Goal: Task Accomplishment & Management: Complete application form

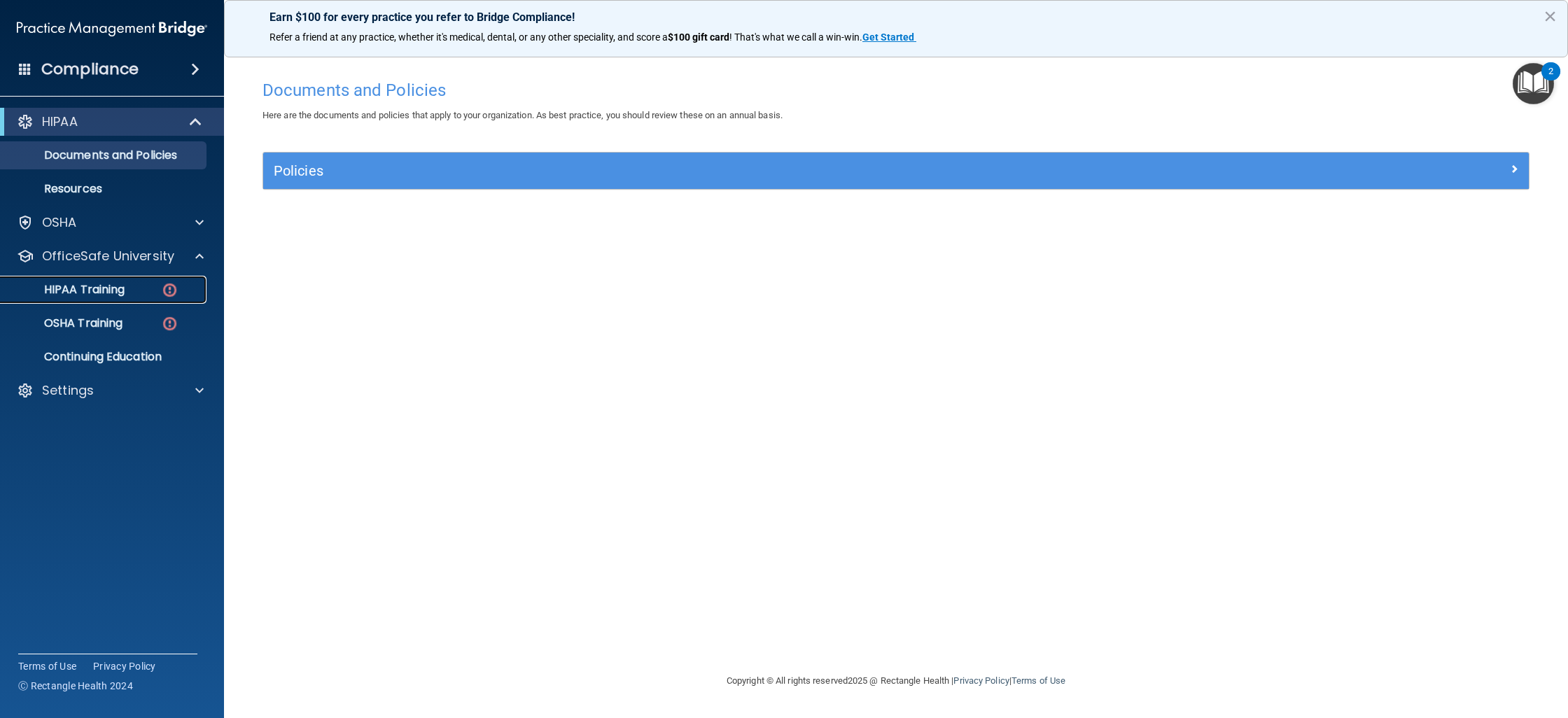
click at [117, 297] on link "HIPAA Training" at bounding box center [96, 290] width 220 height 28
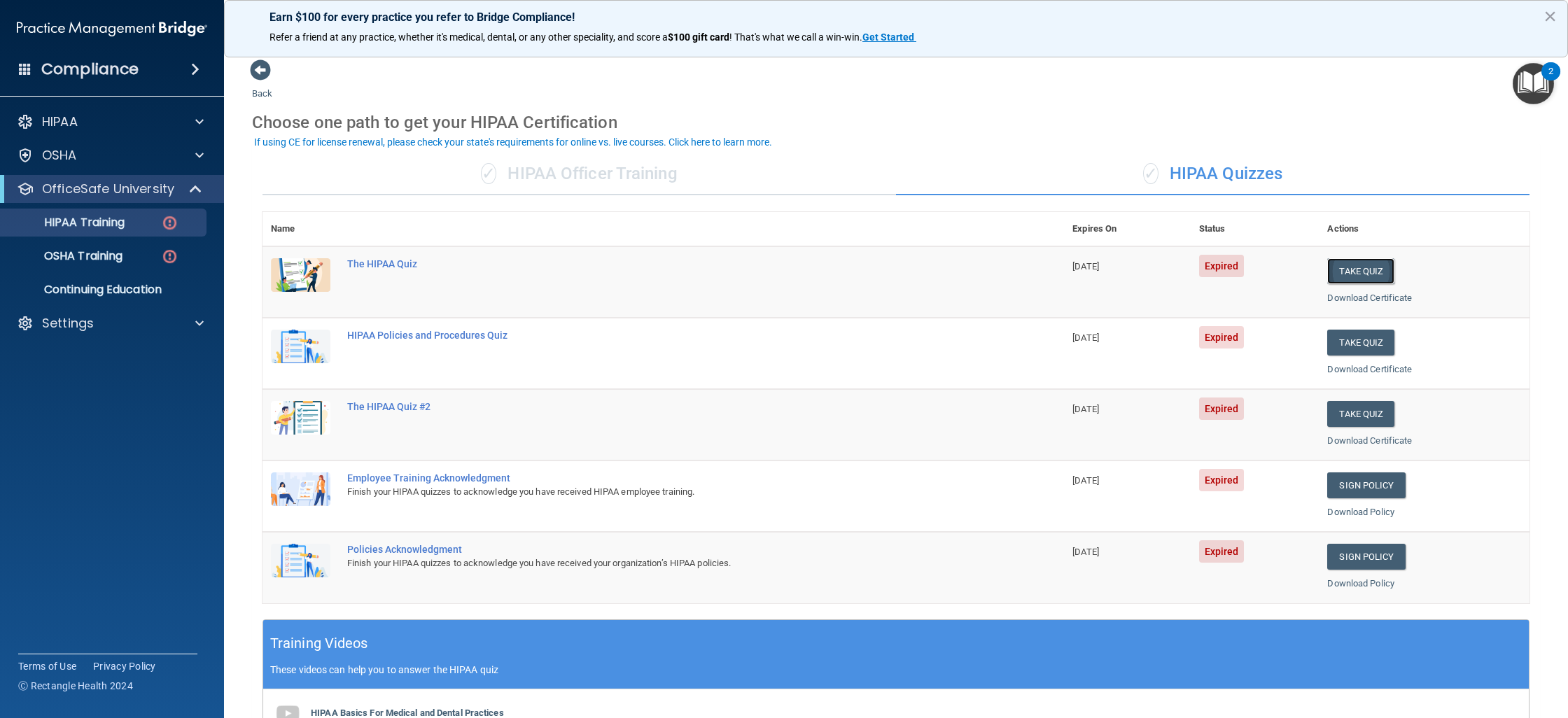
click at [1373, 271] on button "Take Quiz" at bounding box center [1360, 271] width 67 height 26
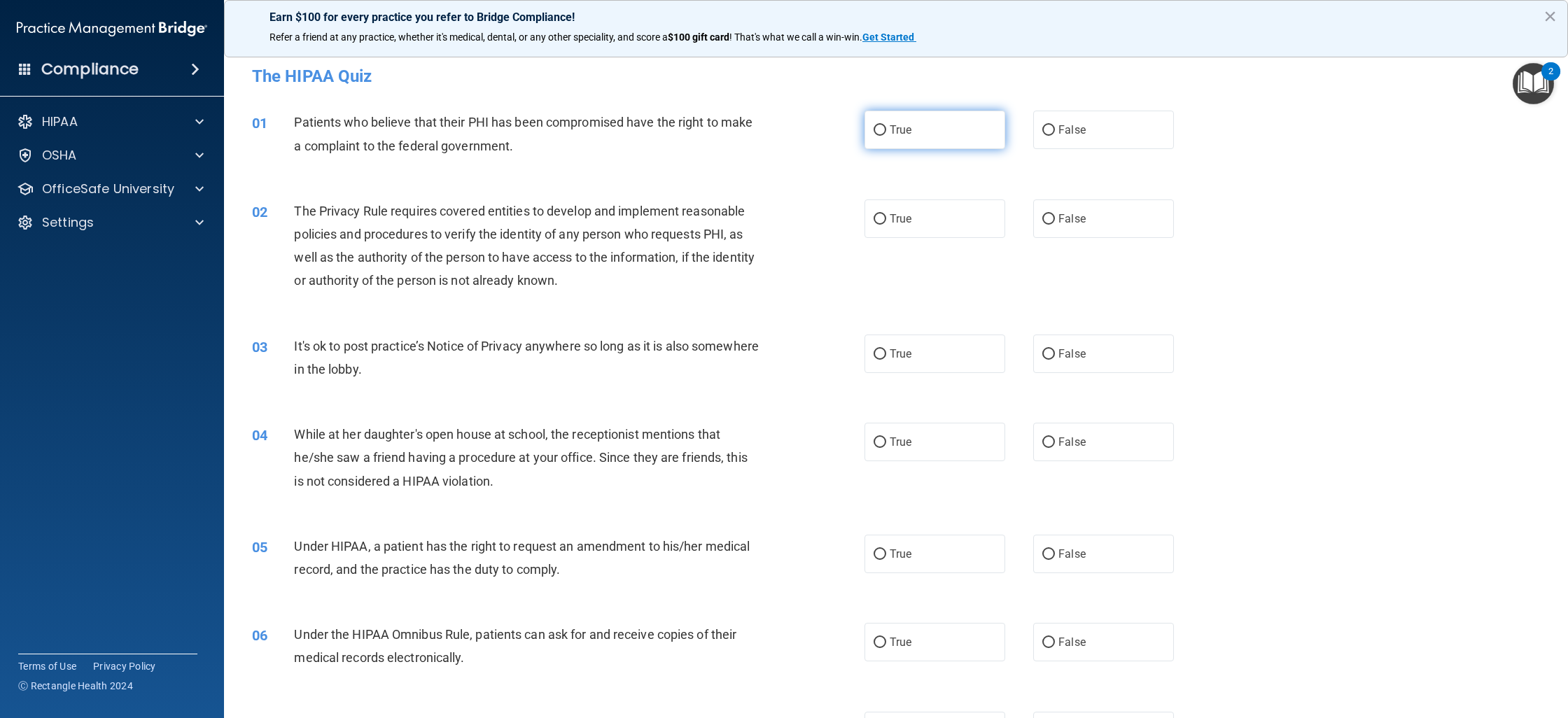
click at [892, 138] on label "True" at bounding box center [934, 130] width 140 height 39
click at [886, 136] on input "True" at bounding box center [880, 130] width 13 height 10
radio input "true"
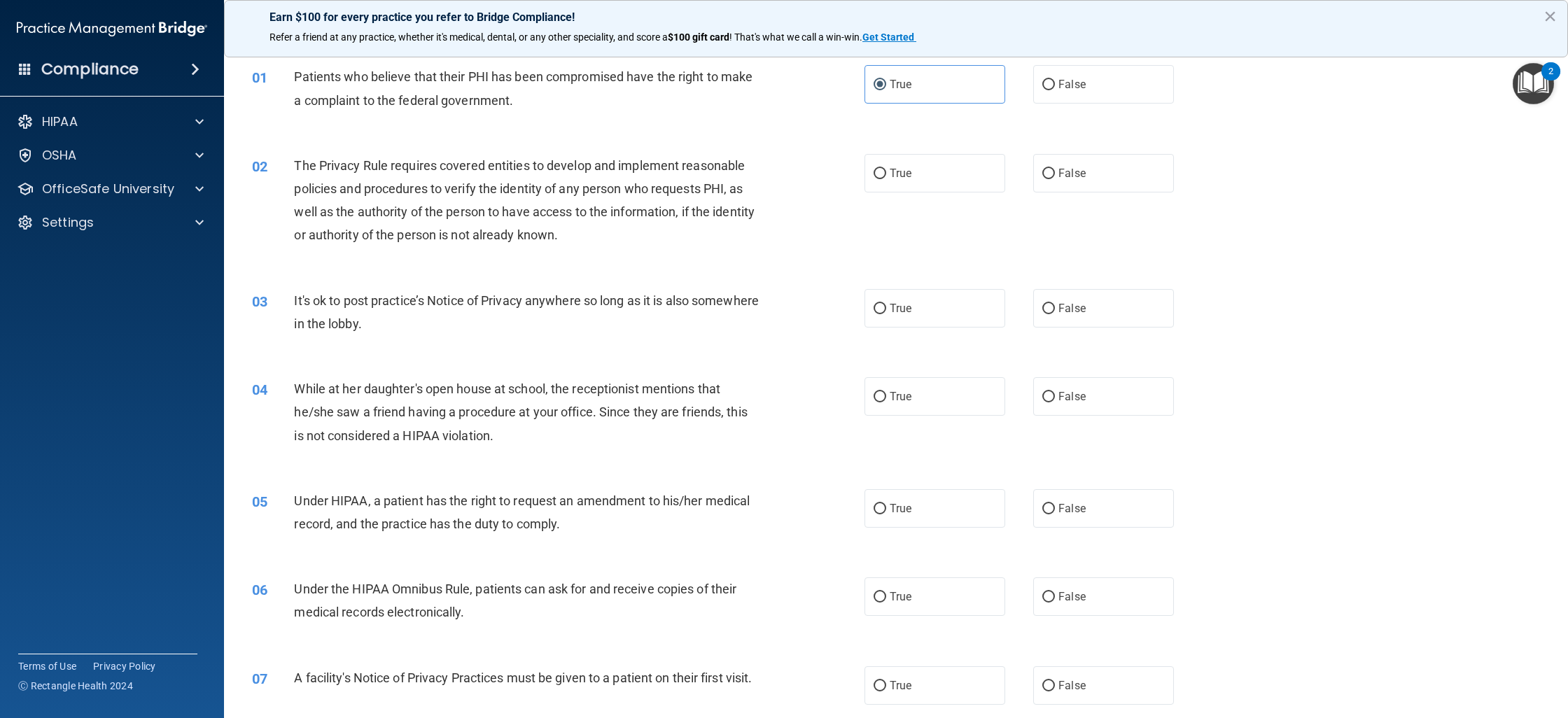
scroll to position [49, 0]
click at [917, 164] on label "True" at bounding box center [934, 170] width 140 height 39
click at [886, 165] on input "True" at bounding box center [880, 170] width 13 height 10
radio input "true"
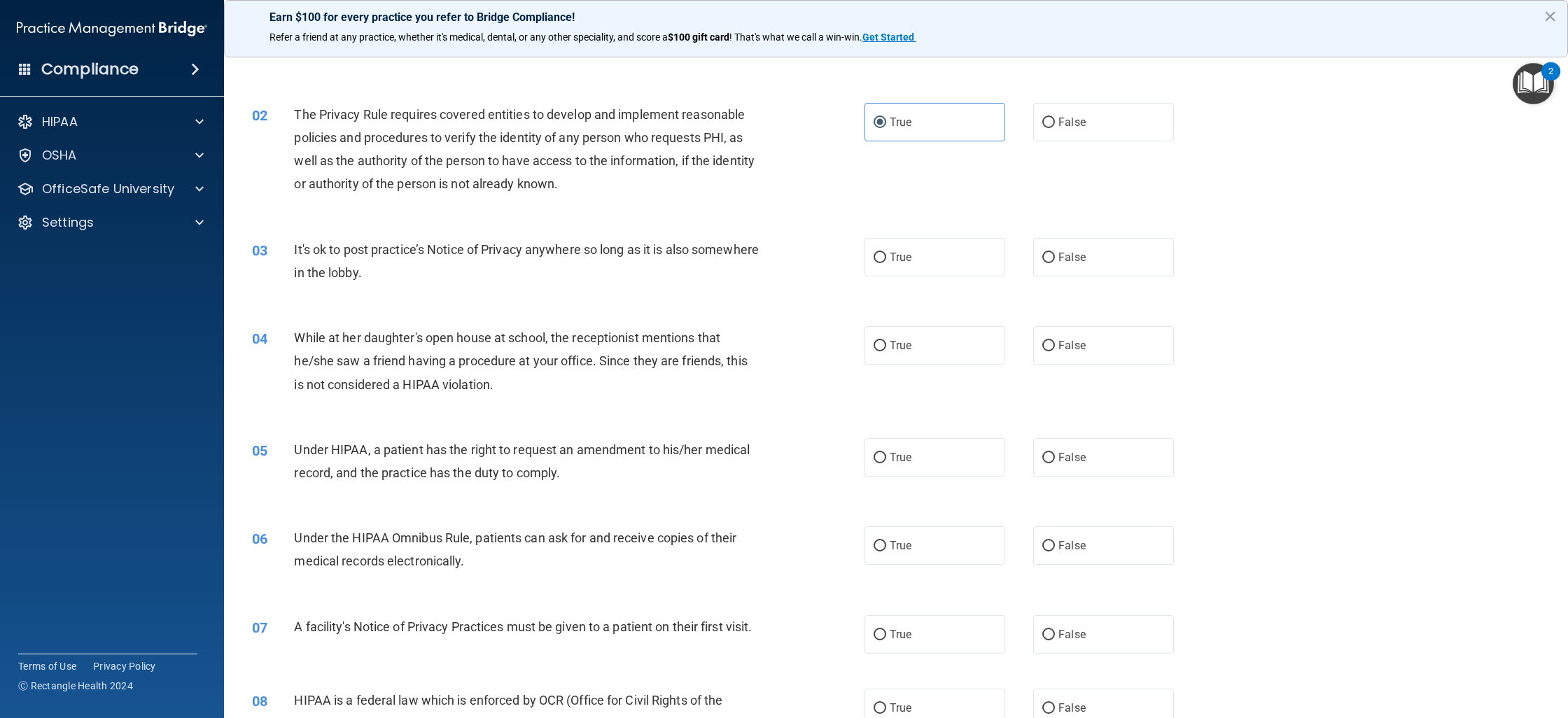
scroll to position [99, 0]
click at [1099, 270] on label "False" at bounding box center [1103, 254] width 140 height 39
click at [1055, 260] on input "False" at bounding box center [1049, 254] width 13 height 10
radio input "true"
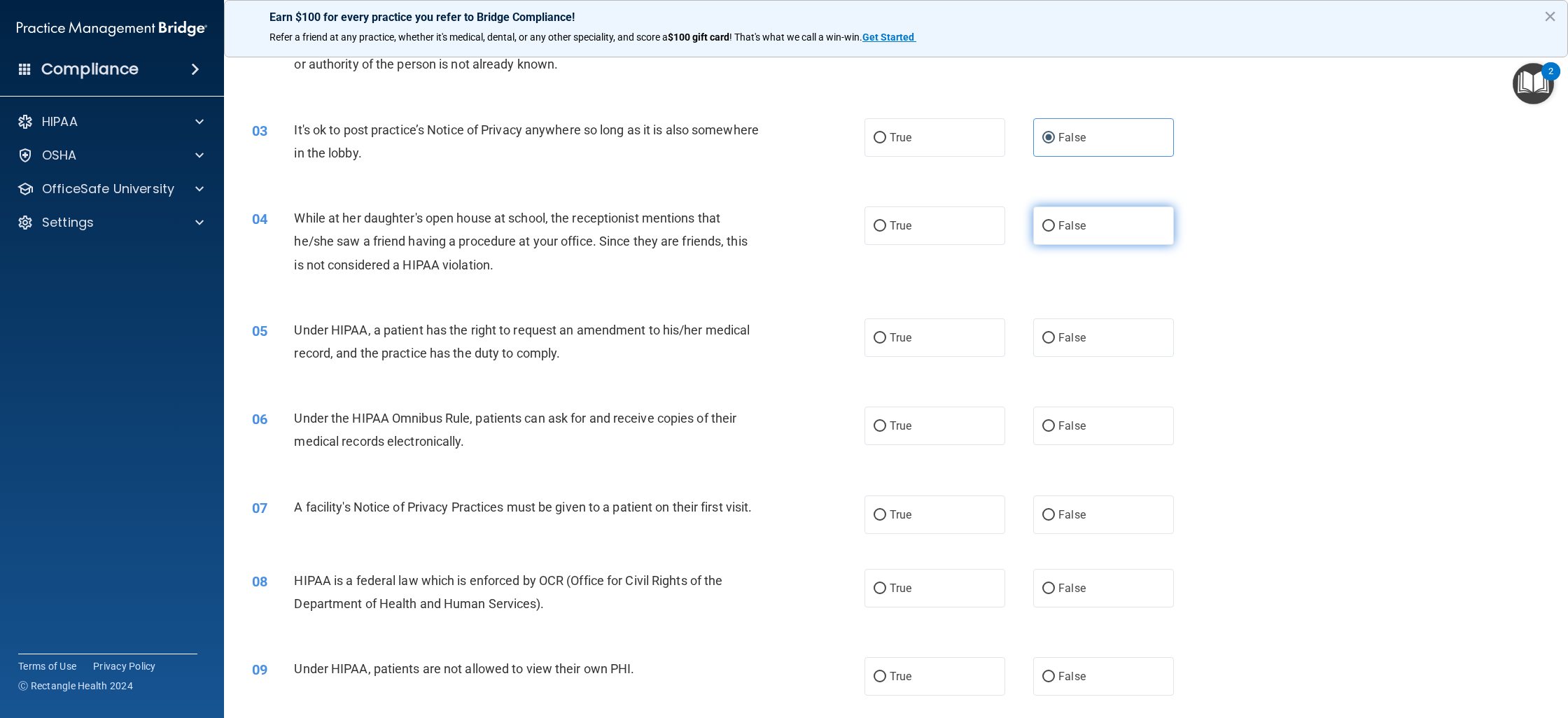
scroll to position [220, 0]
click at [1090, 229] on label "False" at bounding box center [1103, 221] width 140 height 39
click at [1055, 227] on input "False" at bounding box center [1049, 221] width 13 height 10
radio input "true"
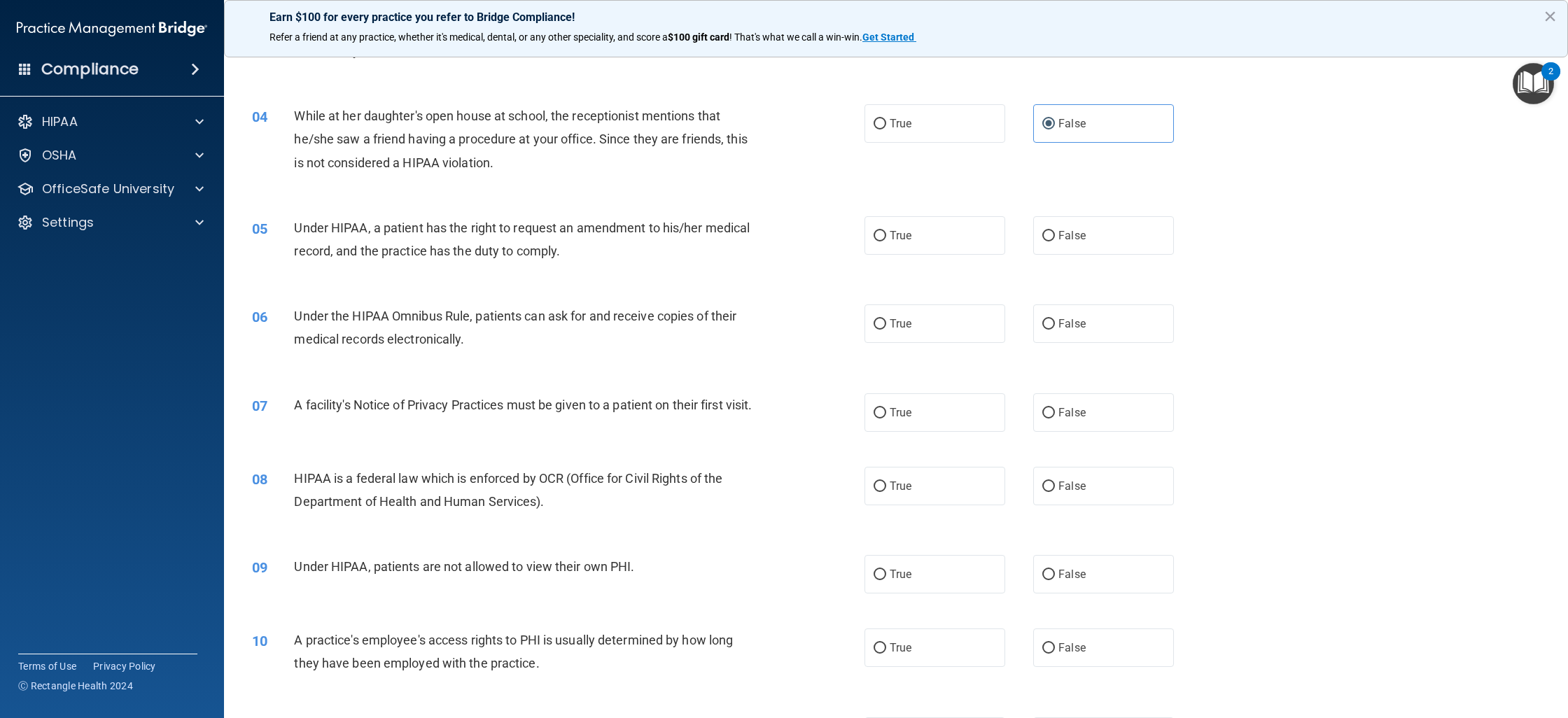
scroll to position [324, 0]
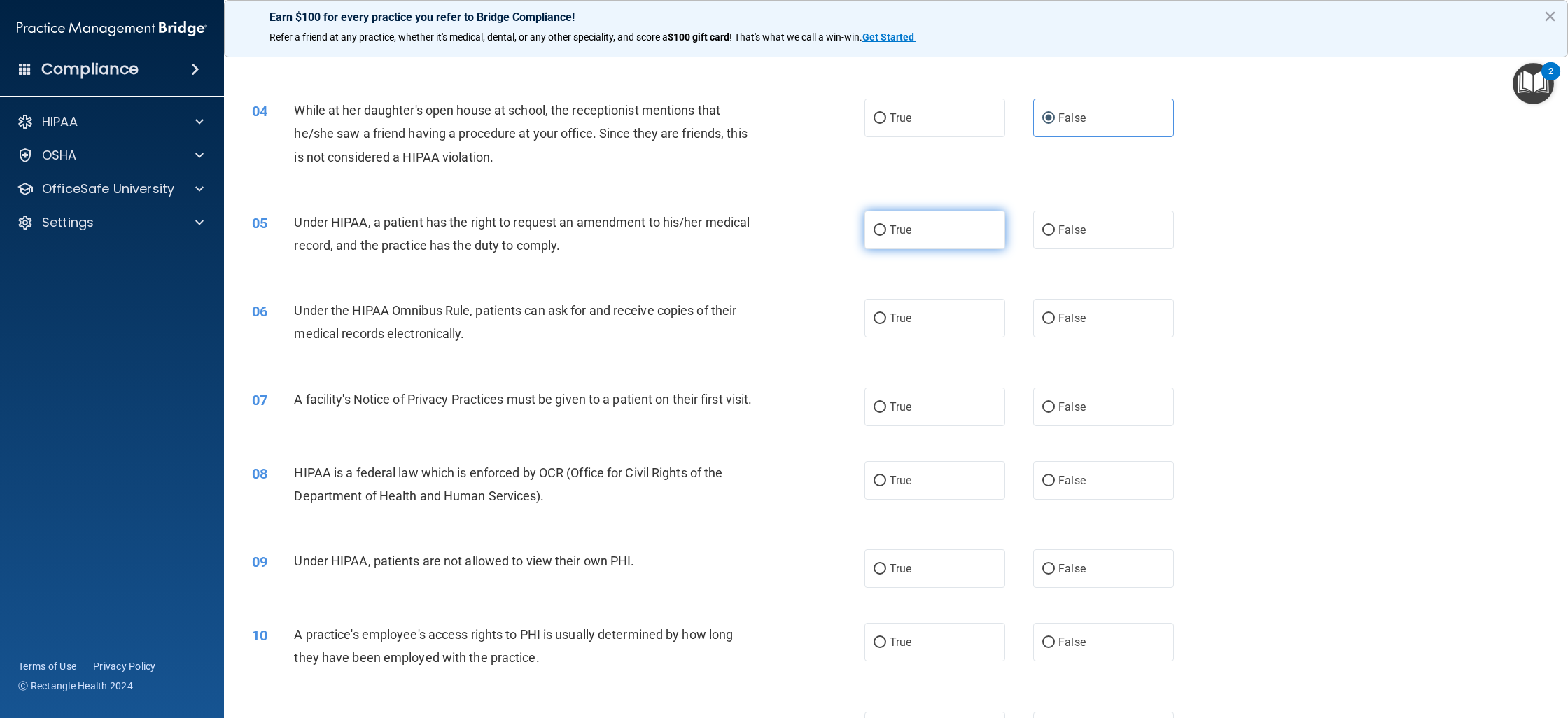
click at [895, 230] on span "True" at bounding box center [901, 229] width 22 height 13
click at [886, 230] on input "True" at bounding box center [880, 230] width 13 height 10
radio input "true"
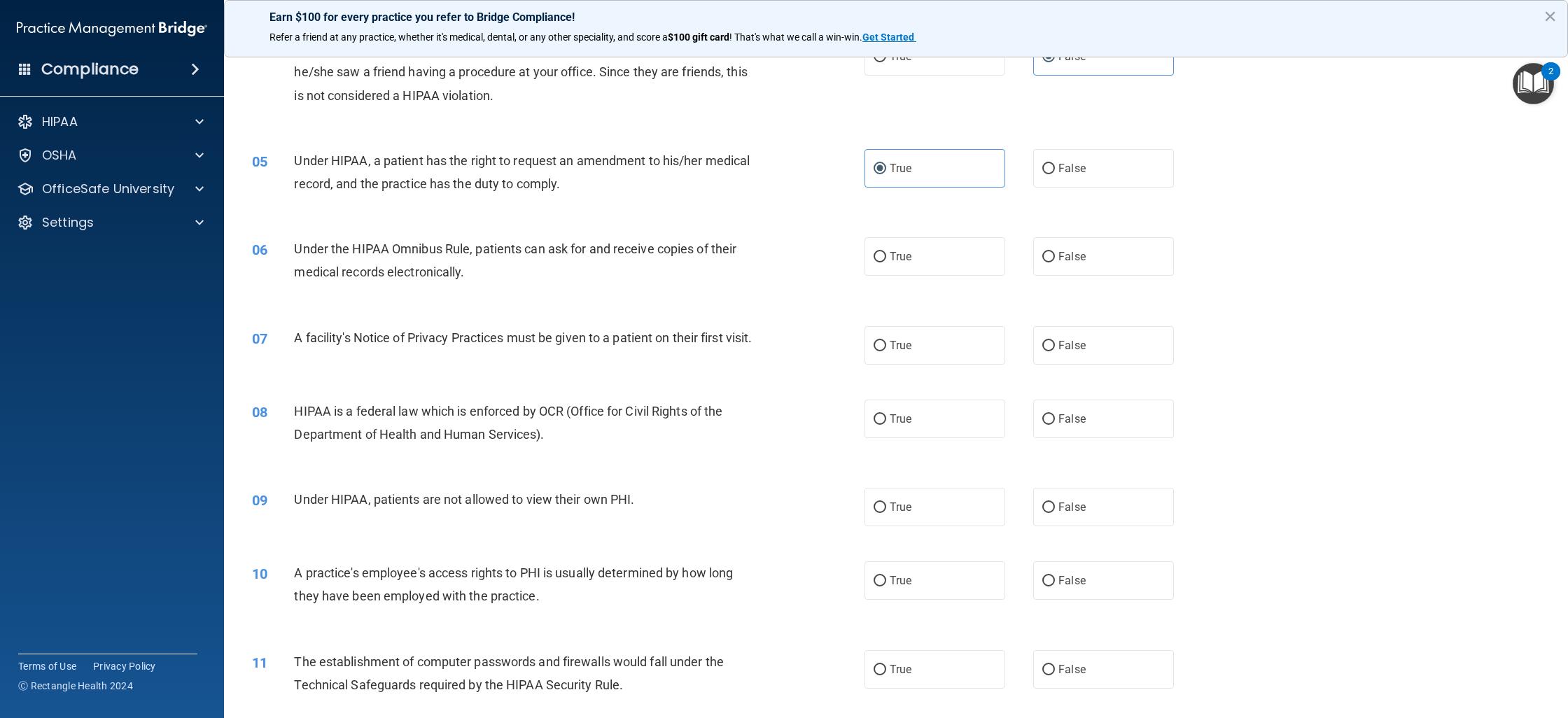
scroll to position [397, 0]
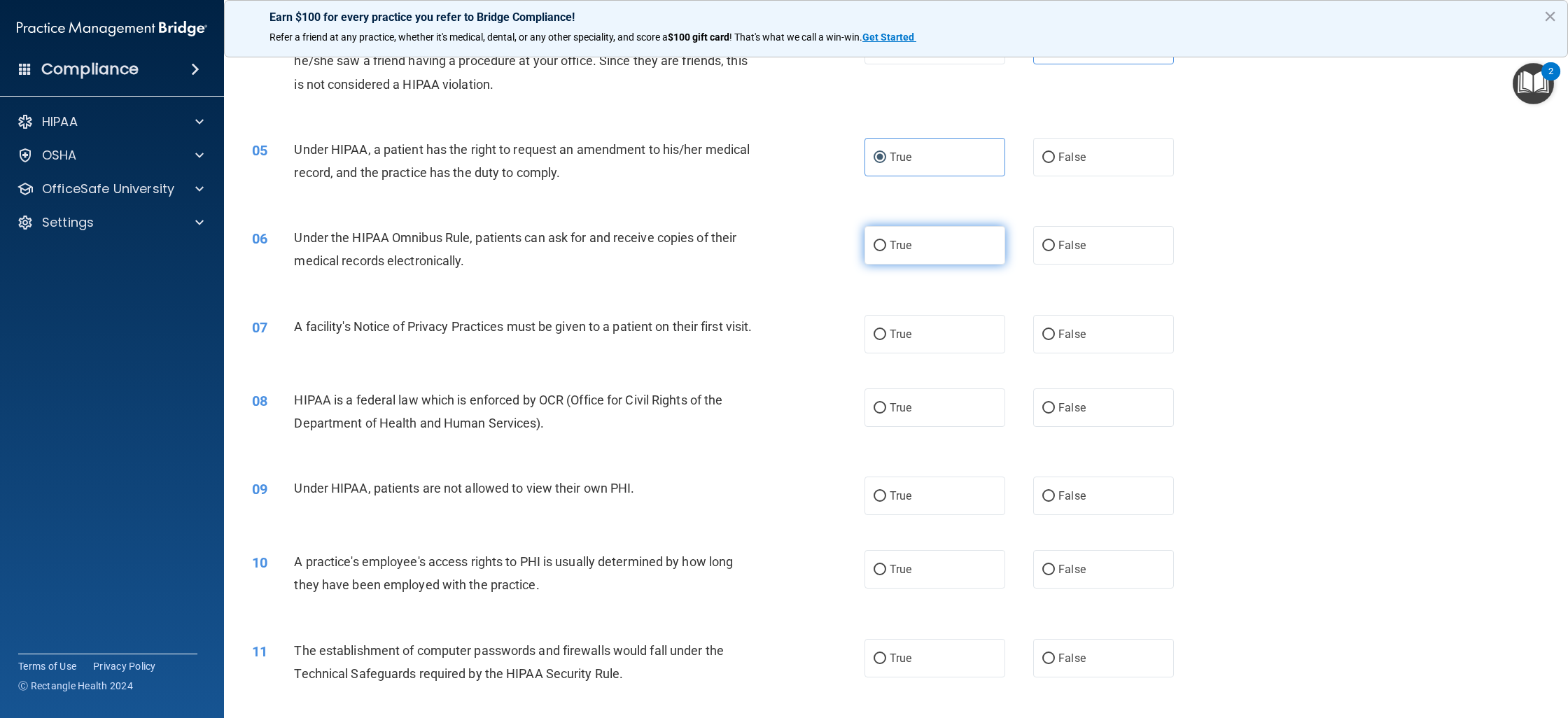
click at [973, 258] on label "True" at bounding box center [934, 245] width 140 height 39
click at [886, 251] on input "True" at bounding box center [880, 245] width 13 height 10
radio input "true"
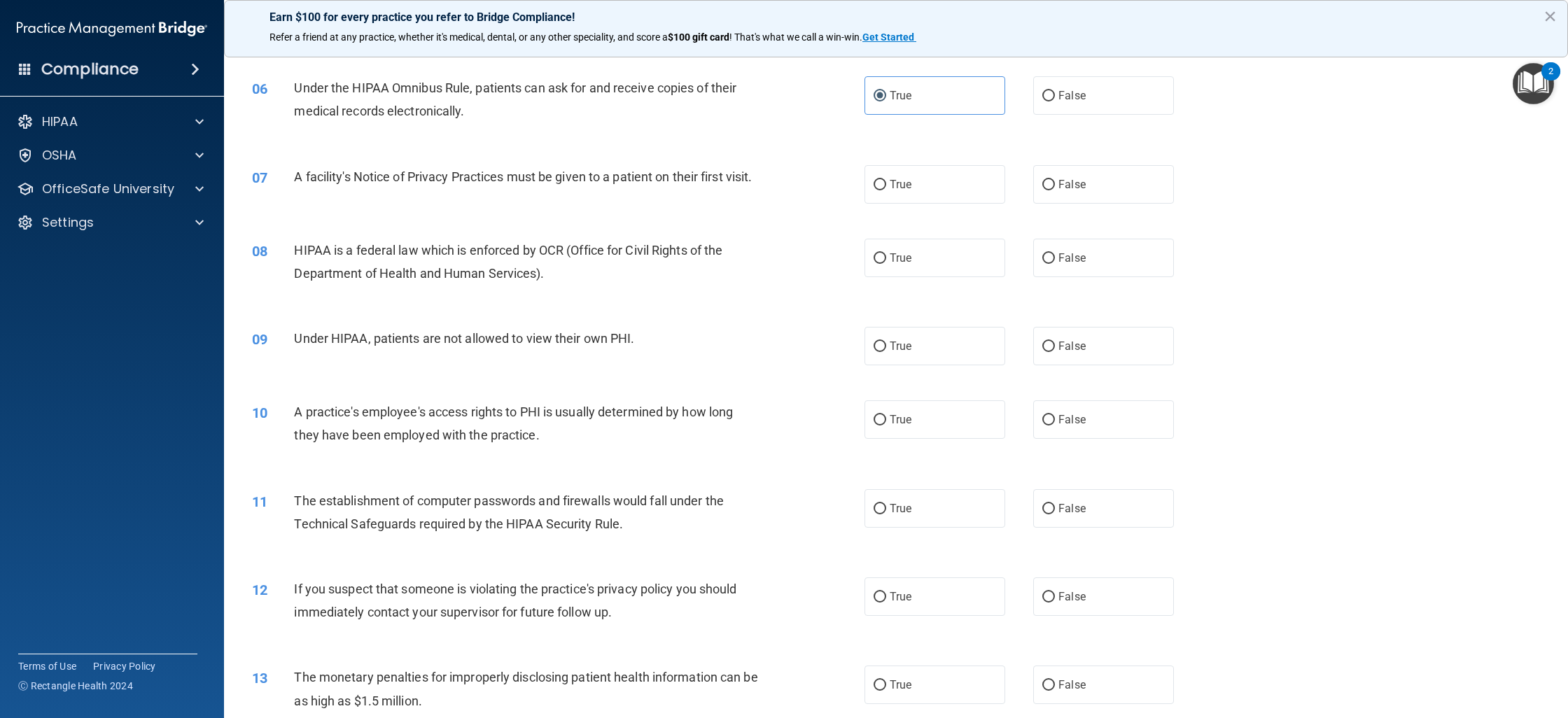
scroll to position [549, 0]
click at [884, 190] on label "True" at bounding box center [934, 182] width 140 height 39
click at [884, 187] on input "True" at bounding box center [880, 182] width 13 height 10
radio input "true"
click at [1099, 274] on label "False" at bounding box center [1103, 255] width 140 height 39
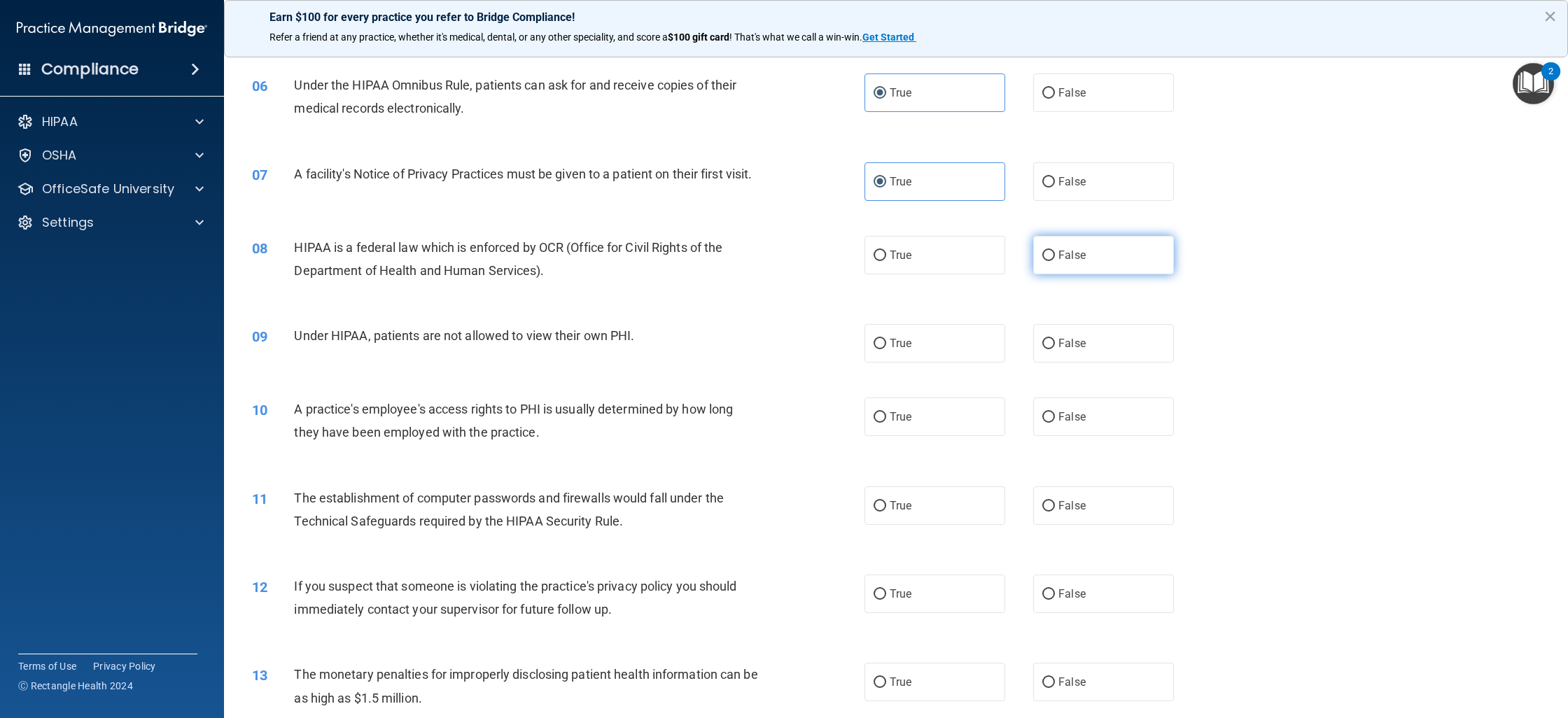
click at [1055, 261] on input "False" at bounding box center [1049, 255] width 13 height 10
radio input "true"
drag, startPoint x: 1046, startPoint y: 352, endPoint x: 1052, endPoint y: 382, distance: 30.6
click at [1046, 349] on input "False" at bounding box center [1049, 343] width 13 height 10
radio input "true"
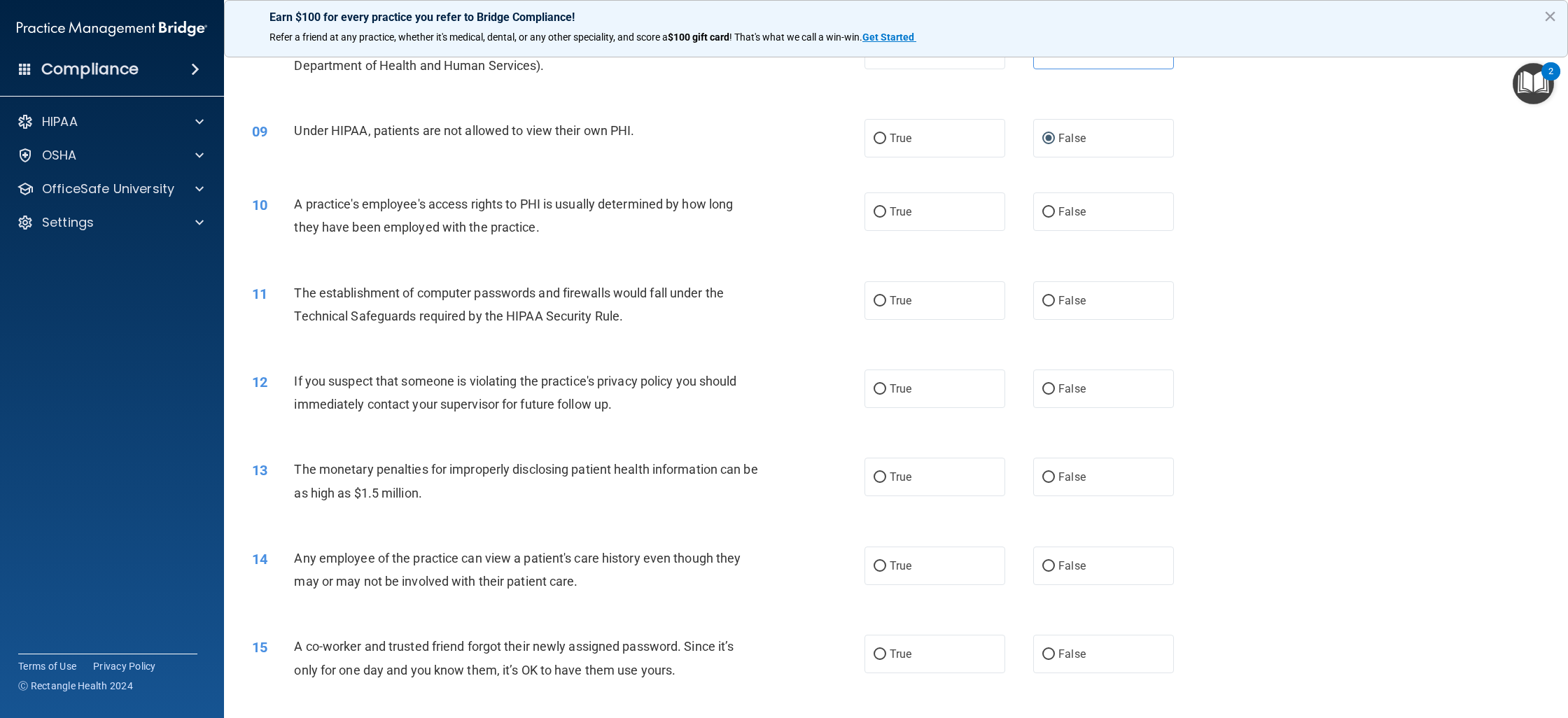
scroll to position [773, 0]
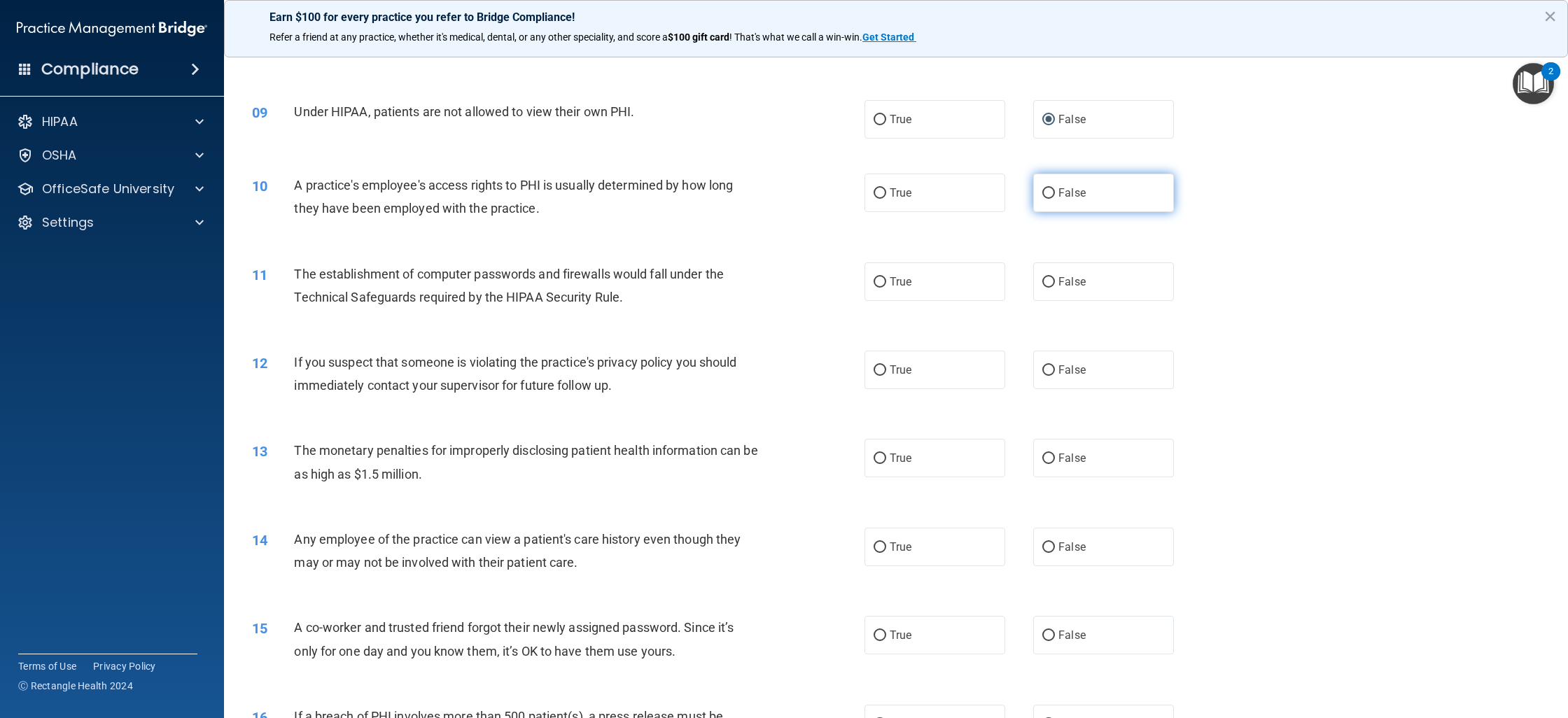
click at [1052, 212] on label "False" at bounding box center [1103, 193] width 140 height 39
click at [1052, 199] on input "False" at bounding box center [1049, 193] width 13 height 10
radio input "true"
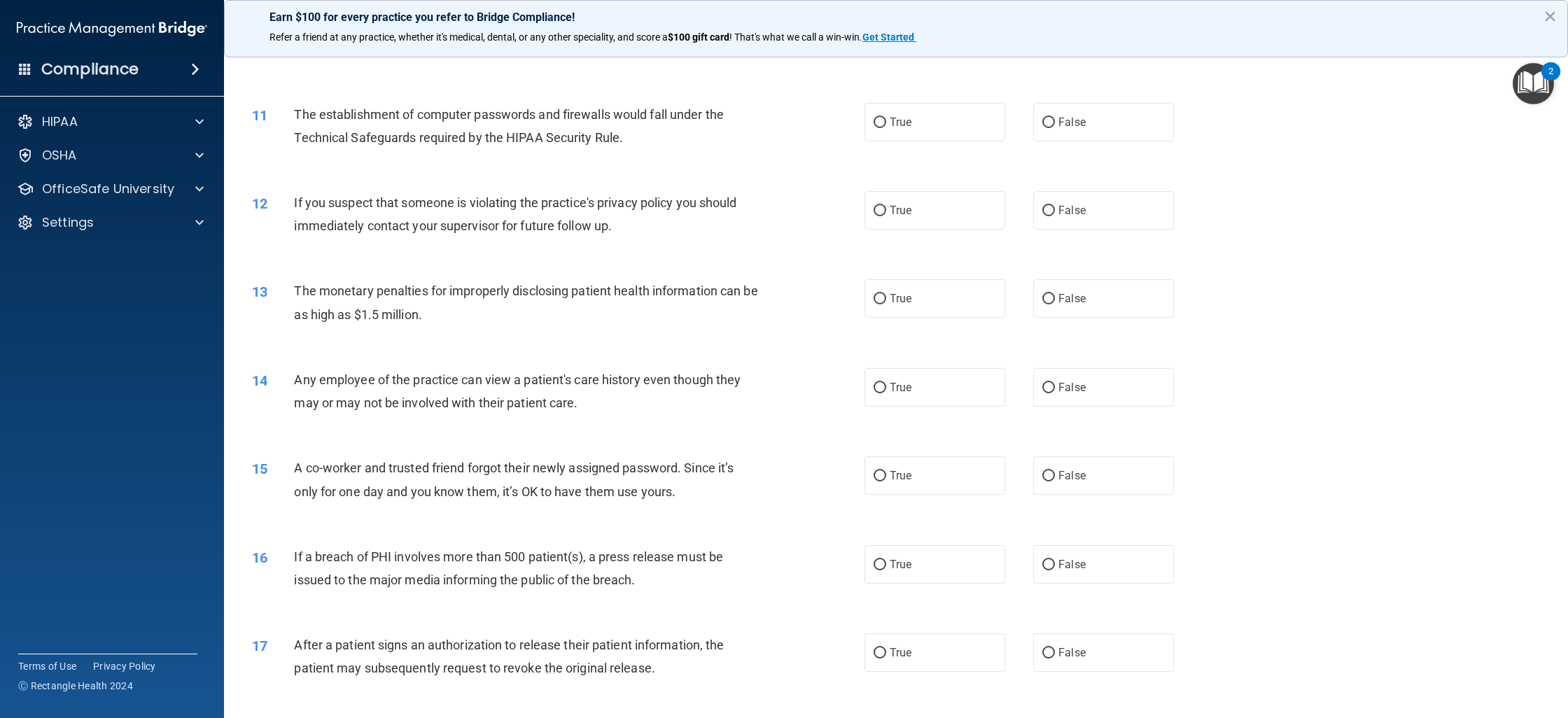
scroll to position [712, 0]
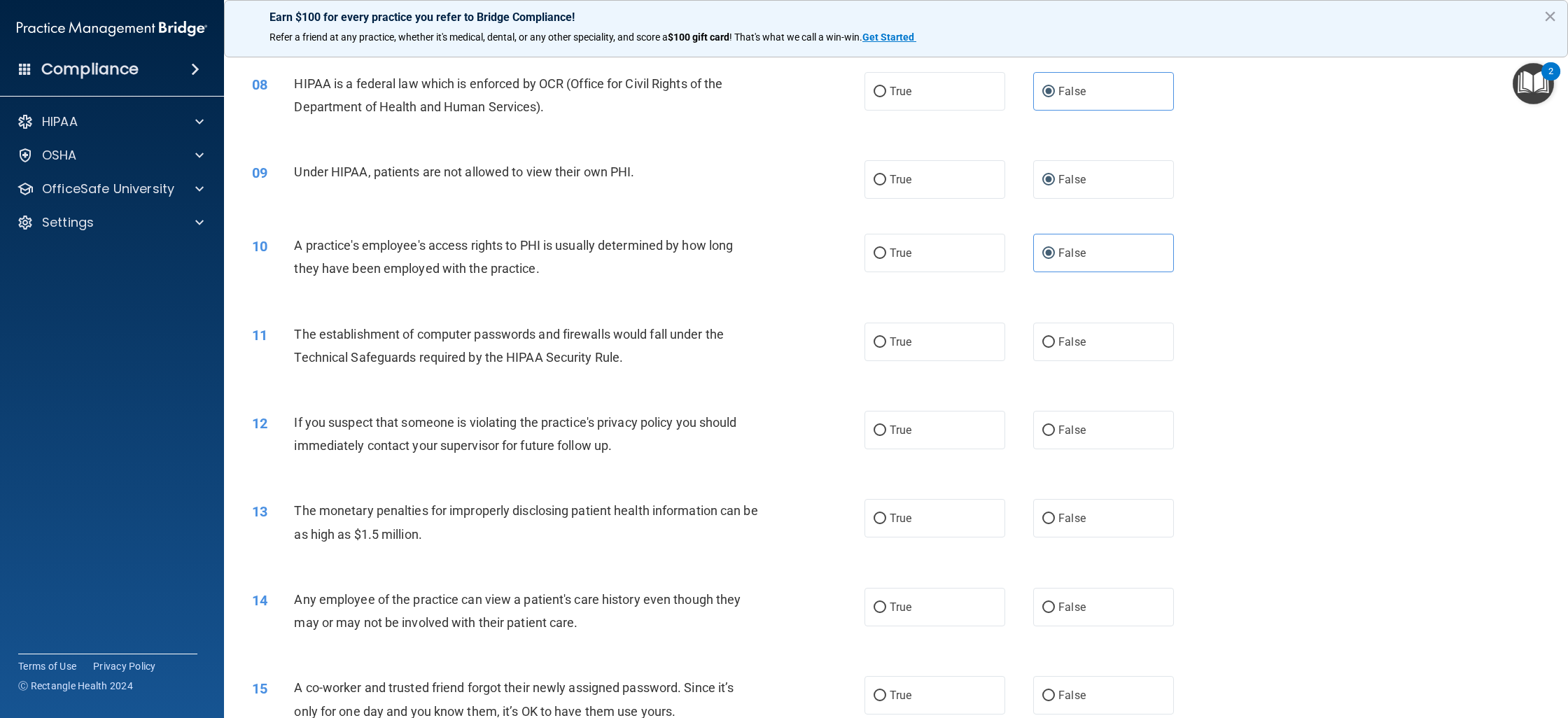
drag, startPoint x: 911, startPoint y: 361, endPoint x: 1006, endPoint y: 460, distance: 137.2
click at [911, 348] on span "True" at bounding box center [901, 341] width 22 height 13
click at [886, 348] on input "True" at bounding box center [880, 342] width 13 height 10
radio input "true"
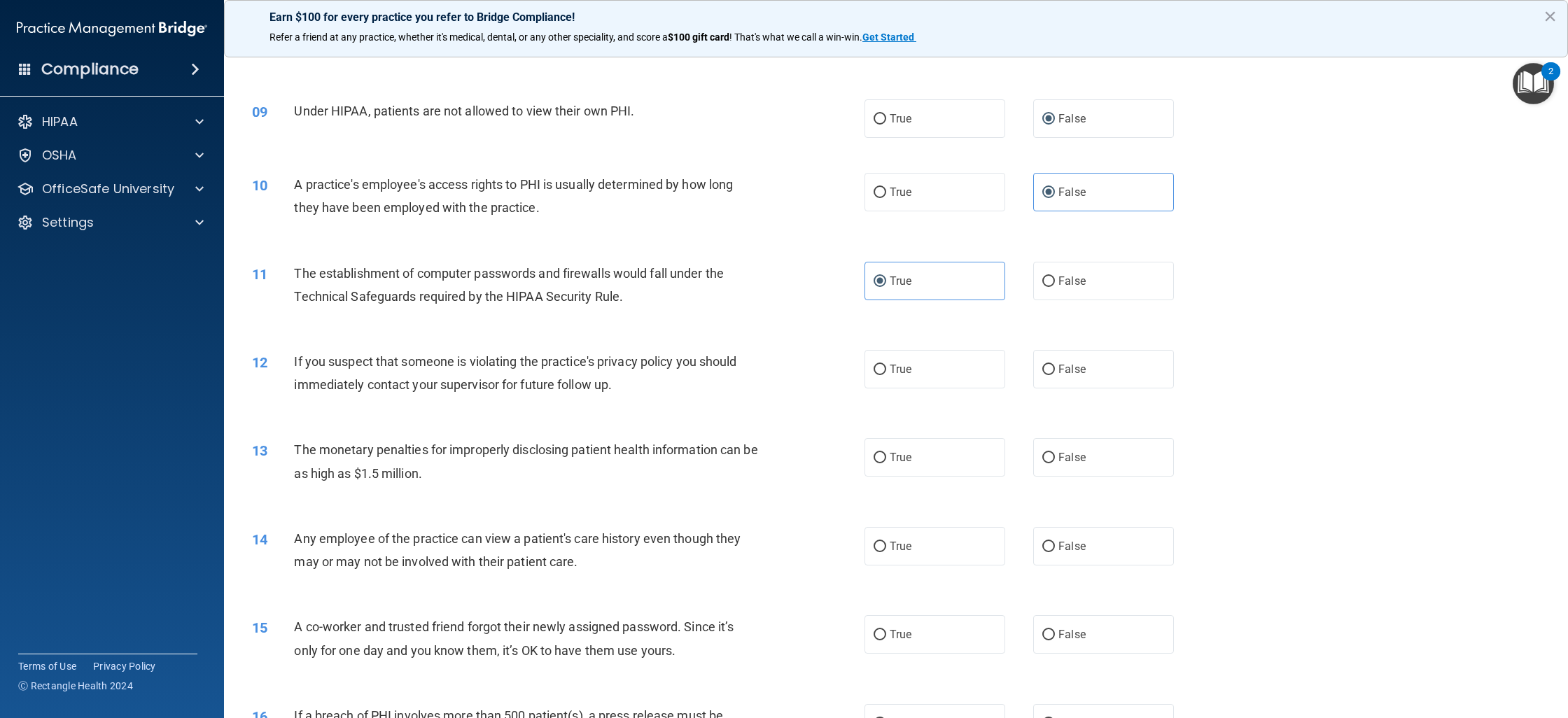
scroll to position [829, 0]
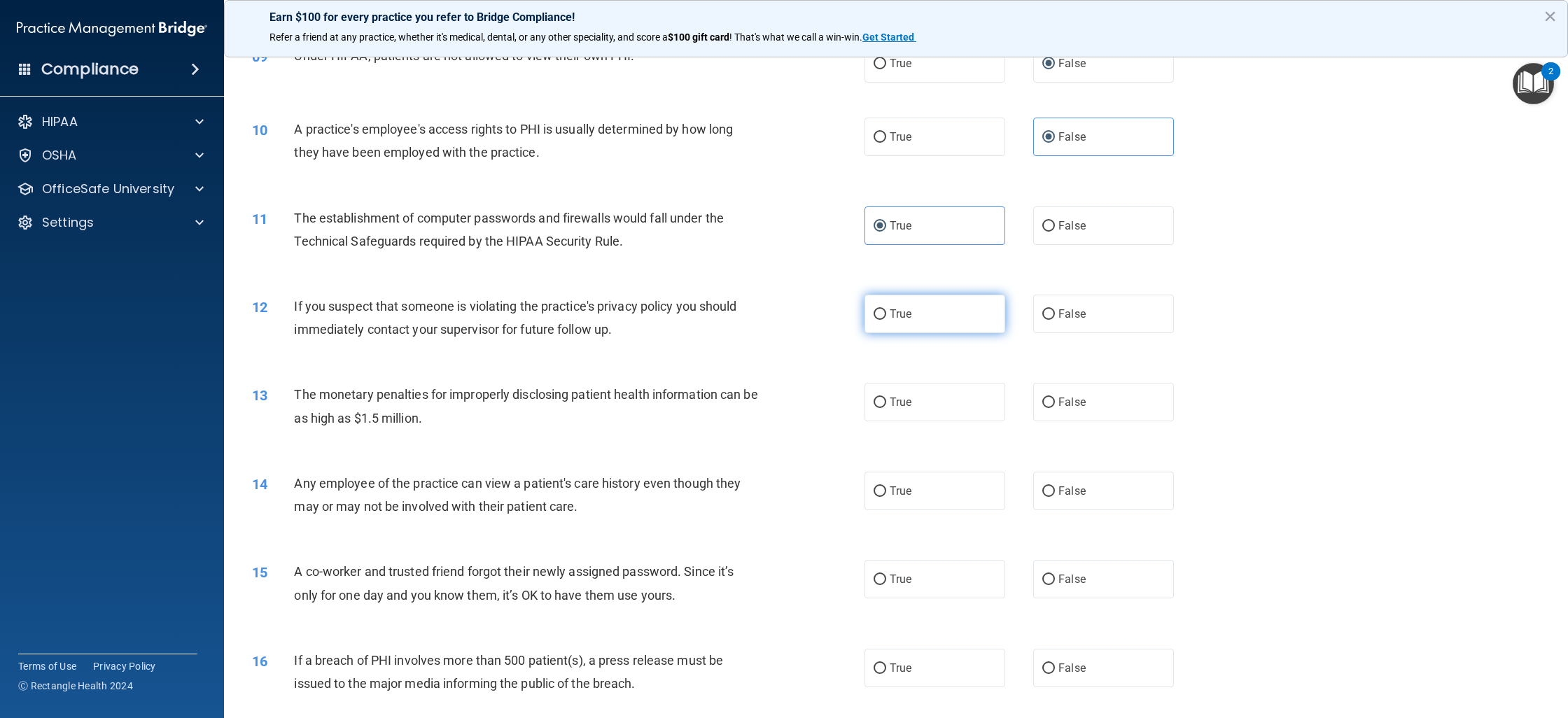
click at [957, 333] on label "True" at bounding box center [934, 314] width 140 height 39
click at [886, 320] on input "True" at bounding box center [880, 314] width 13 height 10
radio input "true"
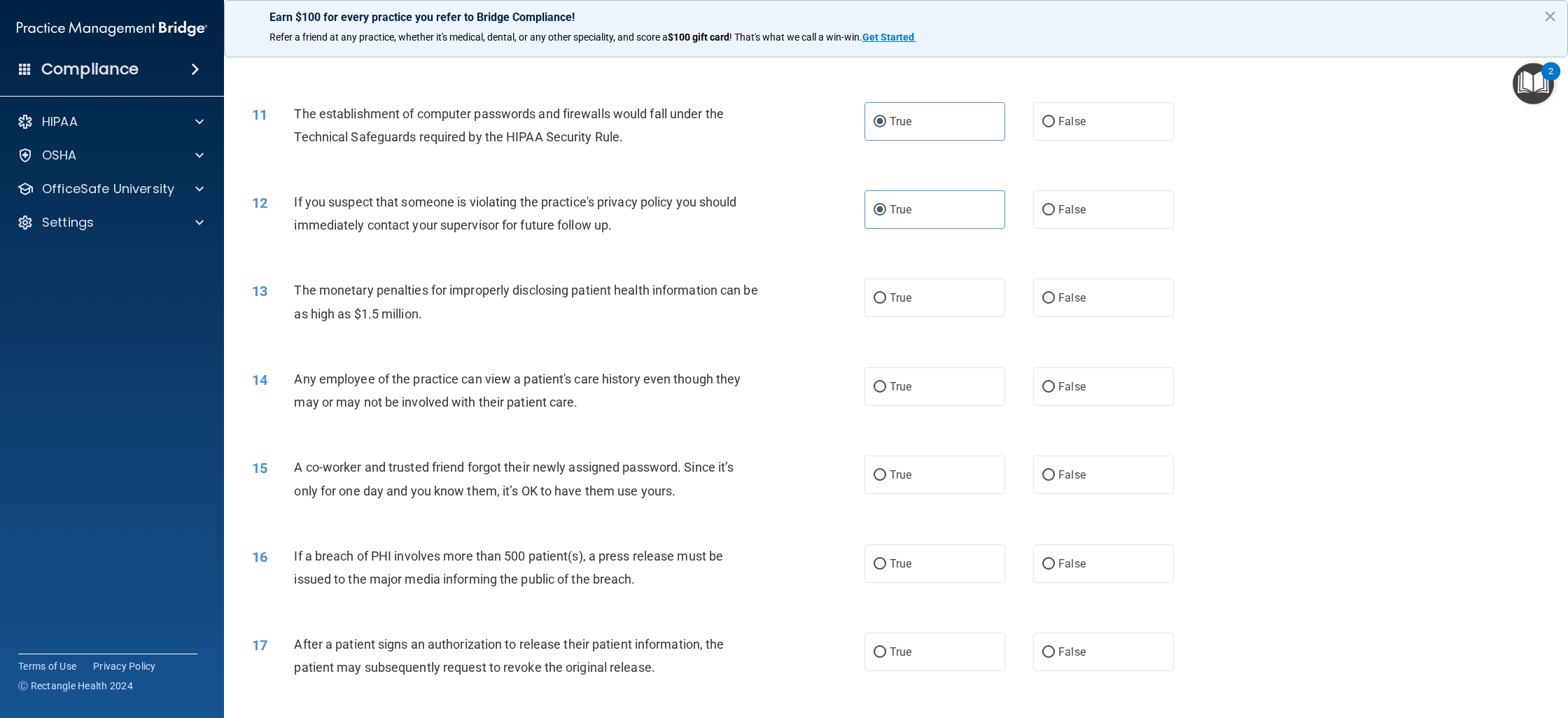
scroll to position [944, 0]
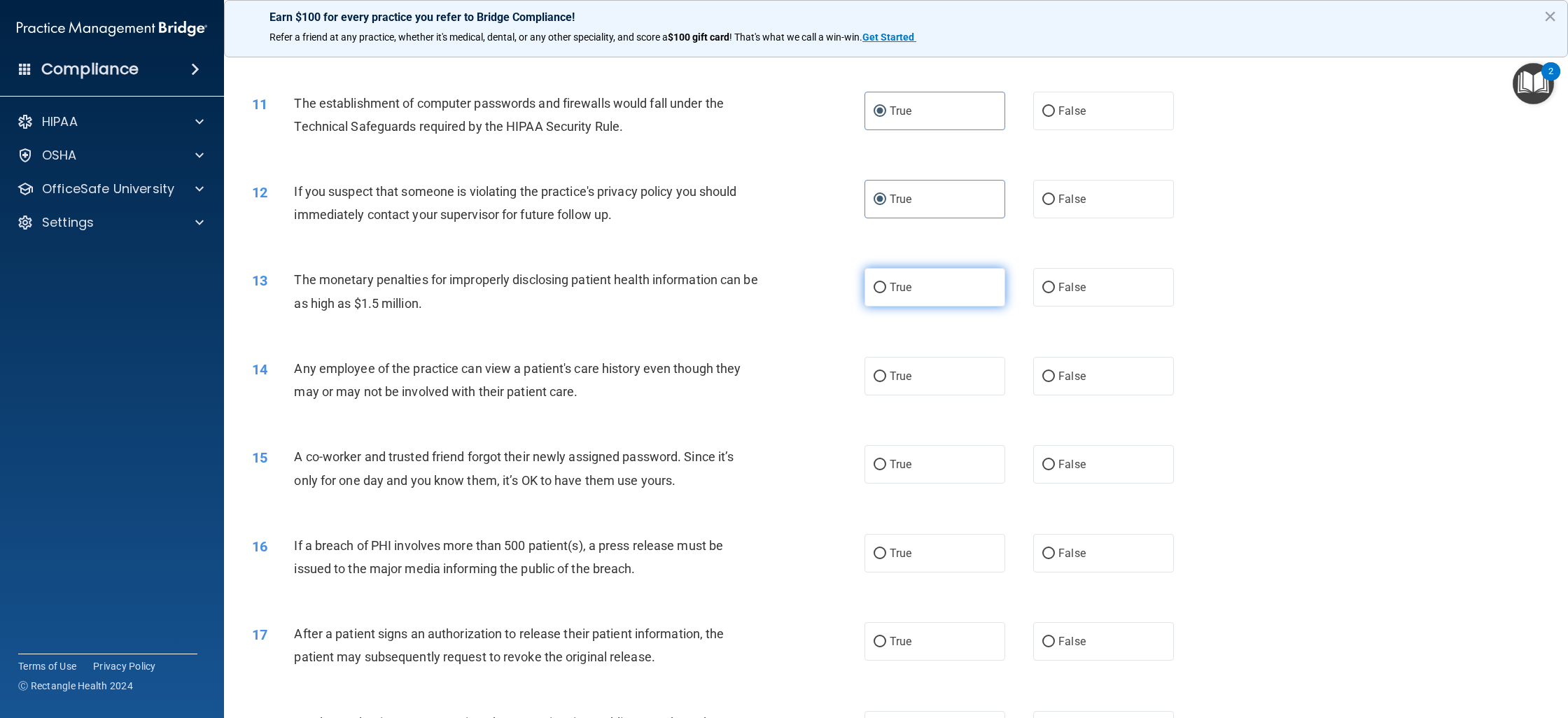
click at [917, 306] on label "True" at bounding box center [934, 287] width 140 height 39
click at [886, 293] on input "True" at bounding box center [880, 287] width 13 height 10
radio input "true"
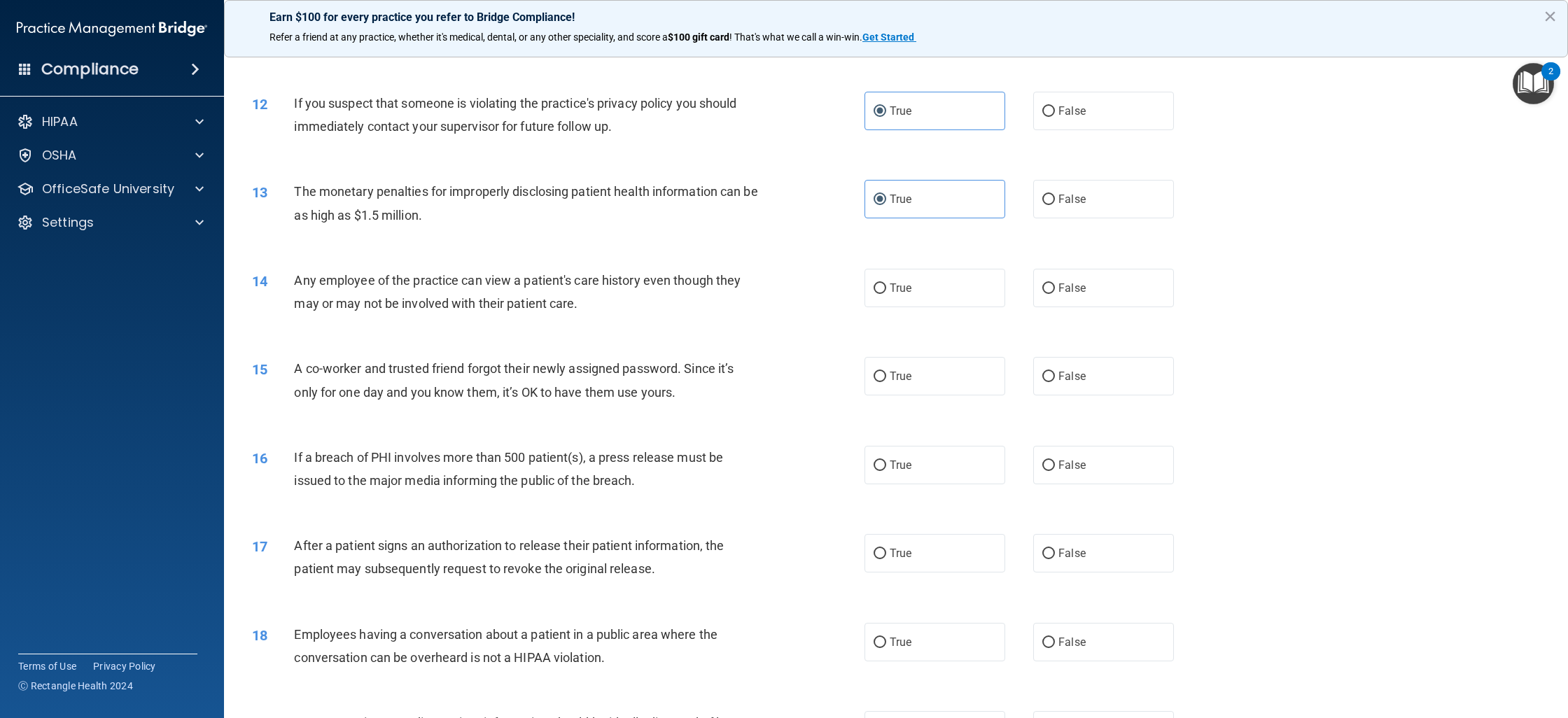
scroll to position [1037, 0]
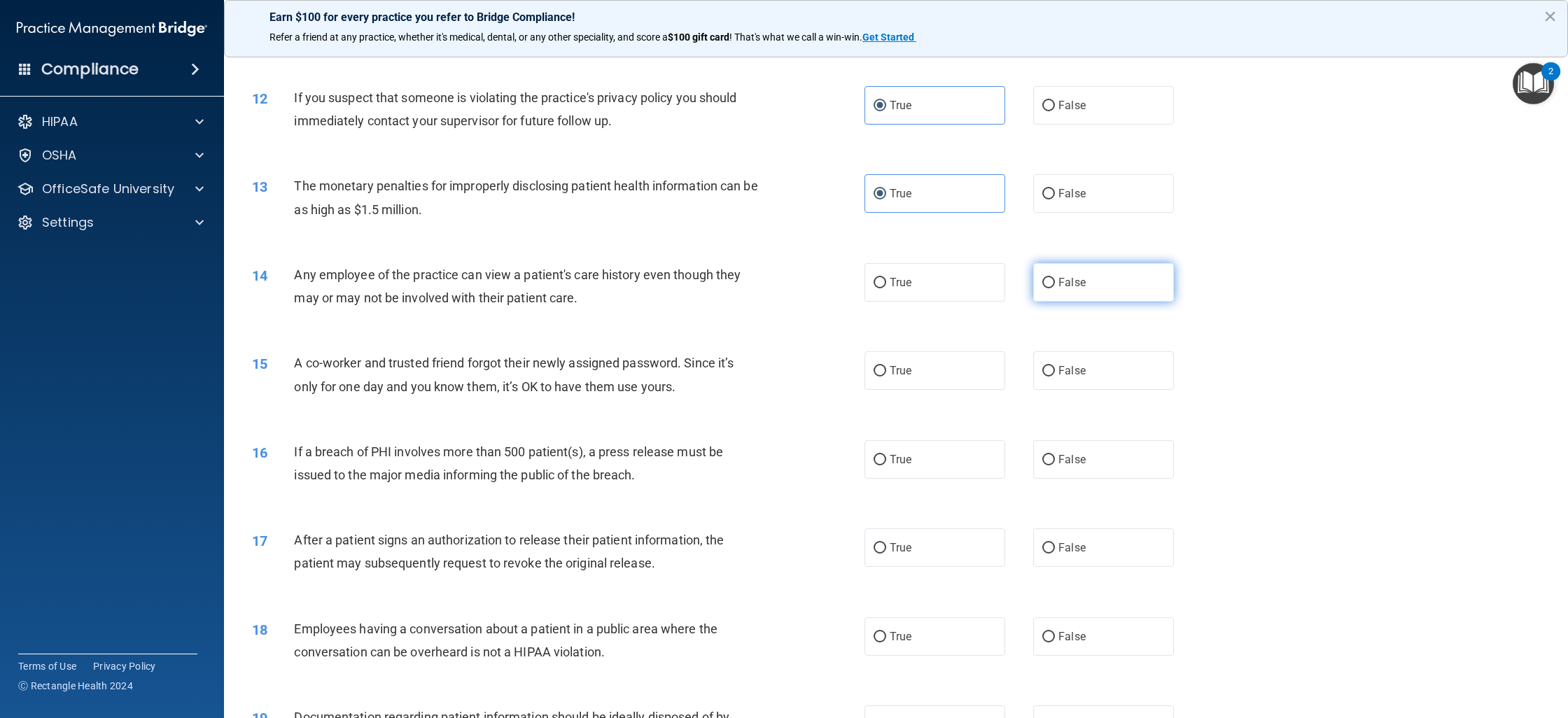
click at [1087, 299] on label "False" at bounding box center [1103, 282] width 140 height 39
click at [1055, 288] on input "False" at bounding box center [1049, 282] width 13 height 10
radio input "true"
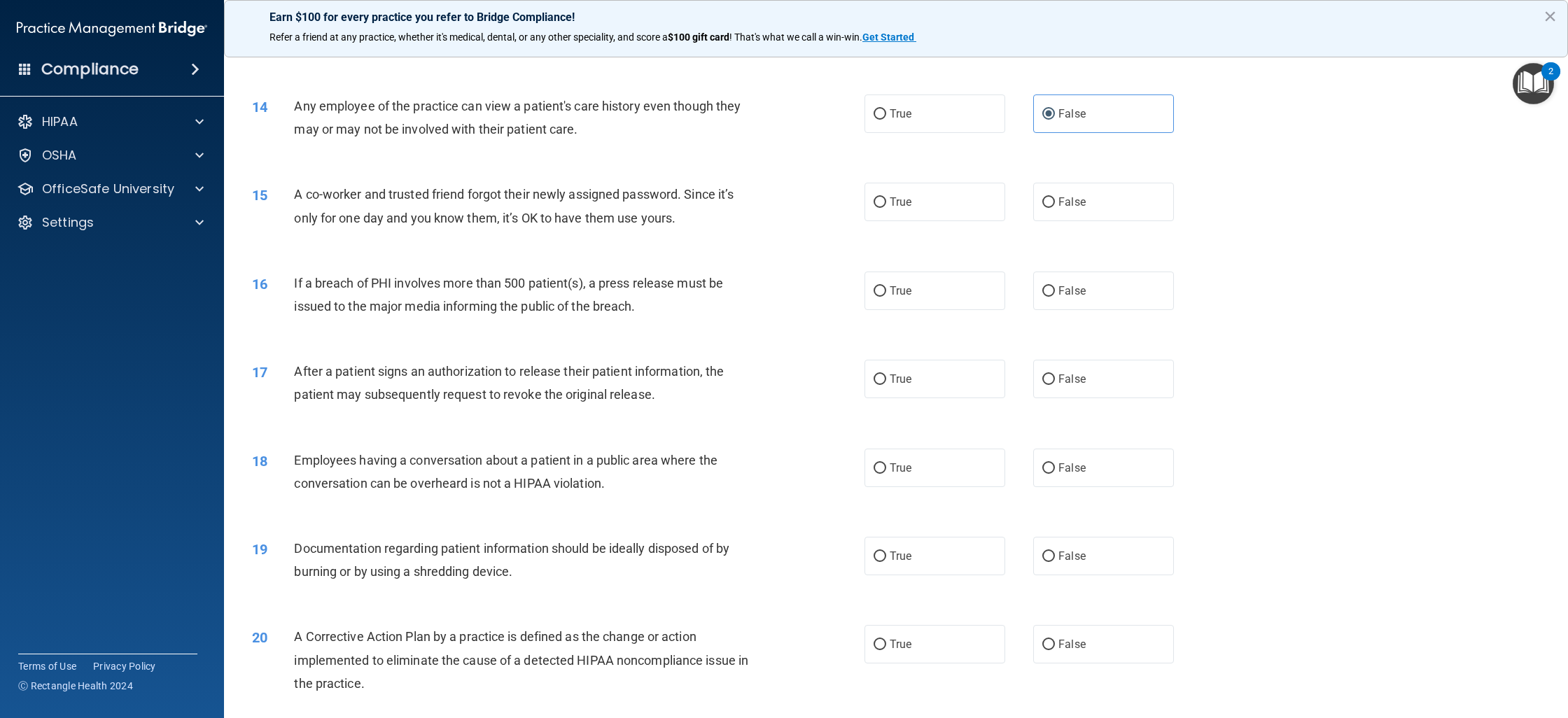
scroll to position [1208, 0]
click at [1120, 220] on label "False" at bounding box center [1103, 201] width 140 height 39
click at [1055, 206] on input "False" at bounding box center [1049, 201] width 13 height 10
radio input "true"
click at [933, 308] on label "True" at bounding box center [934, 289] width 140 height 39
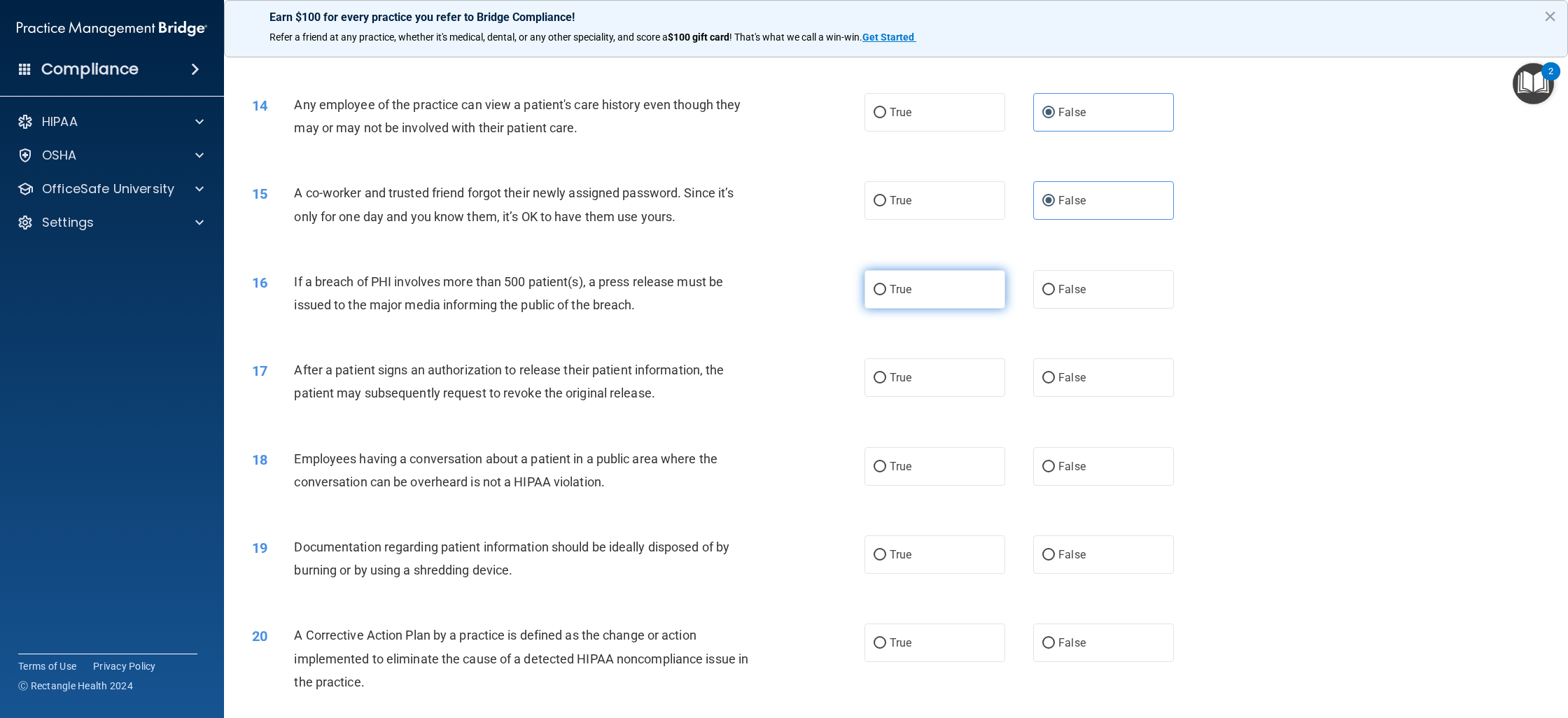
click at [886, 295] on input "True" at bounding box center [880, 289] width 13 height 10
radio input "true"
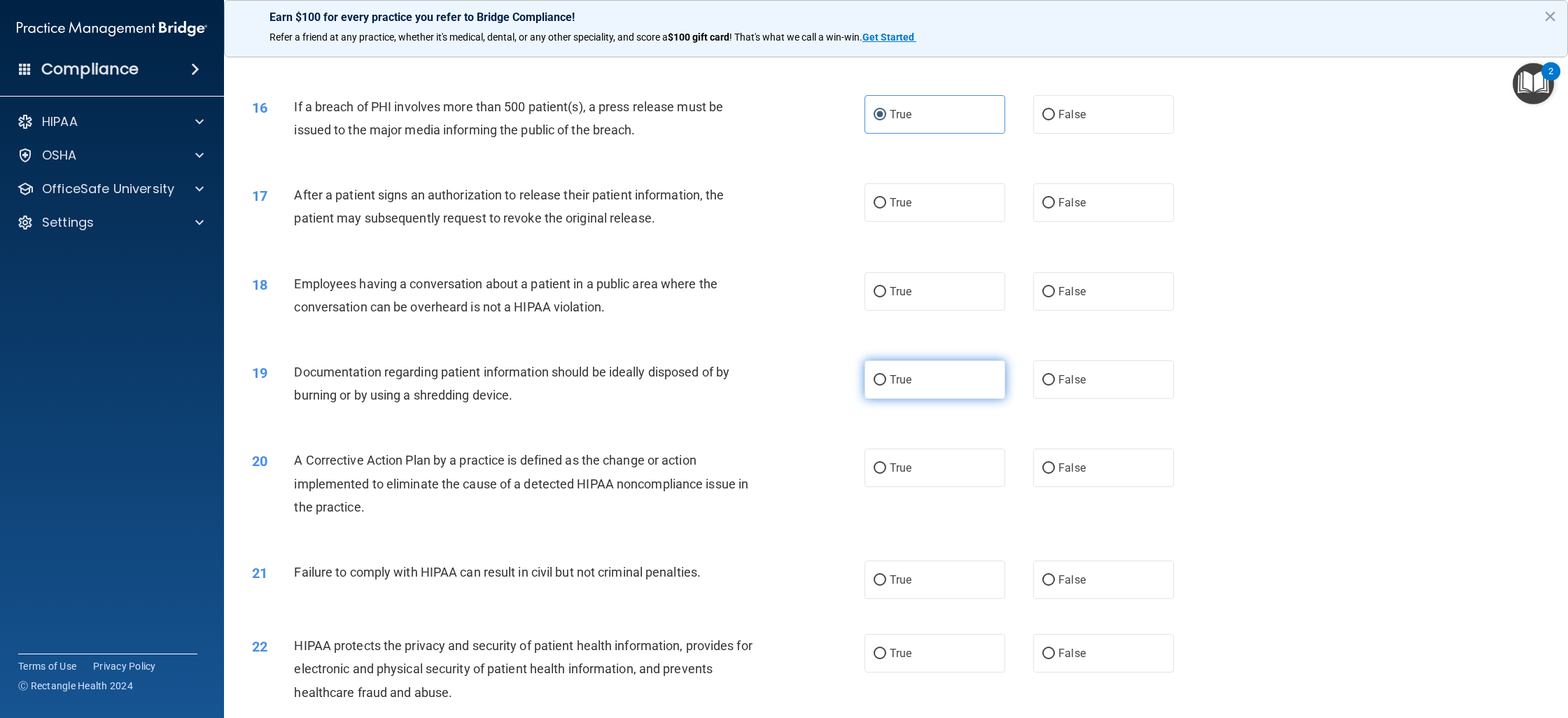
scroll to position [1383, 0]
click at [965, 212] on label "True" at bounding box center [934, 202] width 140 height 39
click at [886, 208] on input "True" at bounding box center [880, 202] width 13 height 10
radio input "true"
click at [1072, 297] on span "False" at bounding box center [1072, 291] width 28 height 13
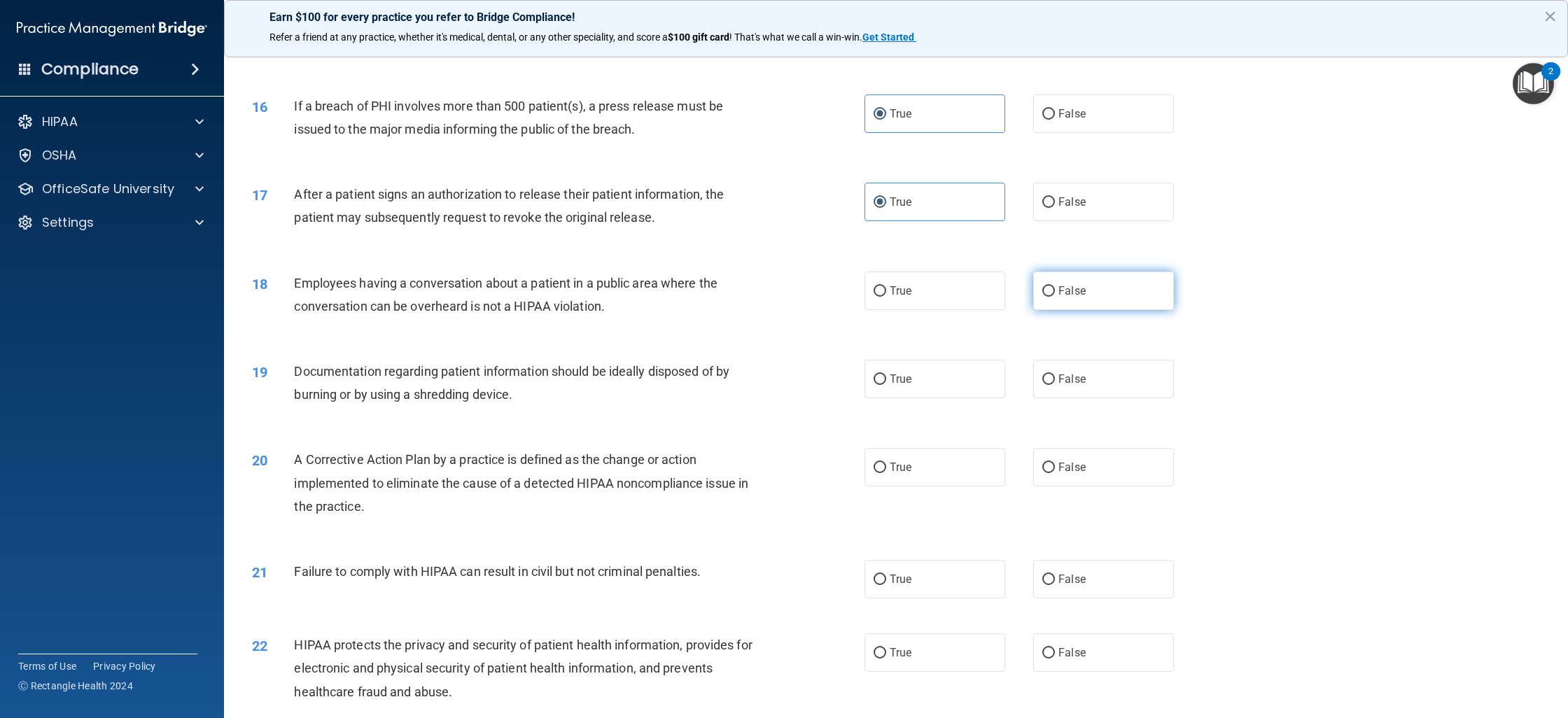
click at [1055, 296] on input "False" at bounding box center [1049, 291] width 13 height 10
radio input "true"
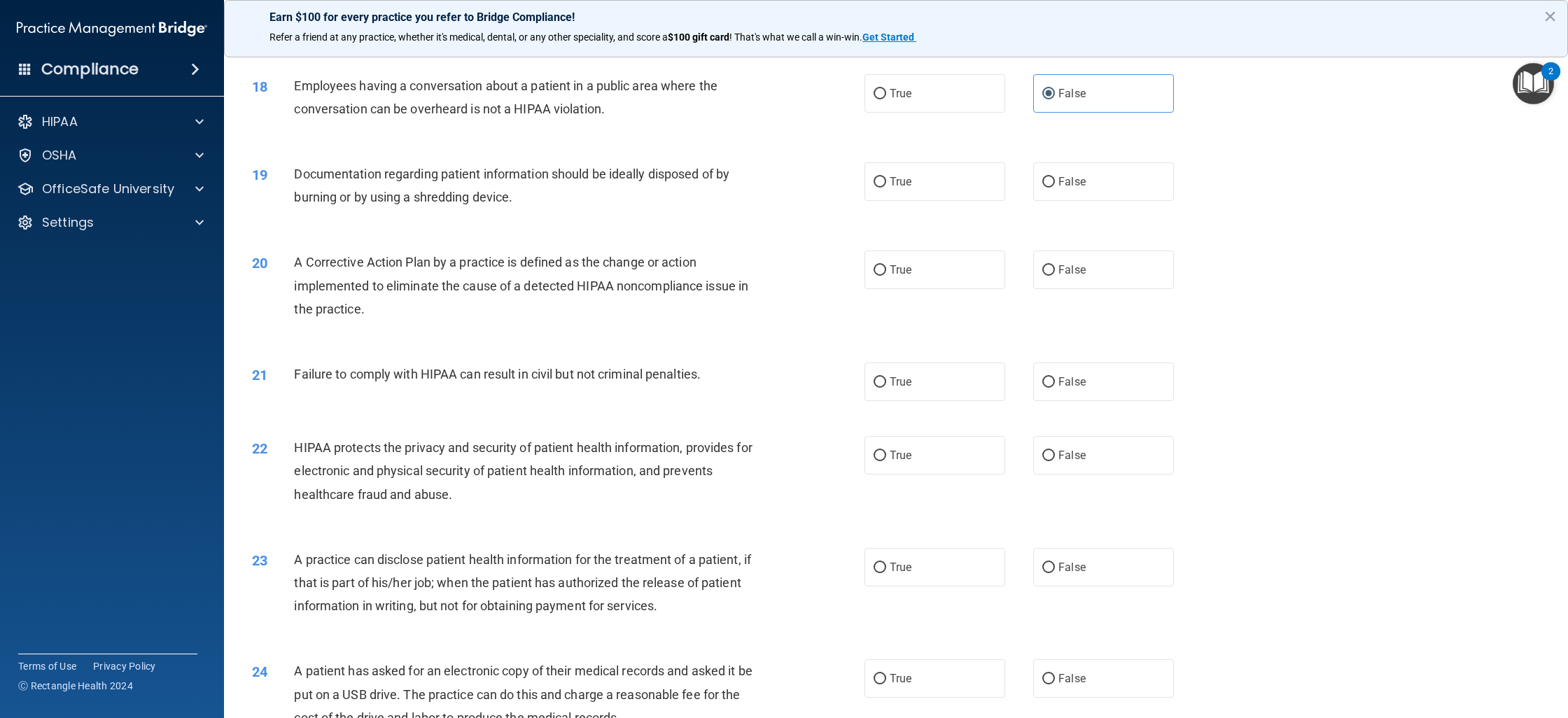
scroll to position [1582, 0]
click at [925, 190] on label "True" at bounding box center [934, 180] width 140 height 39
click at [886, 186] on input "True" at bounding box center [880, 180] width 13 height 10
radio input "true"
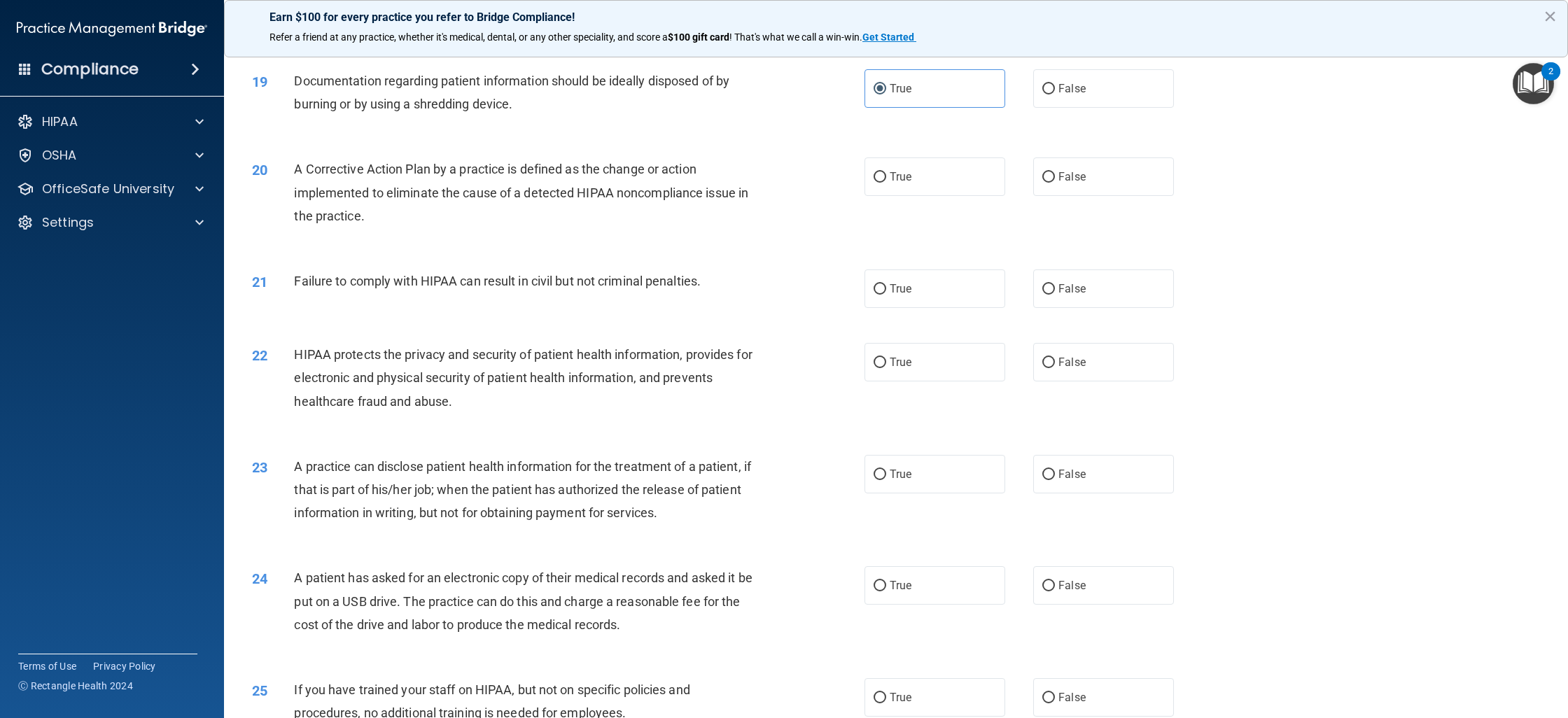
scroll to position [1680, 0]
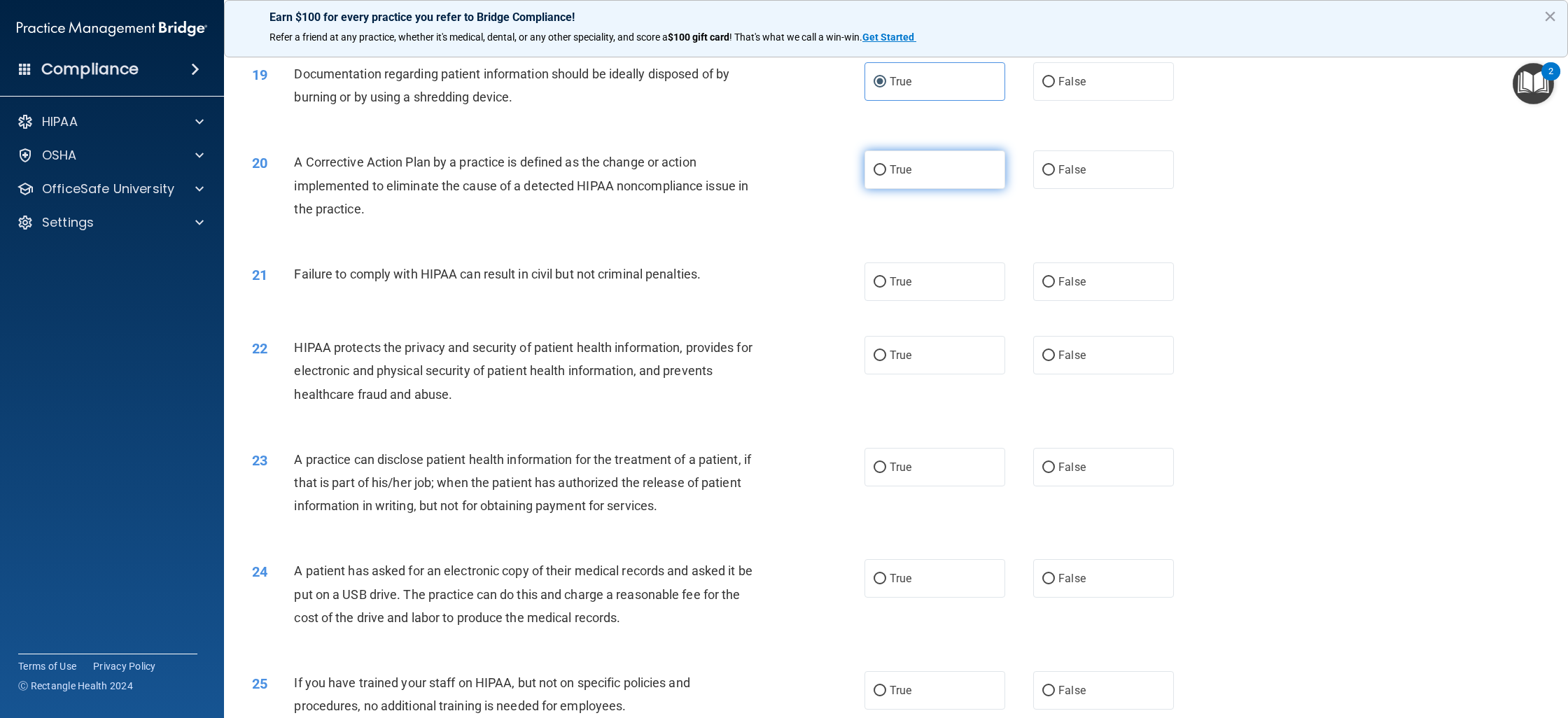
click at [922, 183] on label "True" at bounding box center [934, 170] width 140 height 39
click at [886, 175] on input "True" at bounding box center [880, 170] width 13 height 10
radio input "true"
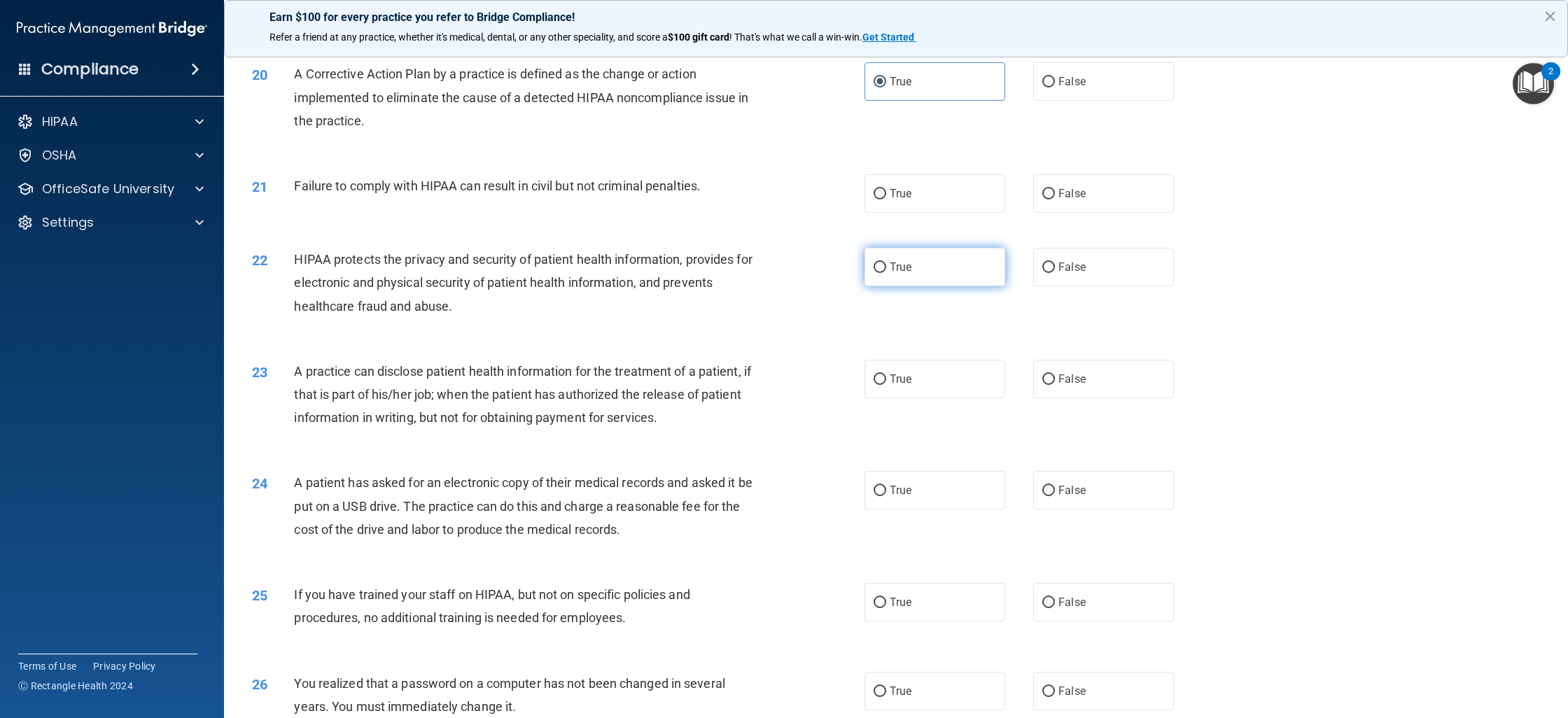
scroll to position [1771, 0]
click at [1043, 197] on input "False" at bounding box center [1049, 192] width 13 height 10
radio input "true"
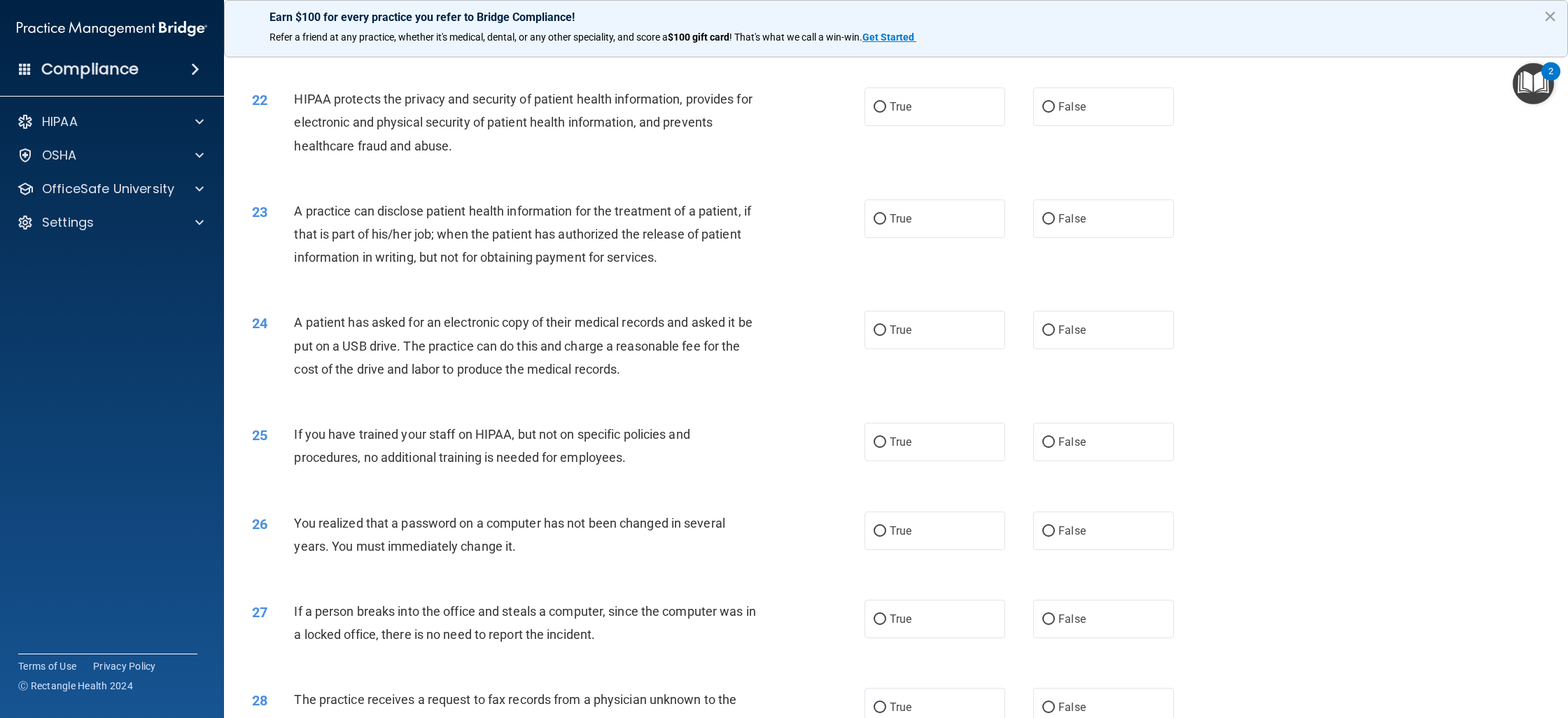
scroll to position [1930, 0]
click at [942, 125] on label "True" at bounding box center [934, 105] width 140 height 39
click at [886, 111] on input "True" at bounding box center [880, 105] width 13 height 10
radio input "true"
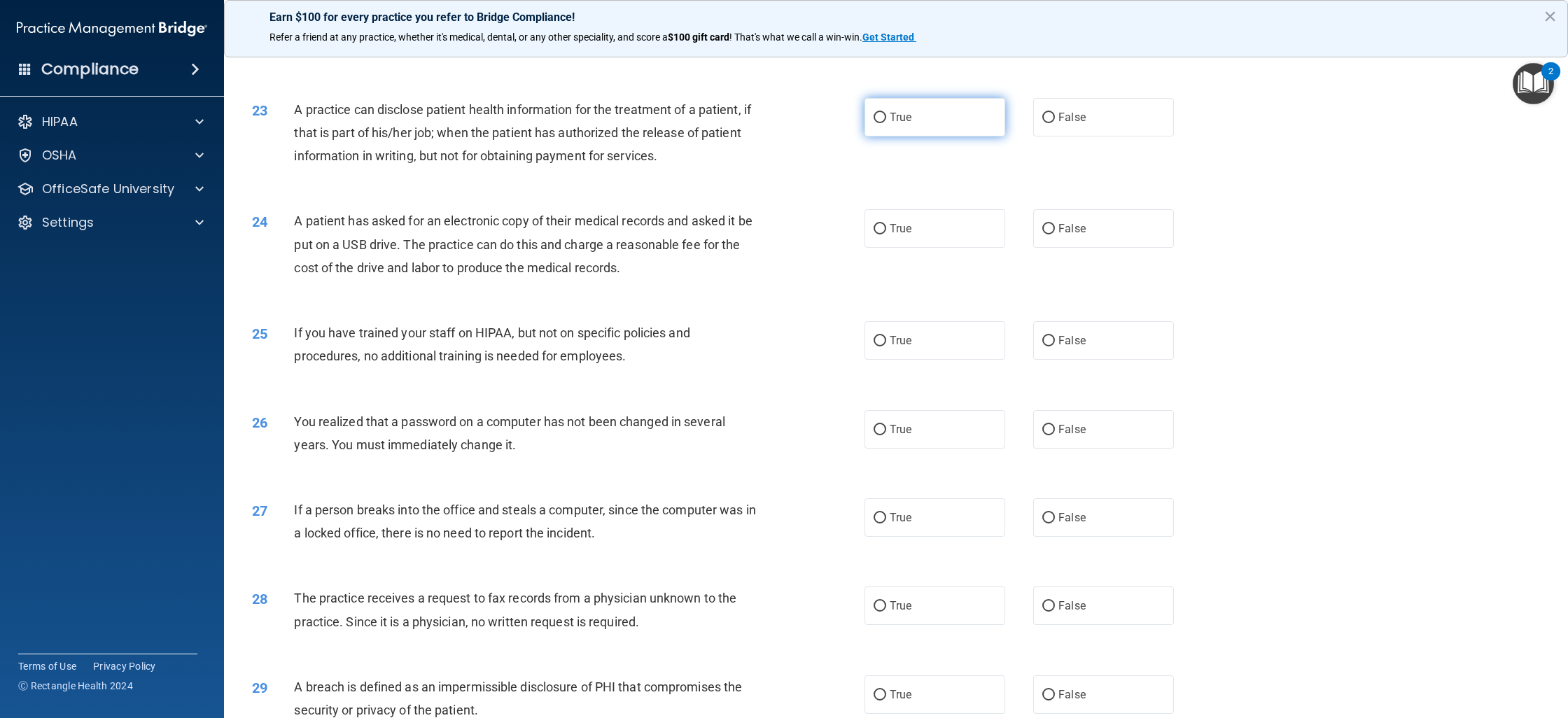
scroll to position [2030, 0]
click at [912, 128] on label "True" at bounding box center [934, 116] width 140 height 39
click at [886, 122] on input "True" at bounding box center [880, 116] width 13 height 10
radio input "true"
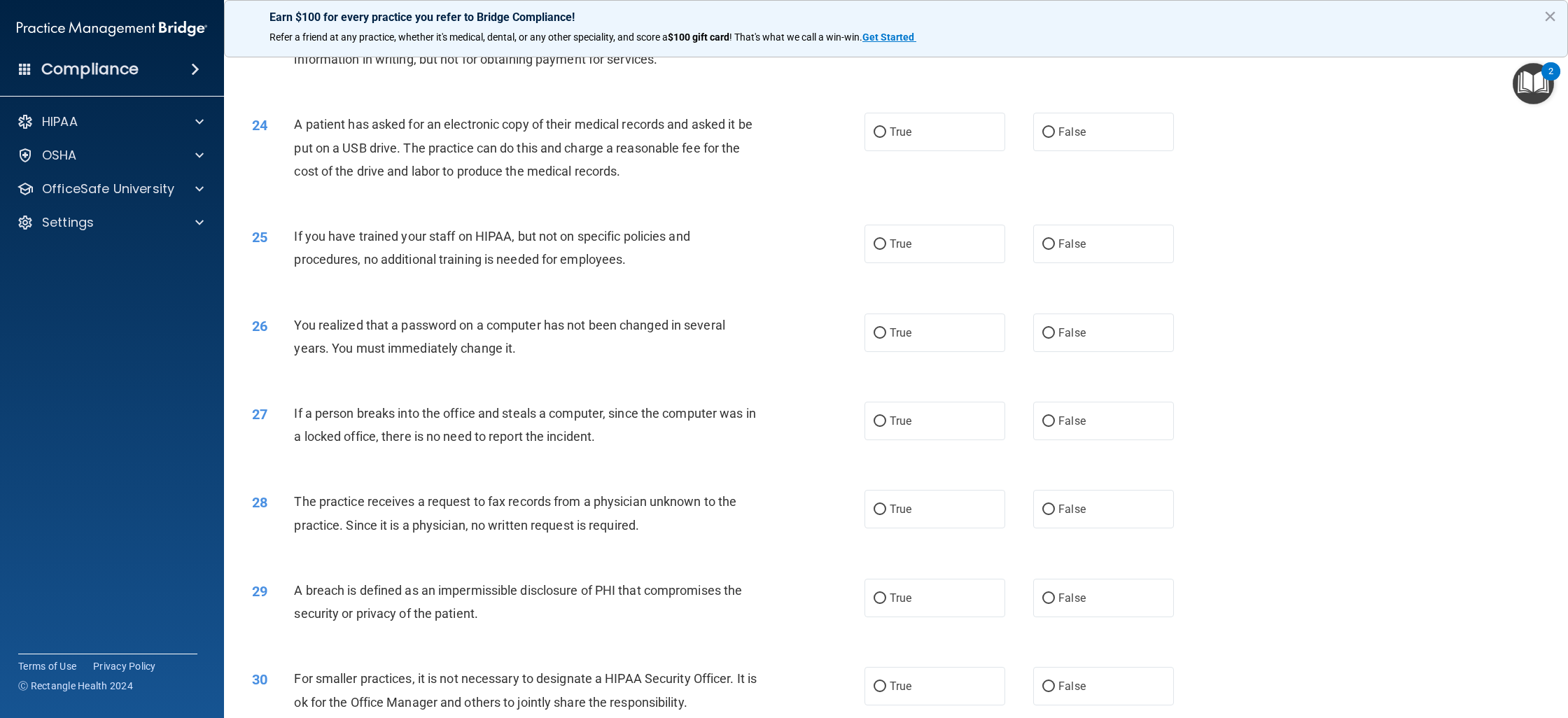
scroll to position [2146, 0]
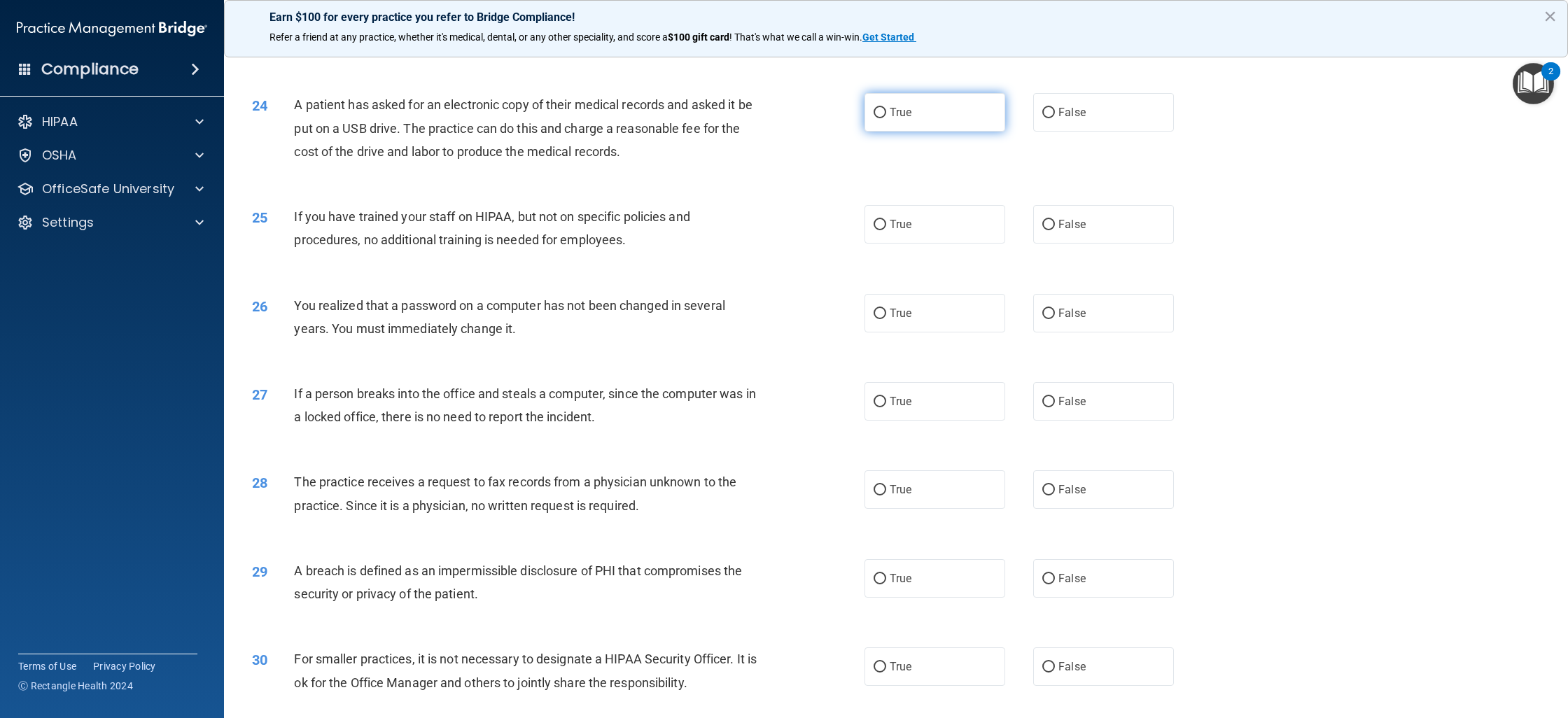
click at [895, 131] on label "True" at bounding box center [934, 112] width 140 height 39
click at [886, 118] on input "True" at bounding box center [880, 112] width 13 height 10
radio input "true"
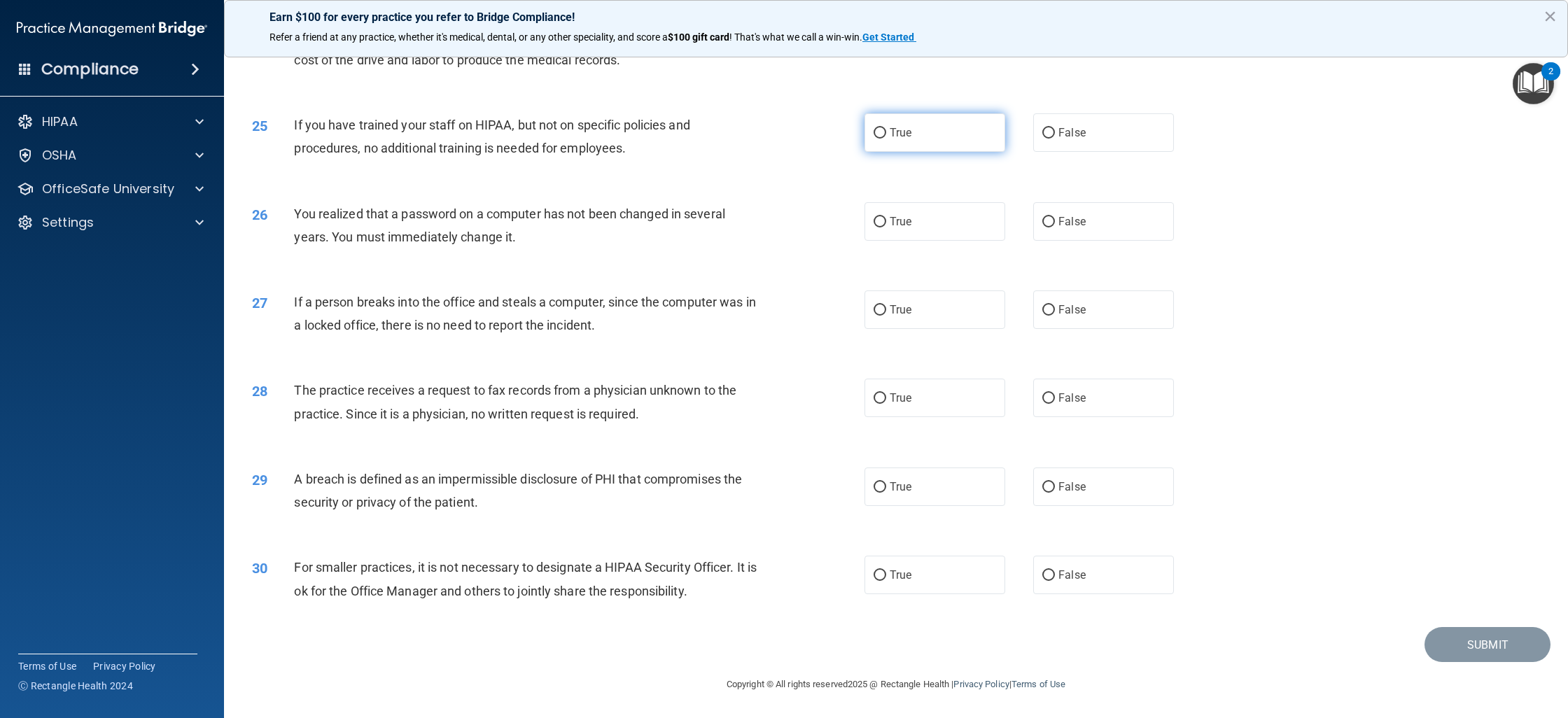
scroll to position [2253, 0]
click at [1084, 137] on span "False" at bounding box center [1072, 132] width 28 height 13
click at [1055, 137] on input "False" at bounding box center [1049, 133] width 13 height 10
radio input "true"
click at [949, 215] on label "True" at bounding box center [934, 221] width 140 height 39
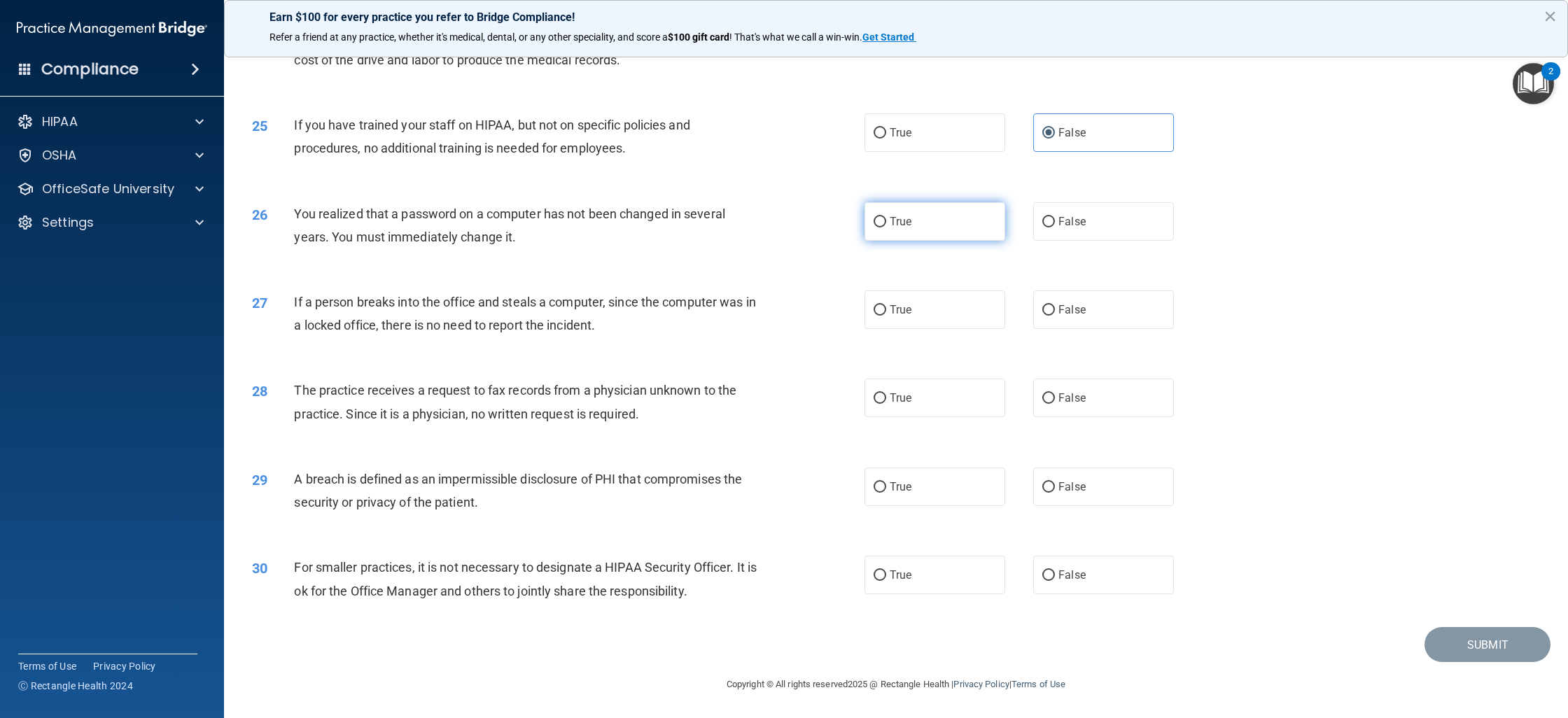
click at [886, 216] on input "True" at bounding box center [880, 221] width 13 height 10
radio input "true"
click at [1061, 315] on span "False" at bounding box center [1072, 309] width 28 height 13
click at [1055, 315] on input "False" at bounding box center [1049, 310] width 13 height 10
radio input "true"
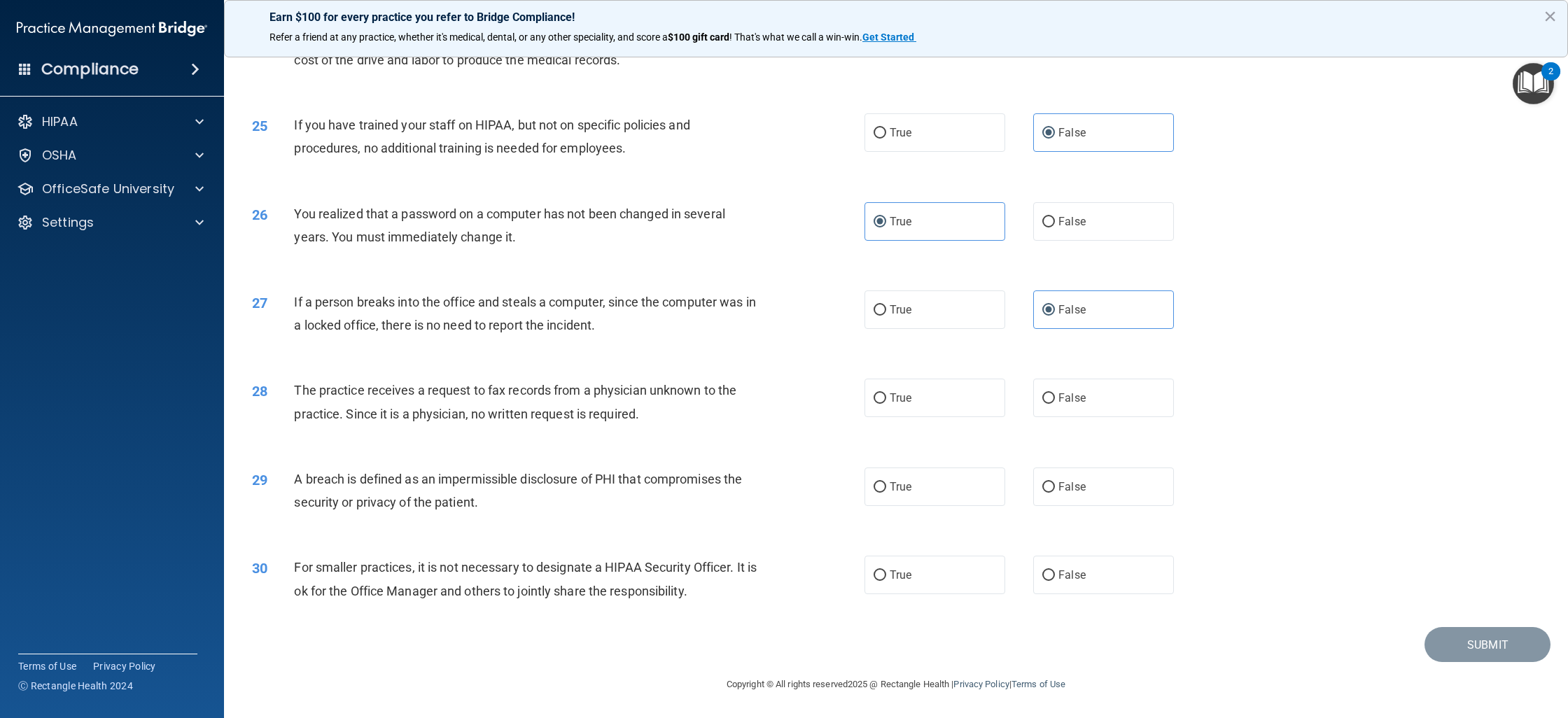
drag, startPoint x: 1135, startPoint y: 414, endPoint x: 1043, endPoint y: 514, distance: 135.9
click at [1135, 414] on label "False" at bounding box center [1103, 398] width 140 height 39
click at [1055, 403] on input "False" at bounding box center [1049, 398] width 13 height 10
radio input "true"
click at [918, 488] on label "True" at bounding box center [934, 487] width 140 height 39
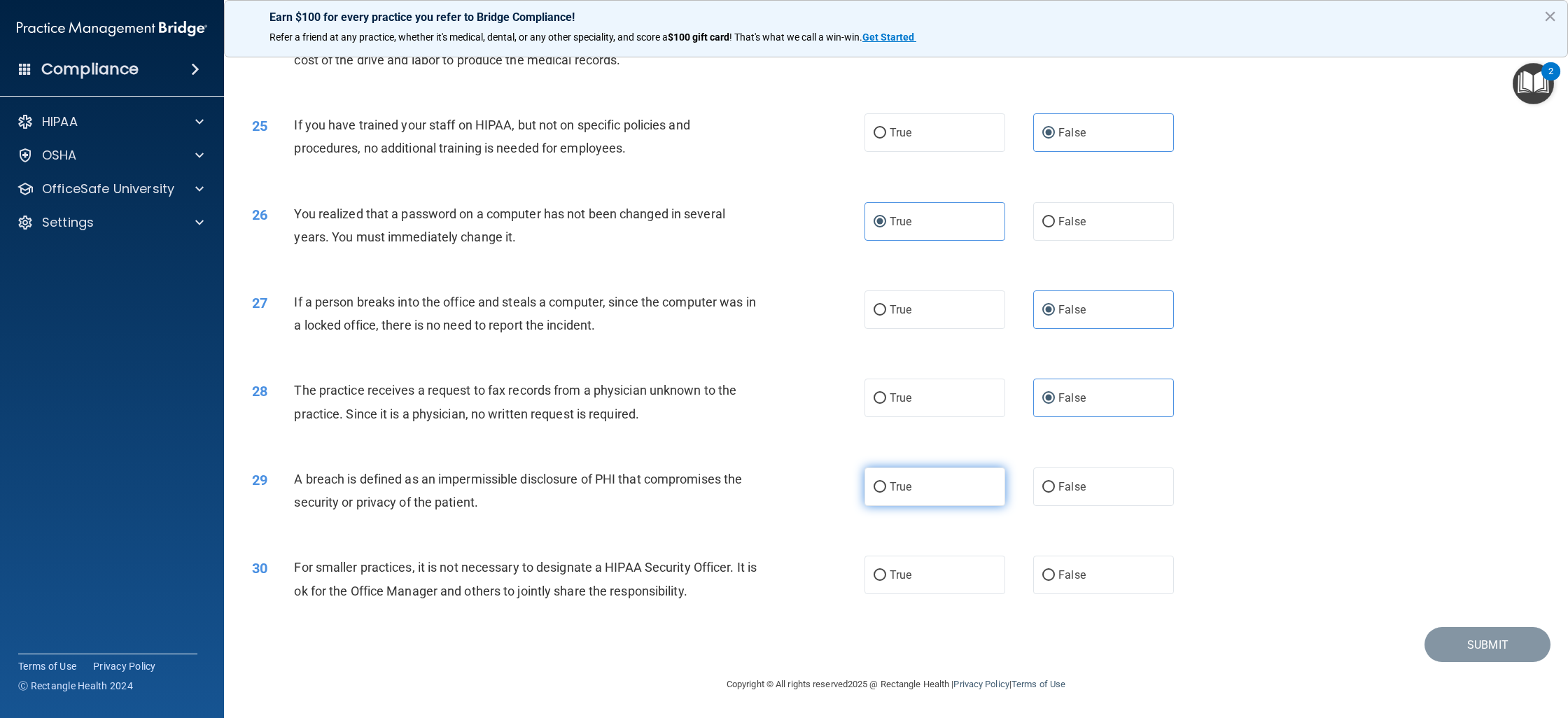
click at [886, 488] on input "True" at bounding box center [880, 487] width 13 height 10
radio input "true"
click at [907, 575] on span "True" at bounding box center [901, 574] width 22 height 13
click at [886, 575] on input "True" at bounding box center [880, 575] width 13 height 10
radio input "true"
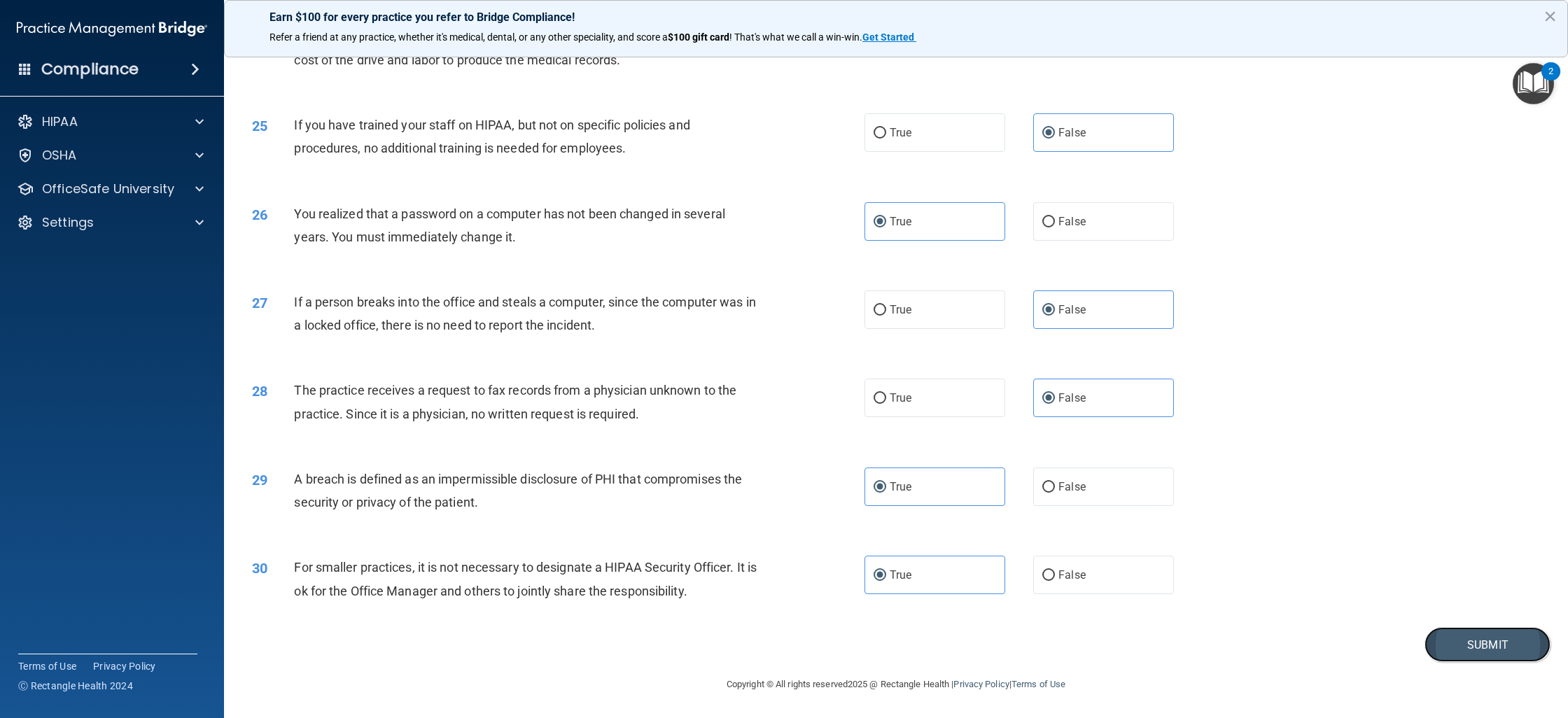
click at [1541, 646] on button "Submit" at bounding box center [1486, 644] width 126 height 36
click at [1477, 652] on button "Submit" at bounding box center [1486, 644] width 126 height 36
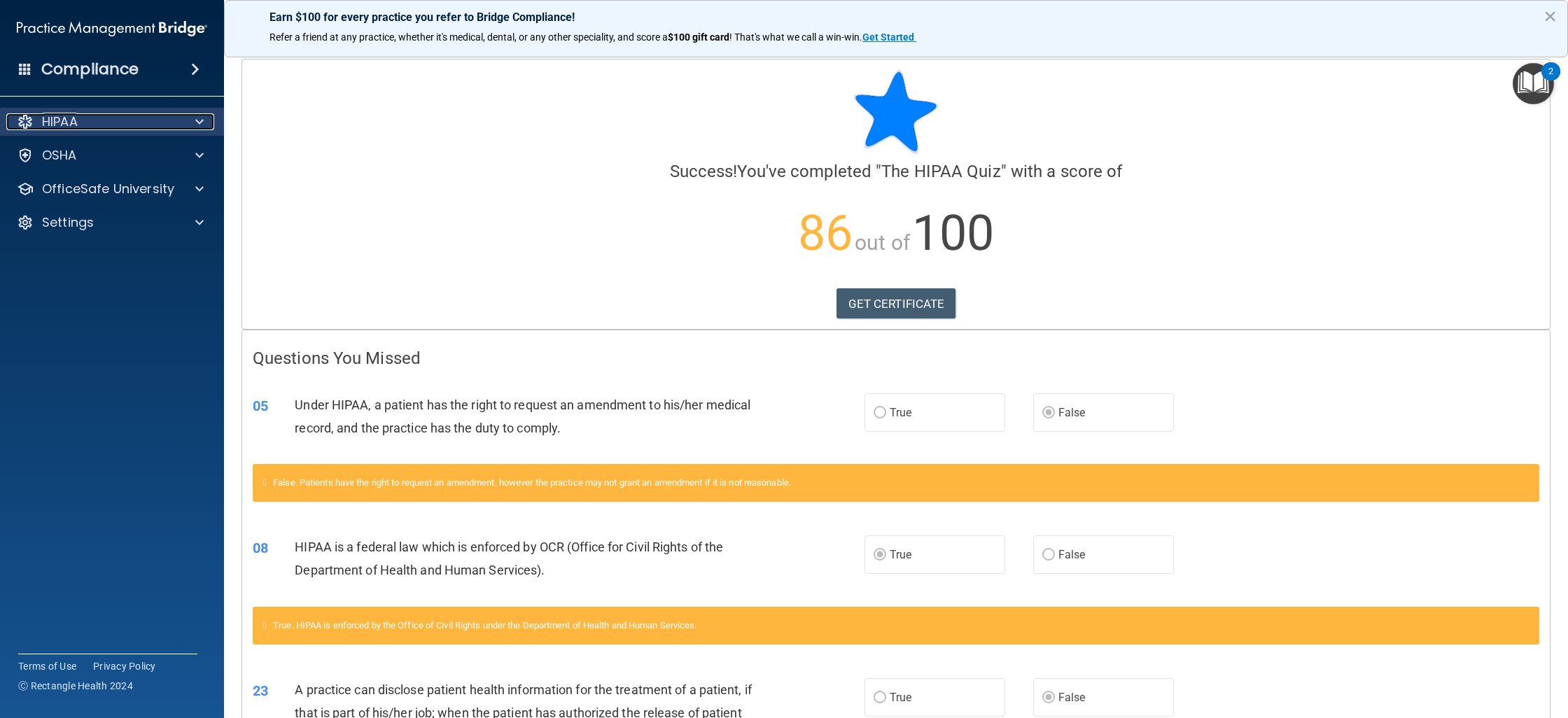
click at [88, 122] on div "HIPAA" at bounding box center [93, 122] width 173 height 17
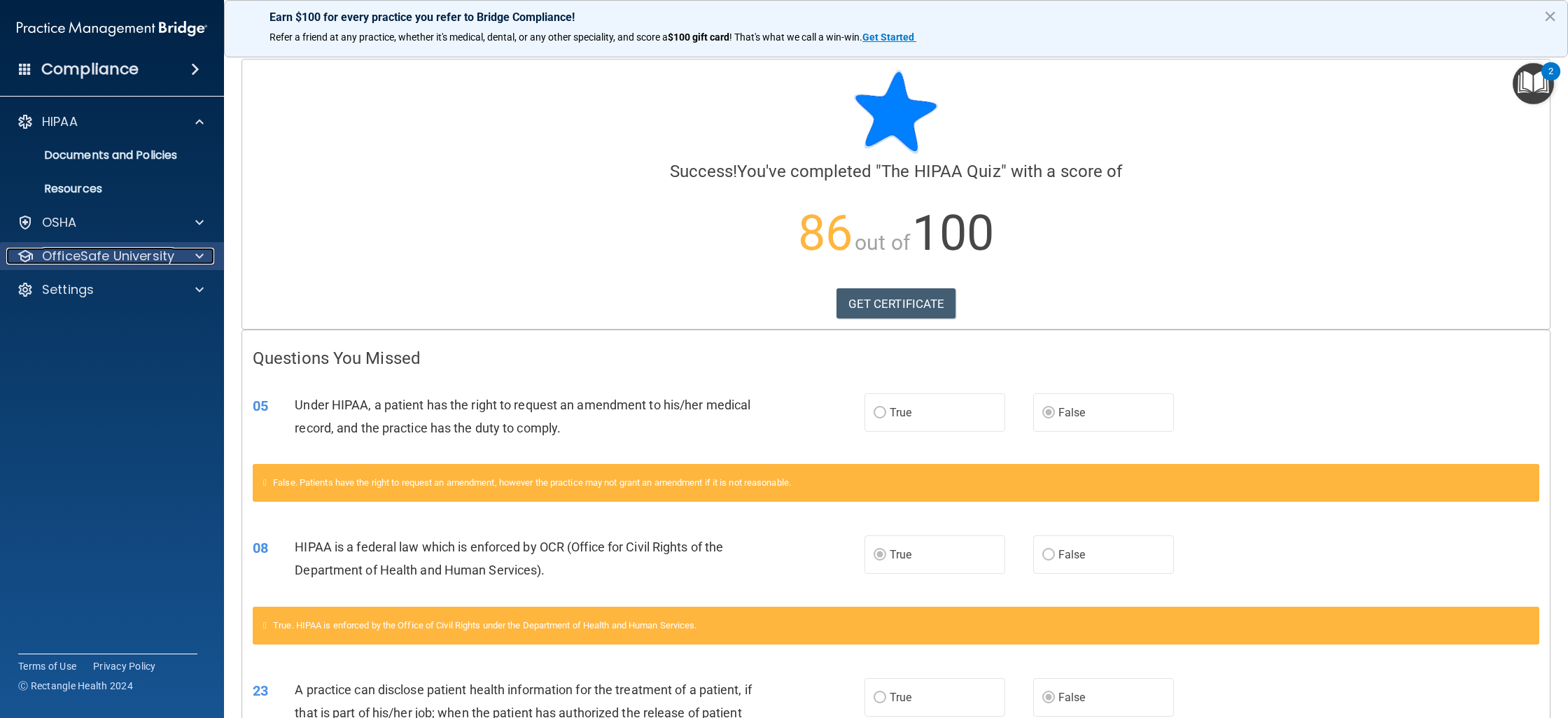
click at [114, 260] on p "OfficeSafe University" at bounding box center [108, 256] width 132 height 17
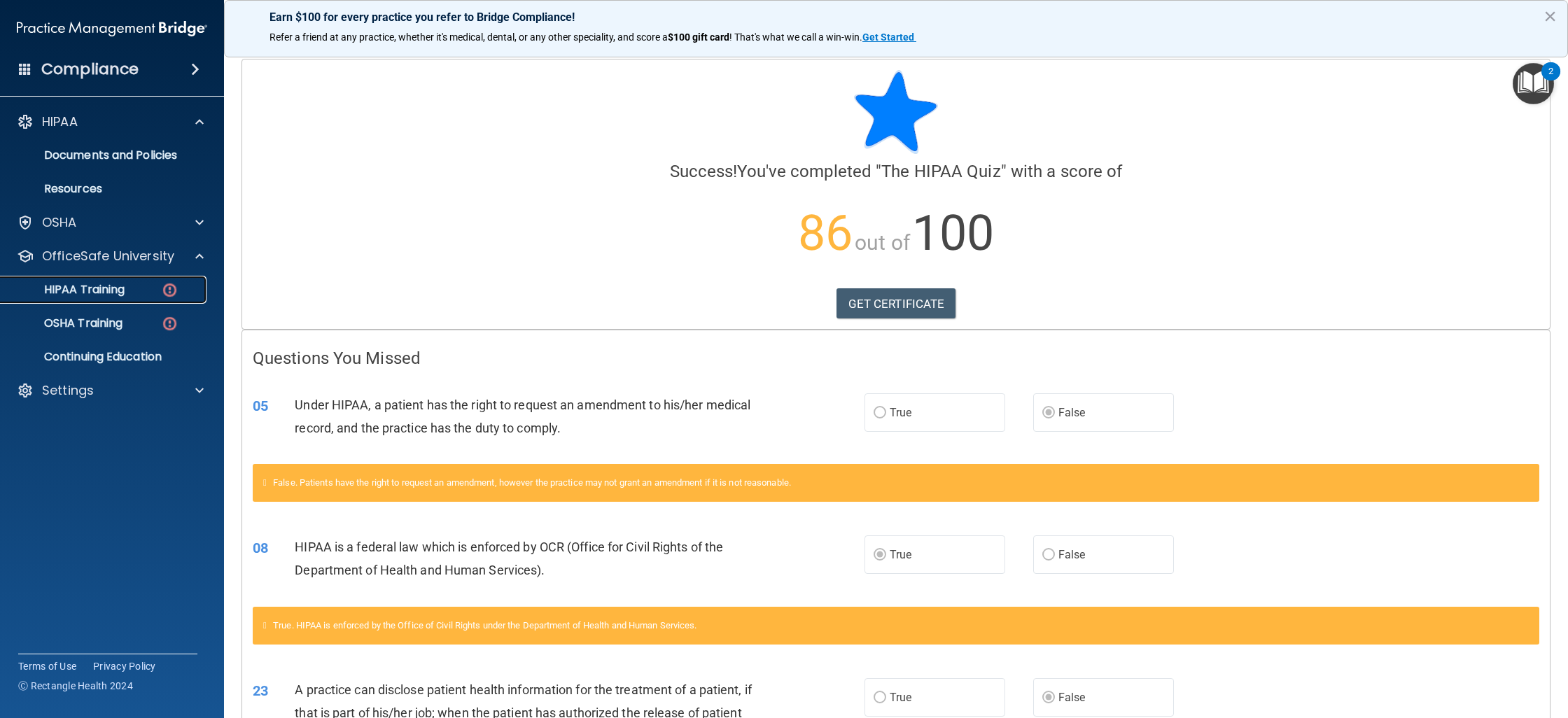
click at [115, 295] on p "HIPAA Training" at bounding box center [67, 289] width 116 height 14
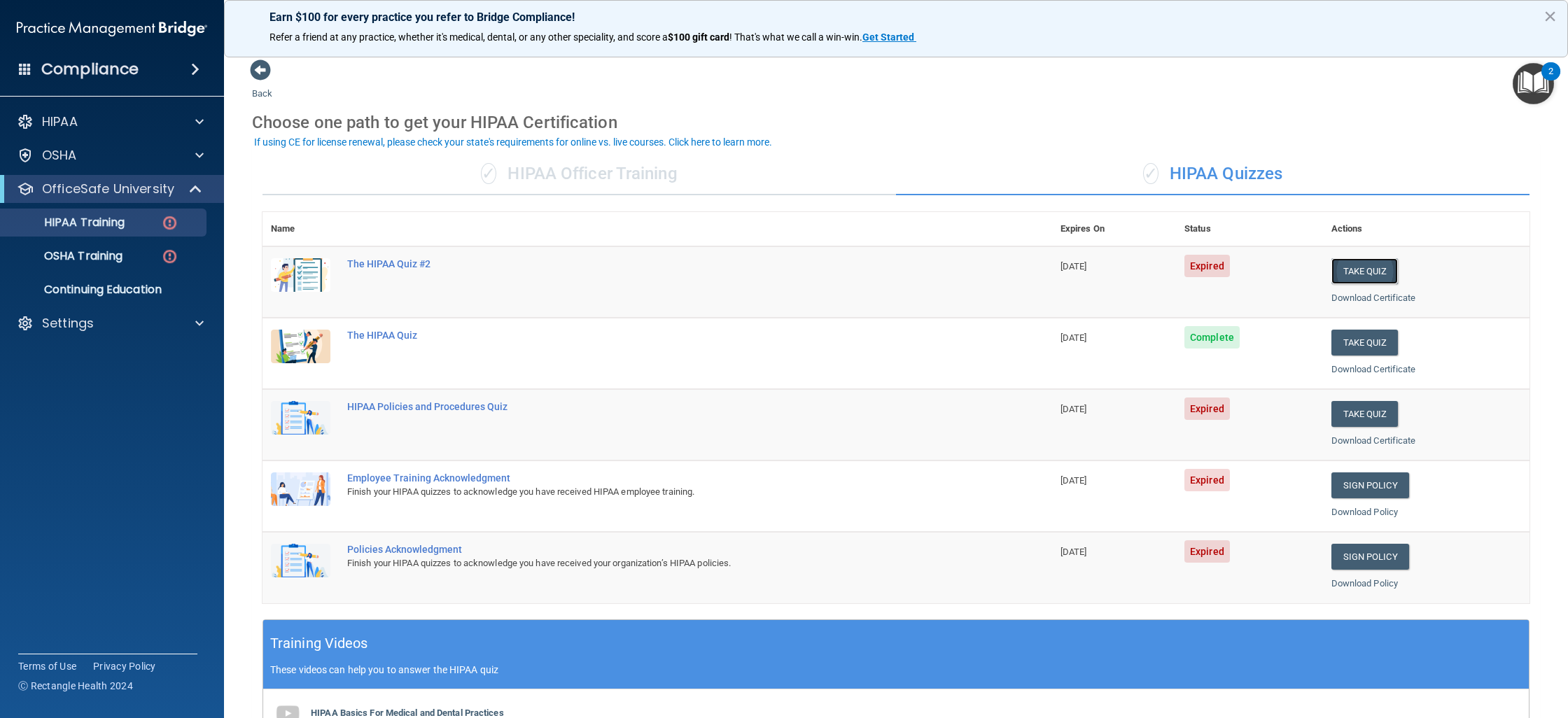
click at [1362, 271] on button "Take Quiz" at bounding box center [1364, 271] width 67 height 26
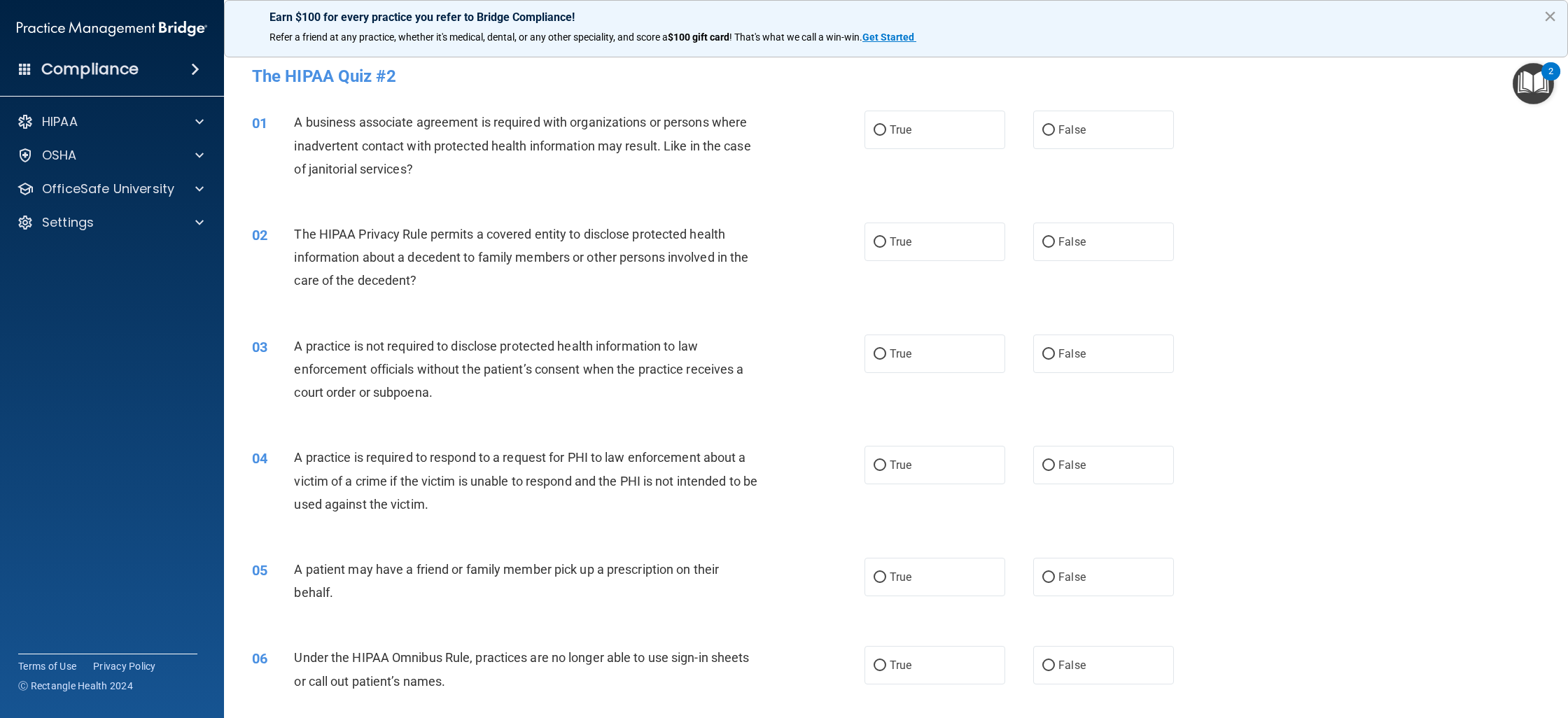
click at [1545, 22] on button "×" at bounding box center [1550, 16] width 13 height 22
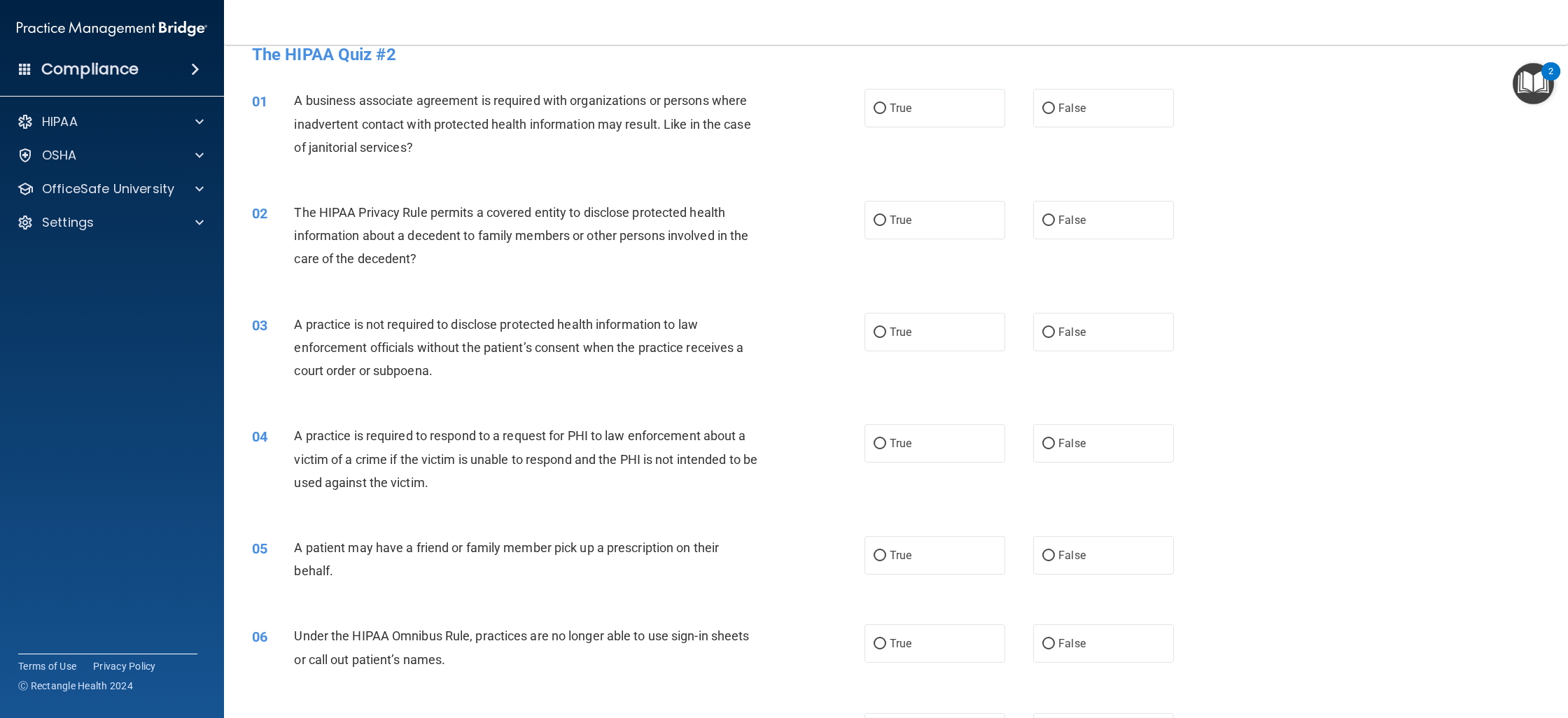
scroll to position [39, 0]
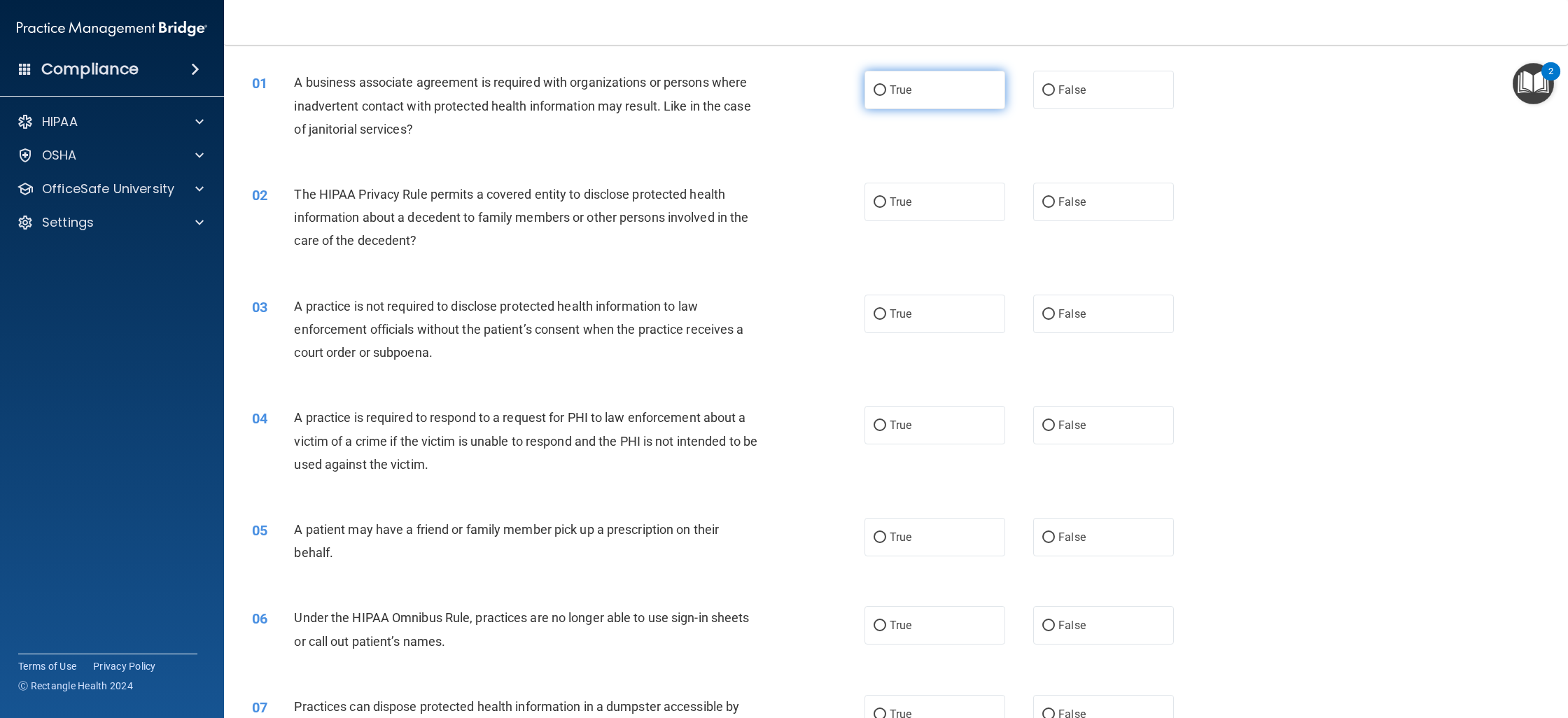
click at [883, 93] on input "True" at bounding box center [880, 90] width 13 height 10
radio input "true"
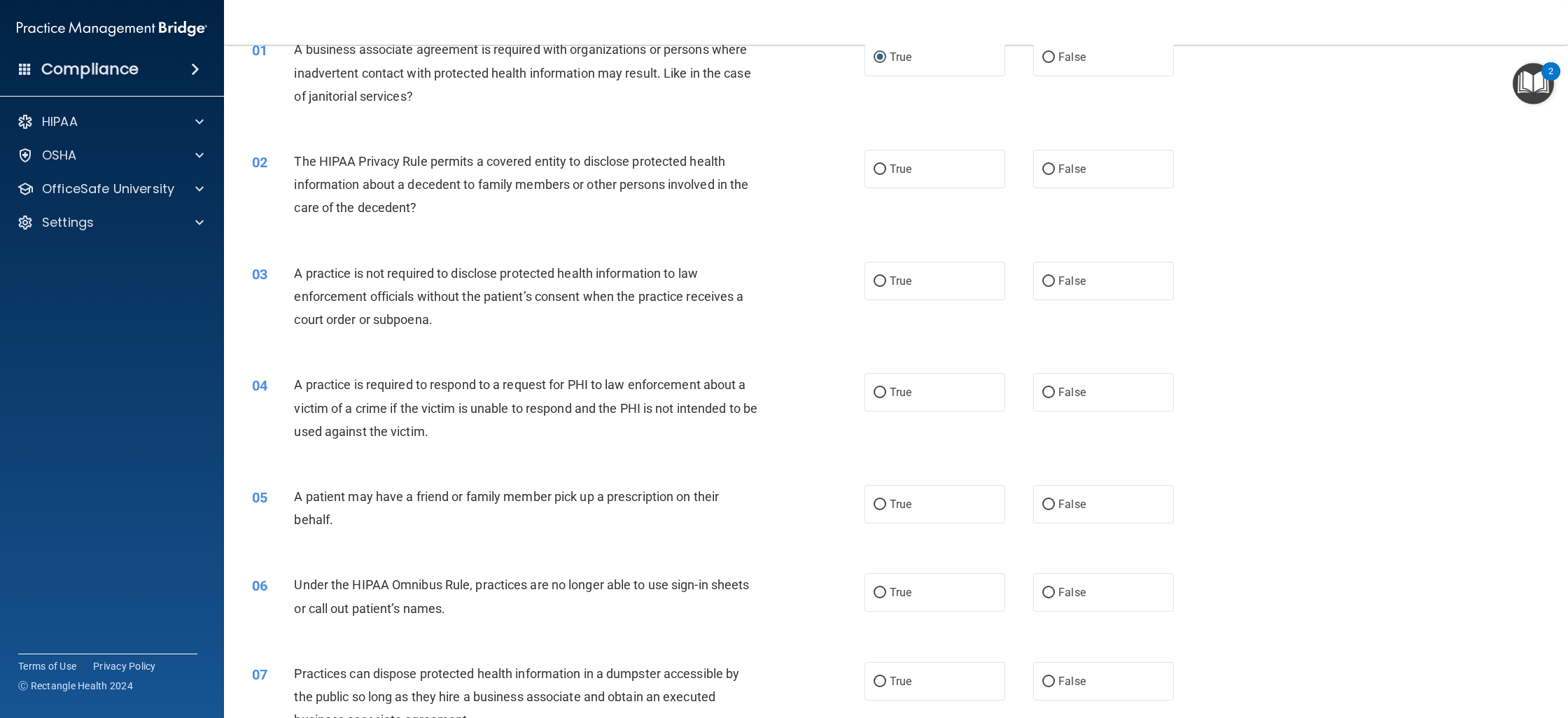
scroll to position [94, 0]
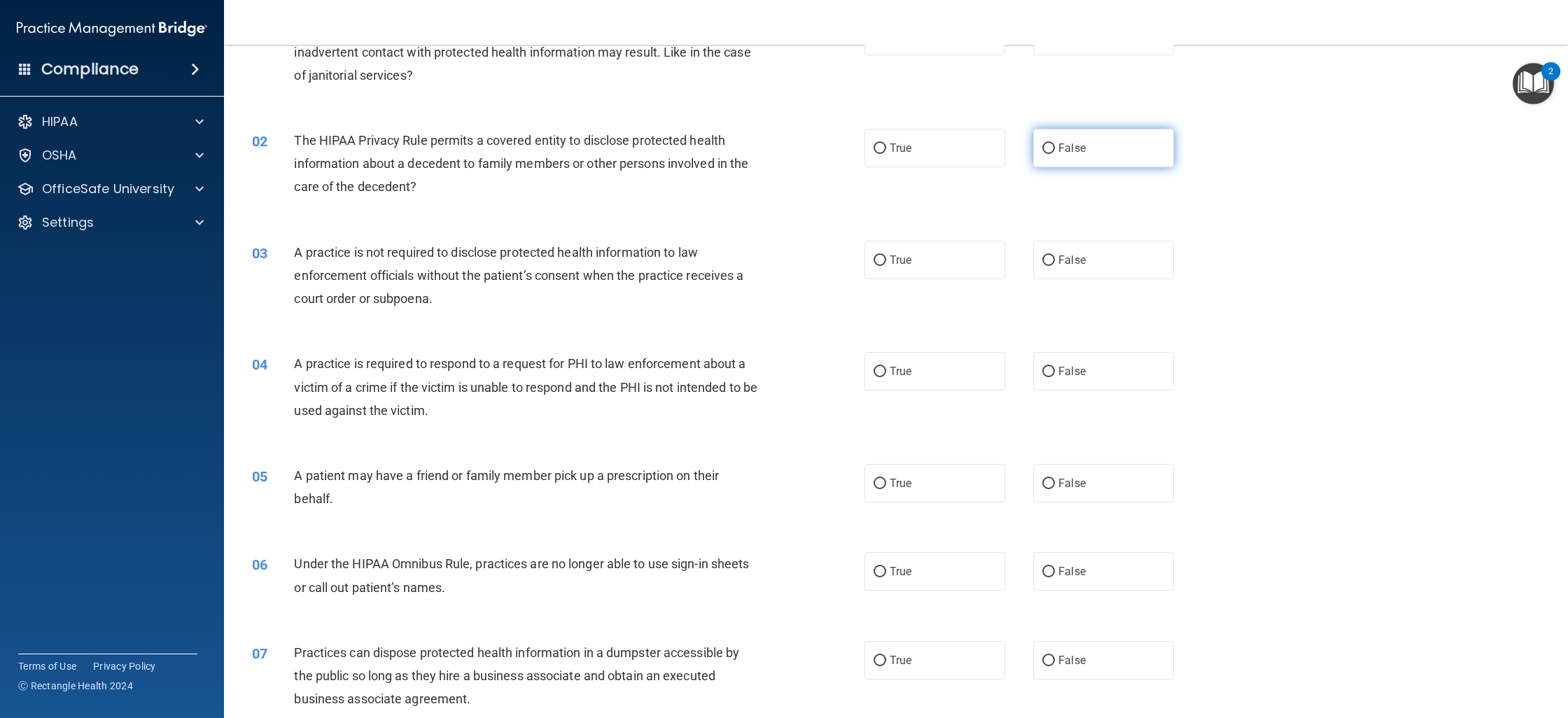
click at [1047, 149] on input "False" at bounding box center [1049, 148] width 13 height 10
radio input "true"
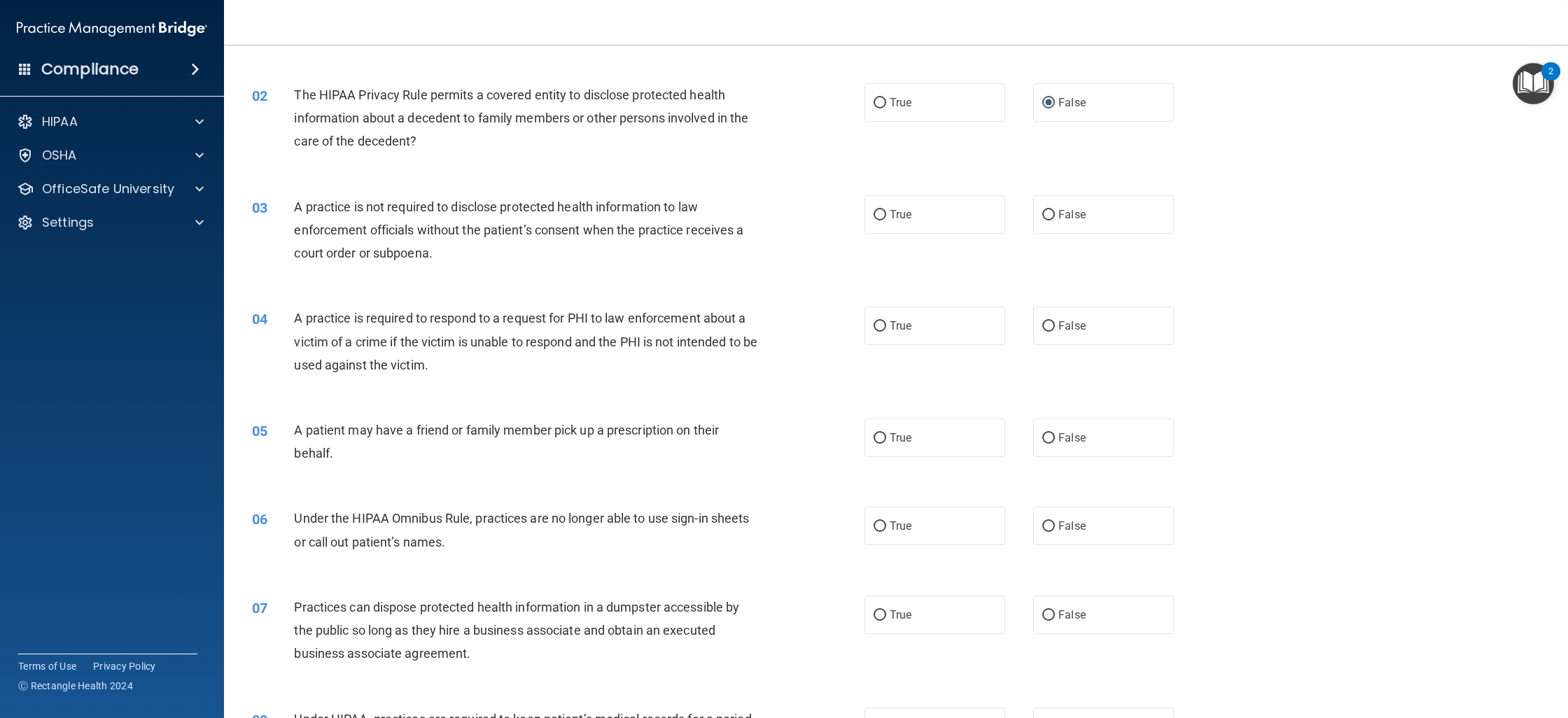
scroll to position [164, 0]
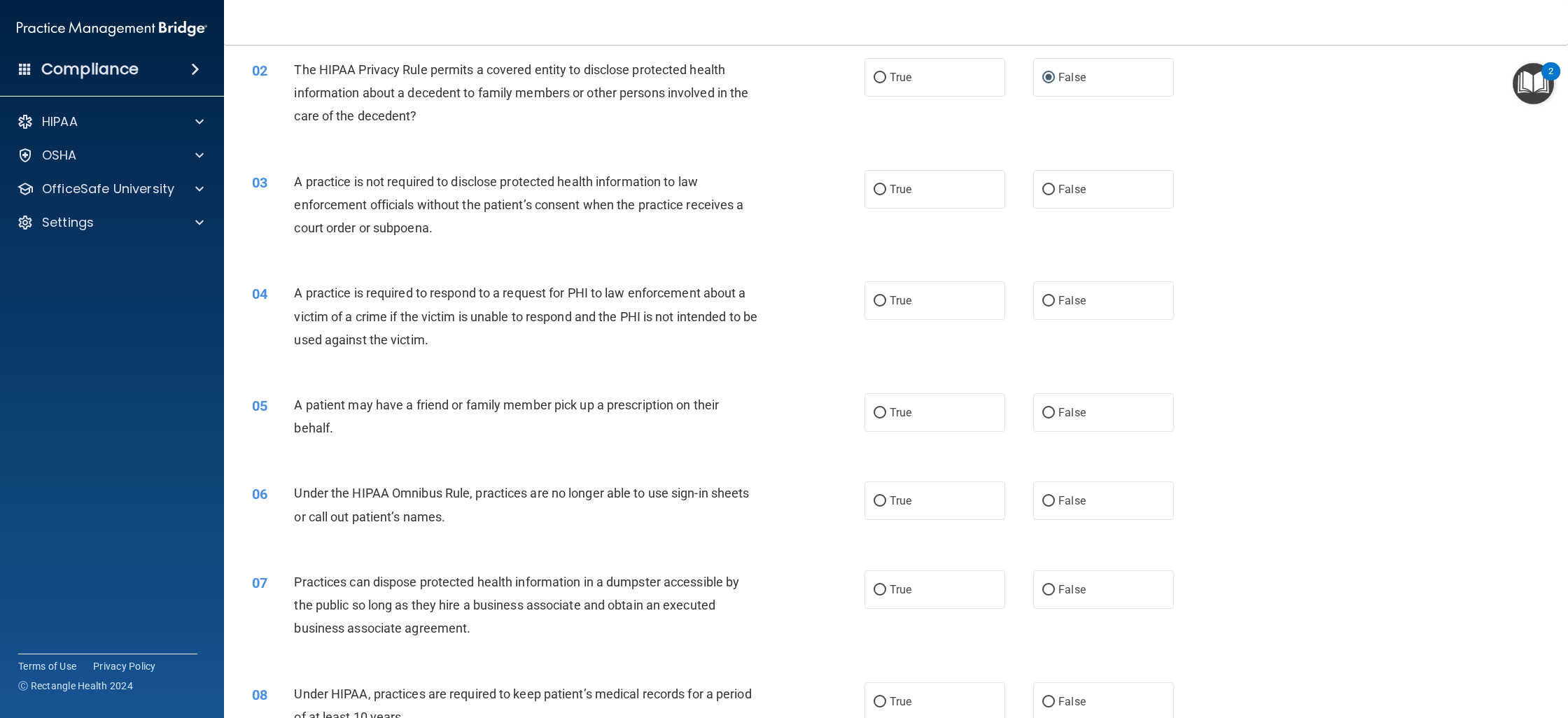
drag, startPoint x: 1116, startPoint y: 201, endPoint x: 1159, endPoint y: 383, distance: 187.0
click at [1116, 201] on label "False" at bounding box center [1103, 189] width 140 height 39
click at [1055, 195] on input "False" at bounding box center [1049, 189] width 13 height 10
radio input "true"
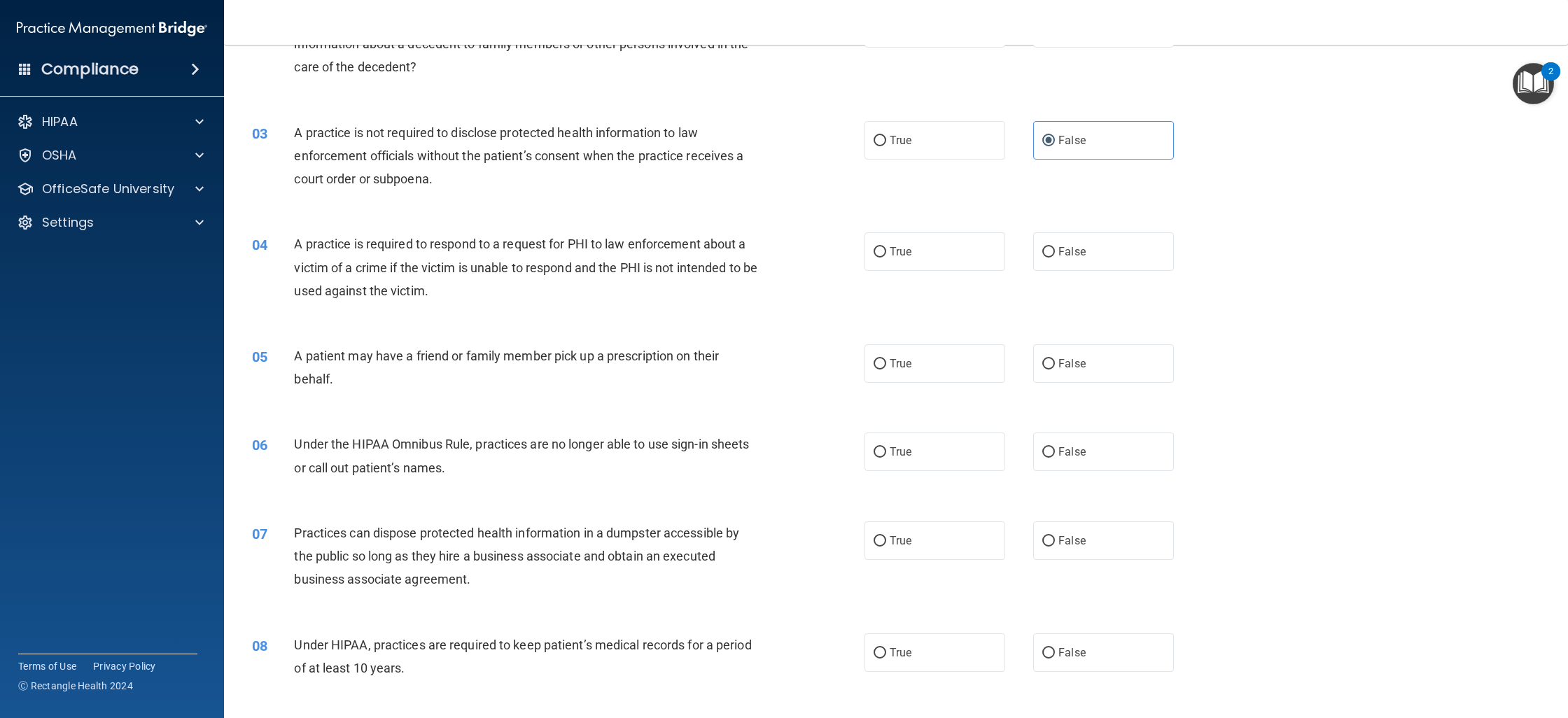
scroll to position [225, 0]
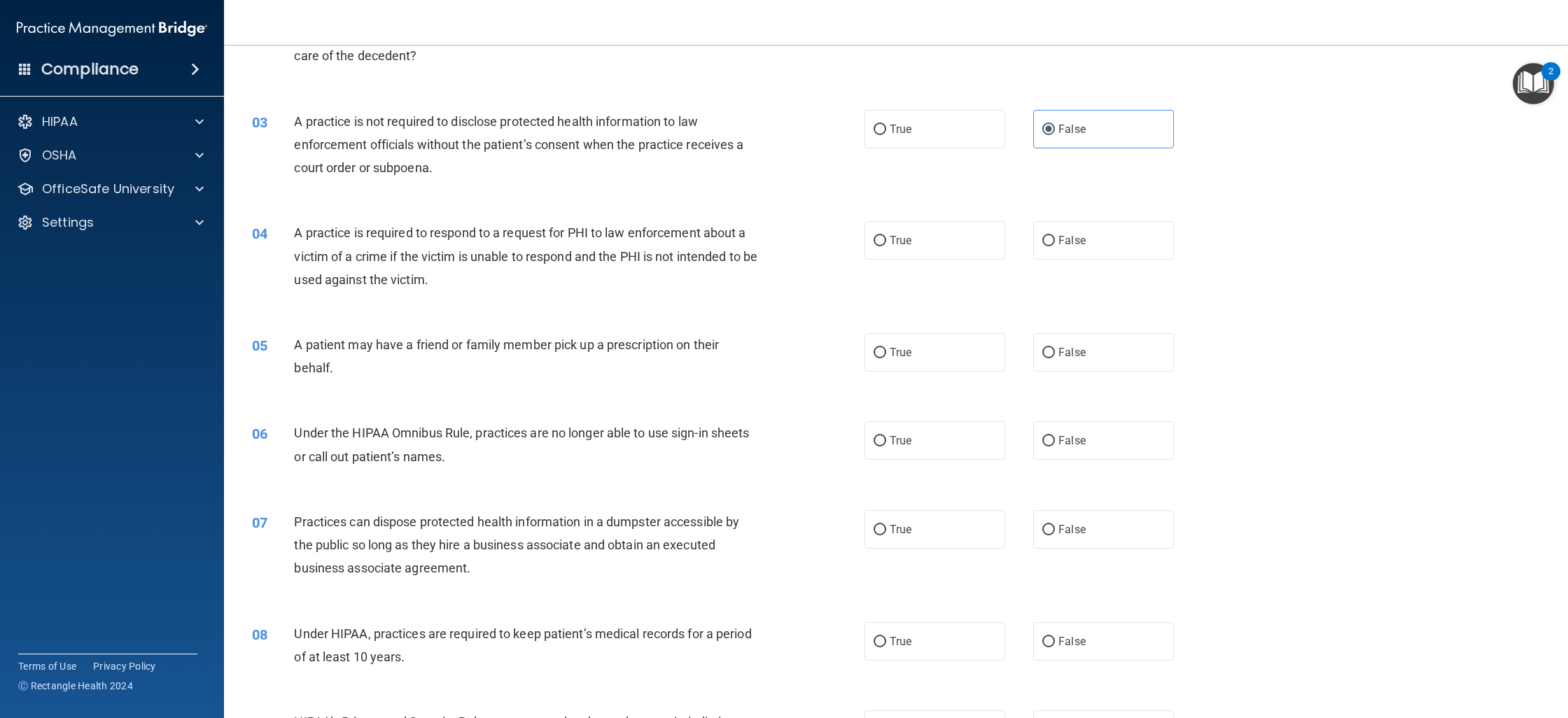
drag, startPoint x: 1109, startPoint y: 249, endPoint x: 1123, endPoint y: 375, distance: 126.8
click at [1109, 250] on label "False" at bounding box center [1103, 240] width 140 height 39
click at [1055, 247] on input "False" at bounding box center [1049, 240] width 13 height 10
radio input "true"
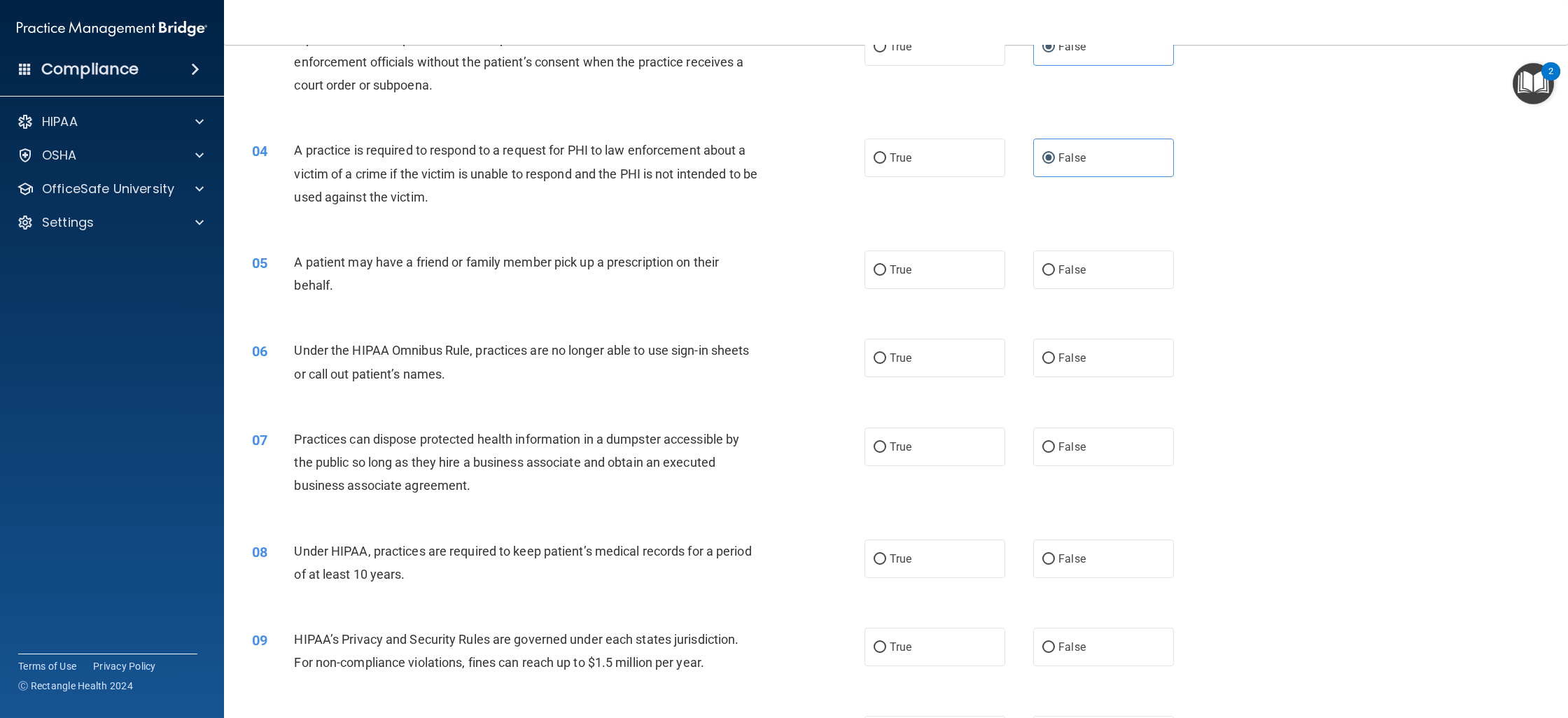
scroll to position [308, 0]
click at [914, 258] on label "True" at bounding box center [934, 269] width 140 height 39
click at [886, 264] on input "True" at bounding box center [880, 269] width 13 height 10
radio input "true"
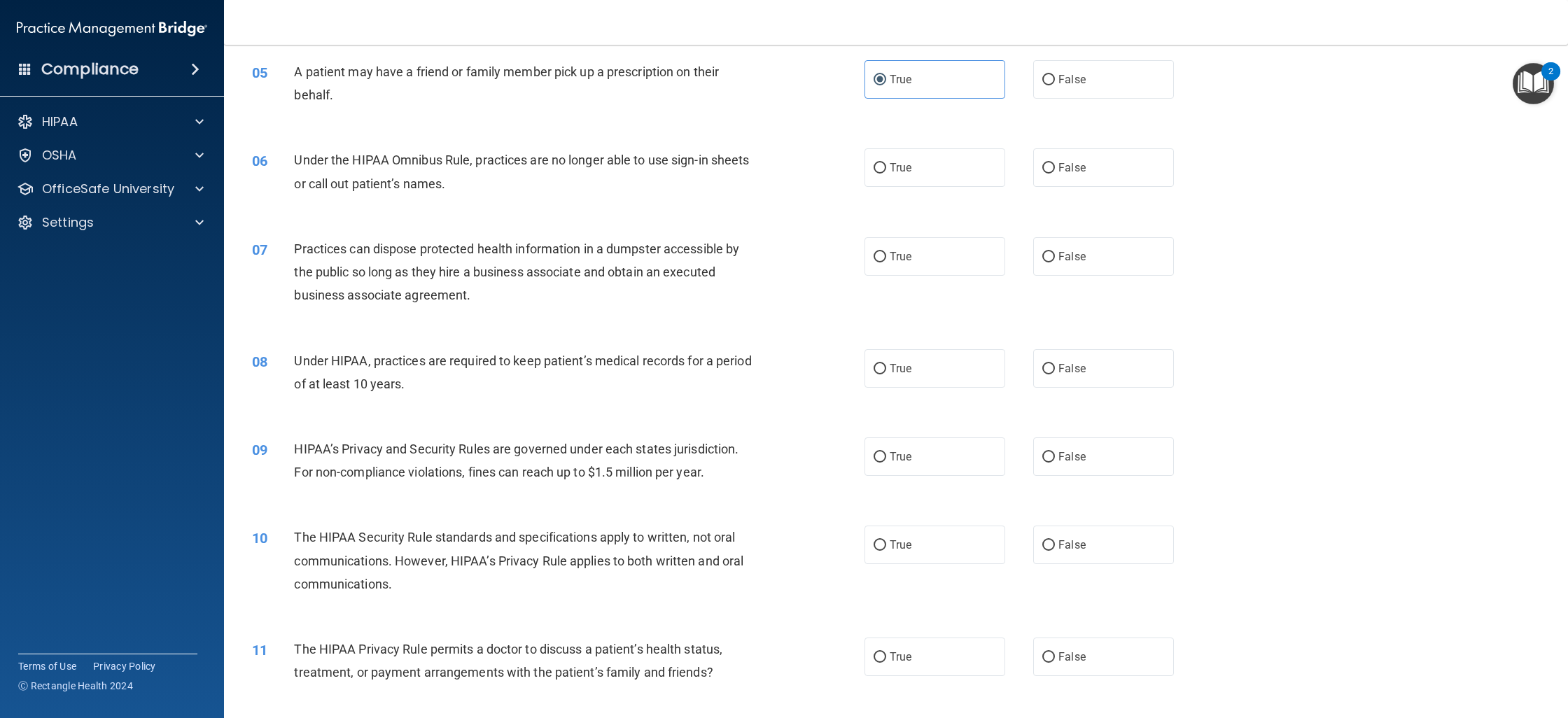
scroll to position [507, 0]
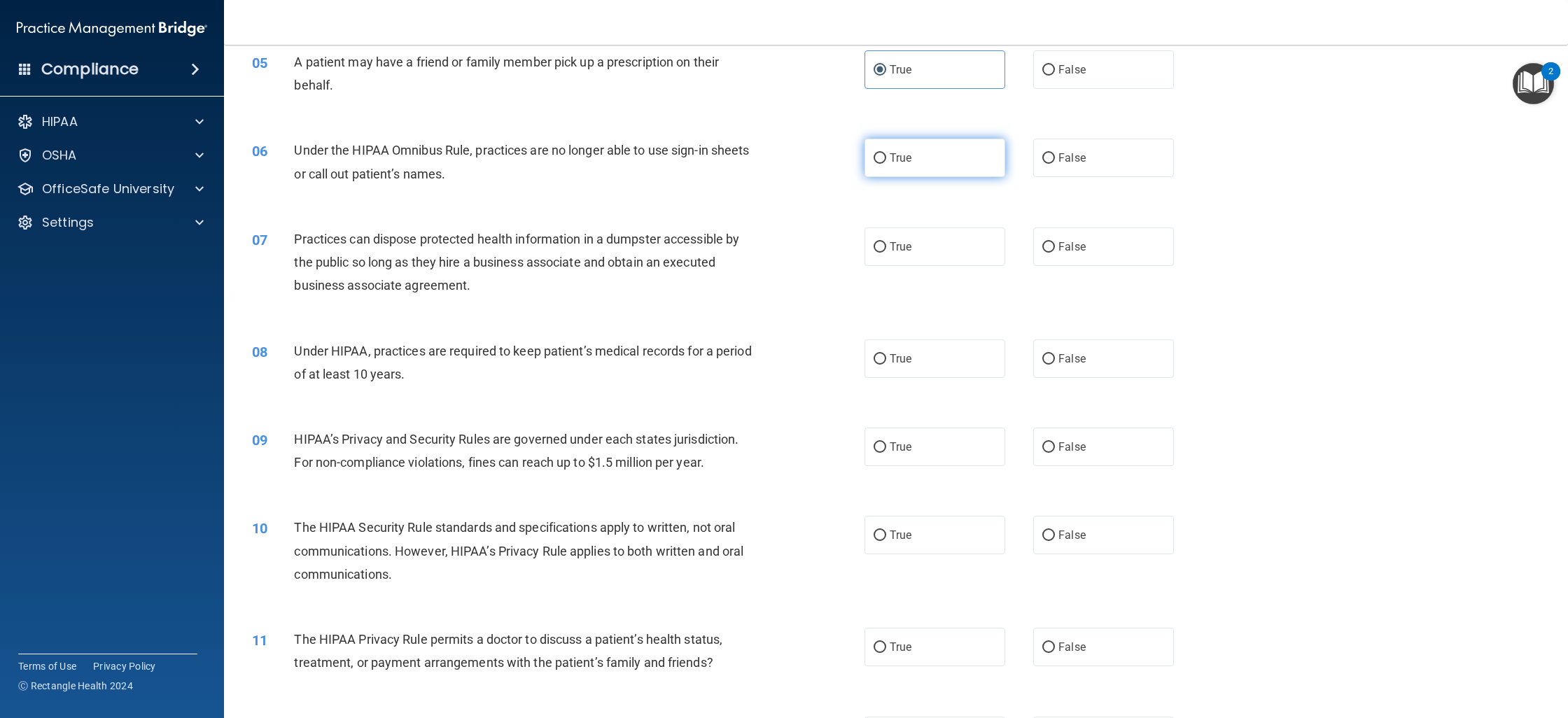
click at [916, 170] on label "True" at bounding box center [934, 158] width 140 height 39
click at [886, 164] on input "True" at bounding box center [880, 158] width 13 height 10
radio input "true"
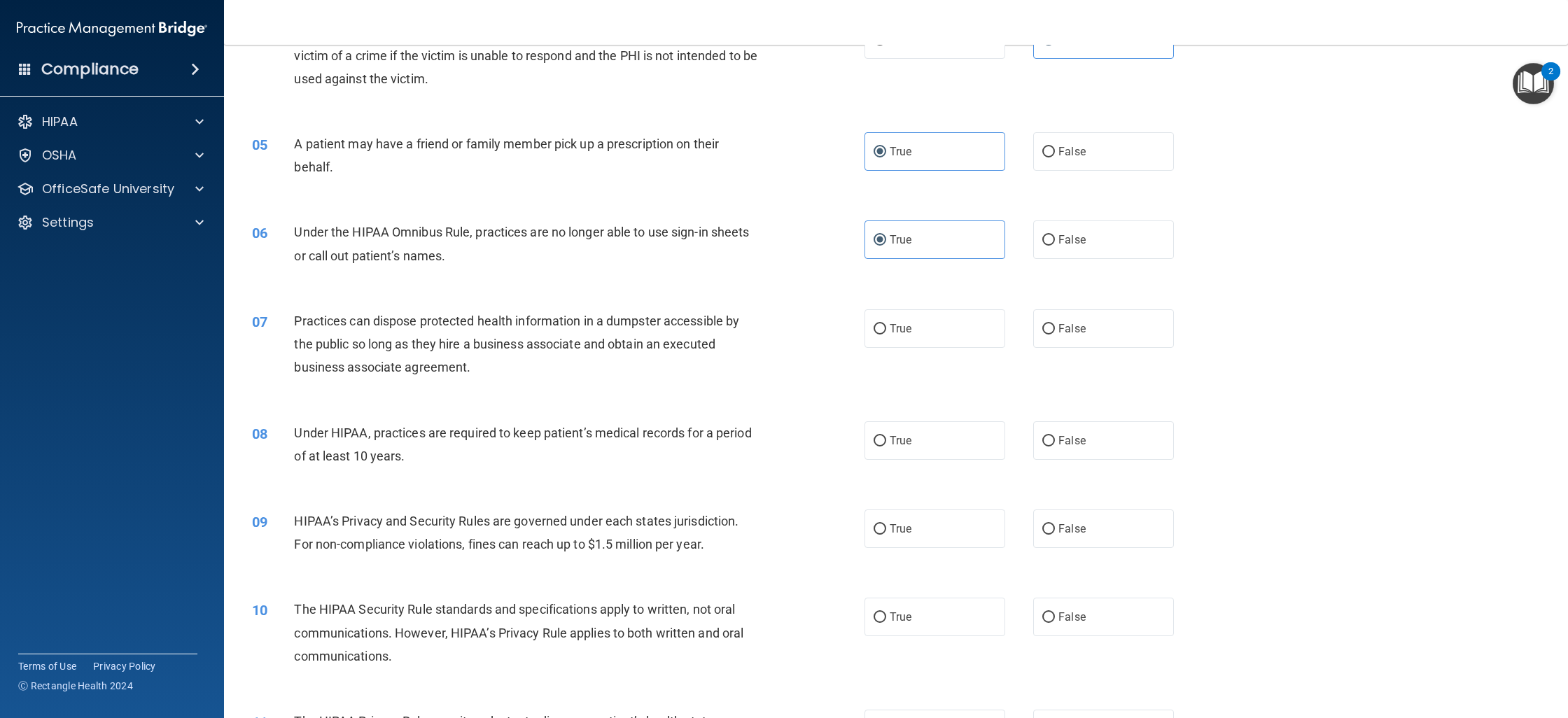
scroll to position [428, 0]
click at [1096, 334] on label "False" at bounding box center [1103, 326] width 140 height 39
click at [1055, 332] on input "False" at bounding box center [1049, 326] width 13 height 10
radio input "true"
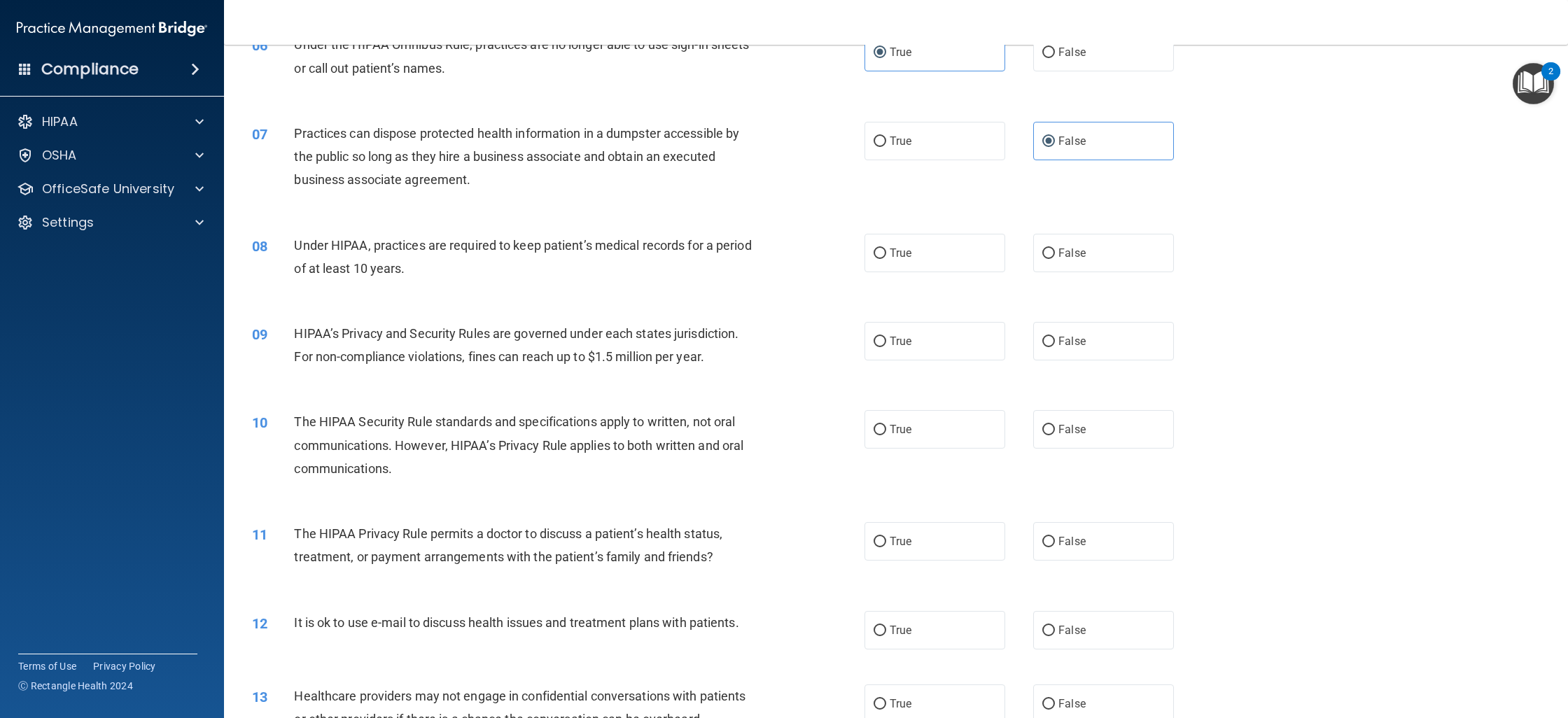
scroll to position [616, 0]
click at [911, 247] on span "True" at bounding box center [901, 249] width 22 height 13
click at [886, 247] on input "True" at bounding box center [880, 249] width 13 height 10
radio input "true"
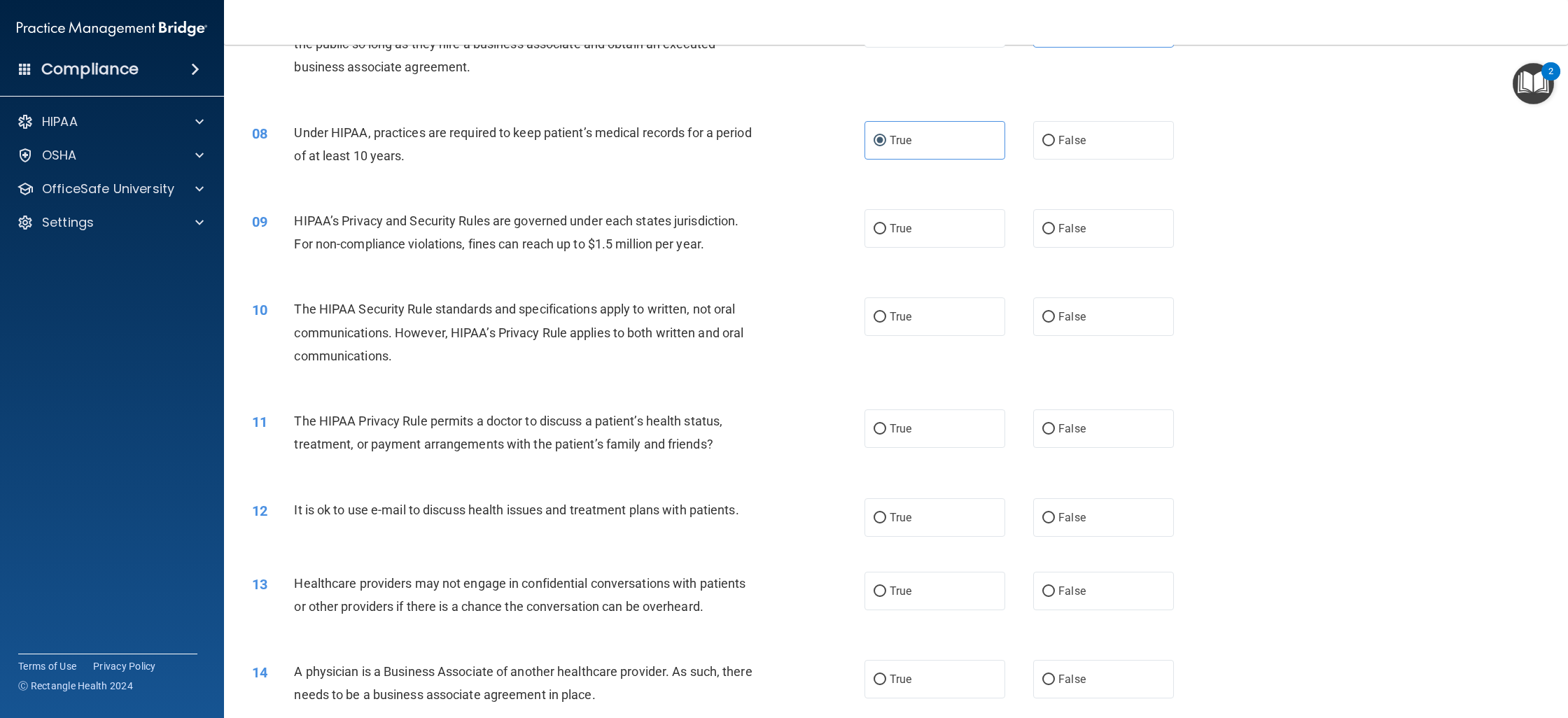
scroll to position [738, 0]
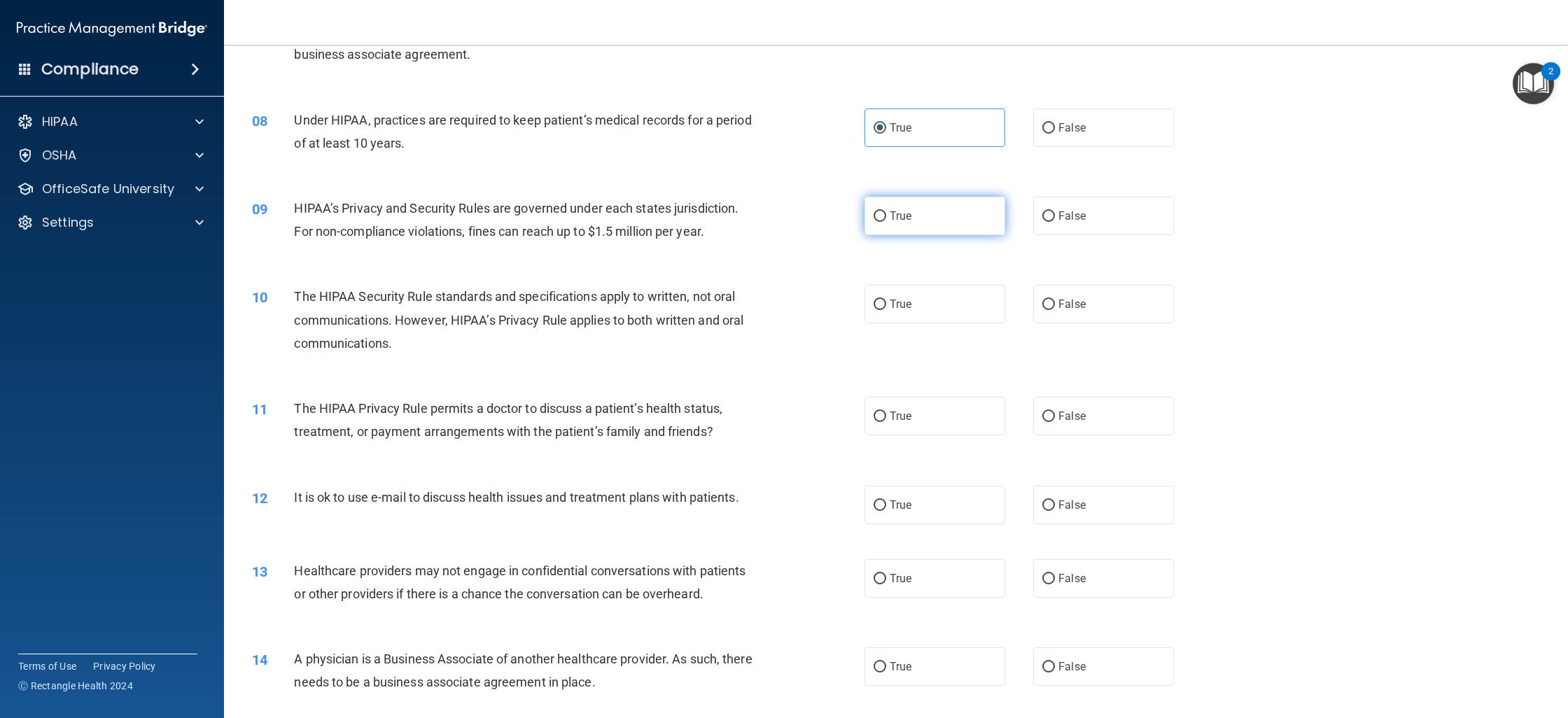
click at [902, 222] on label "True" at bounding box center [934, 215] width 140 height 39
click at [886, 222] on input "True" at bounding box center [880, 215] width 13 height 10
radio input "true"
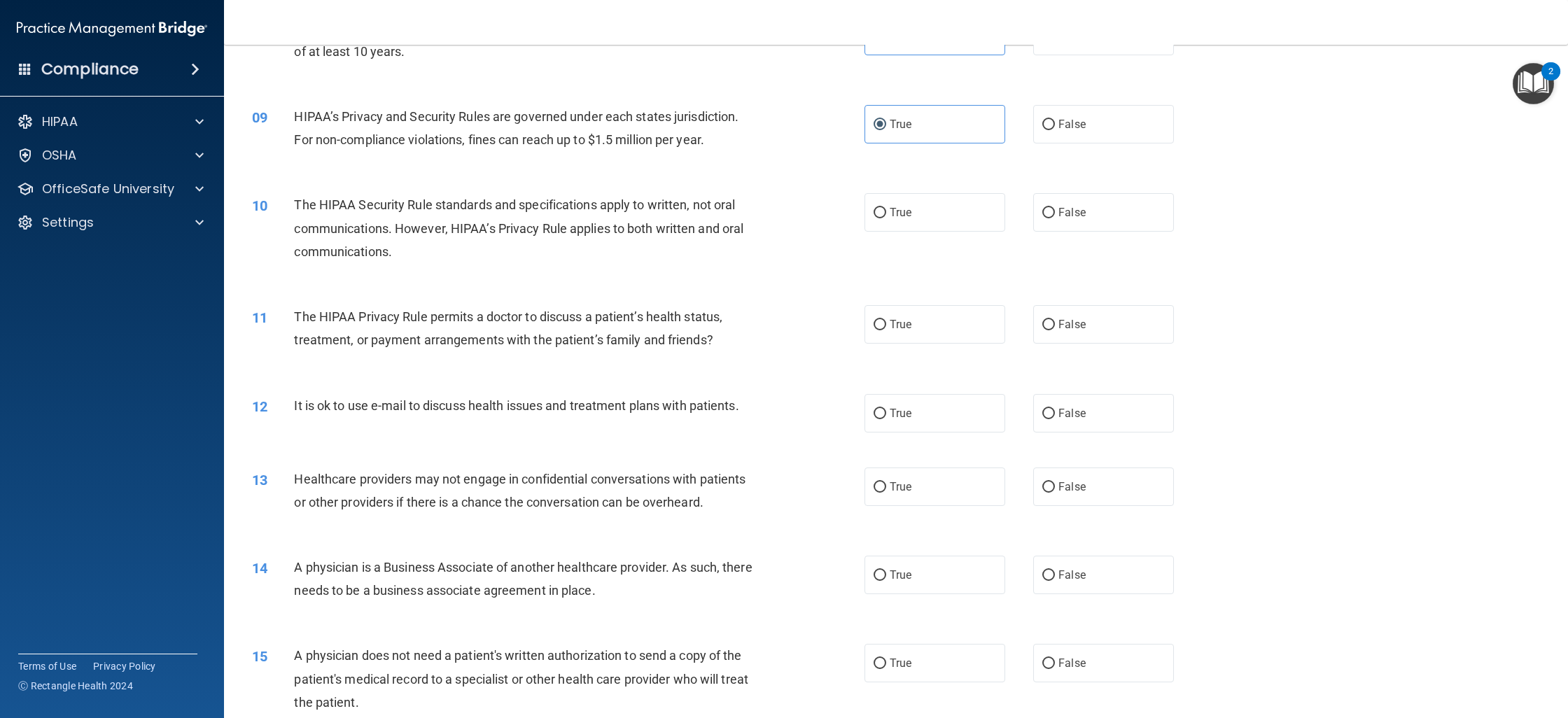
scroll to position [858, 0]
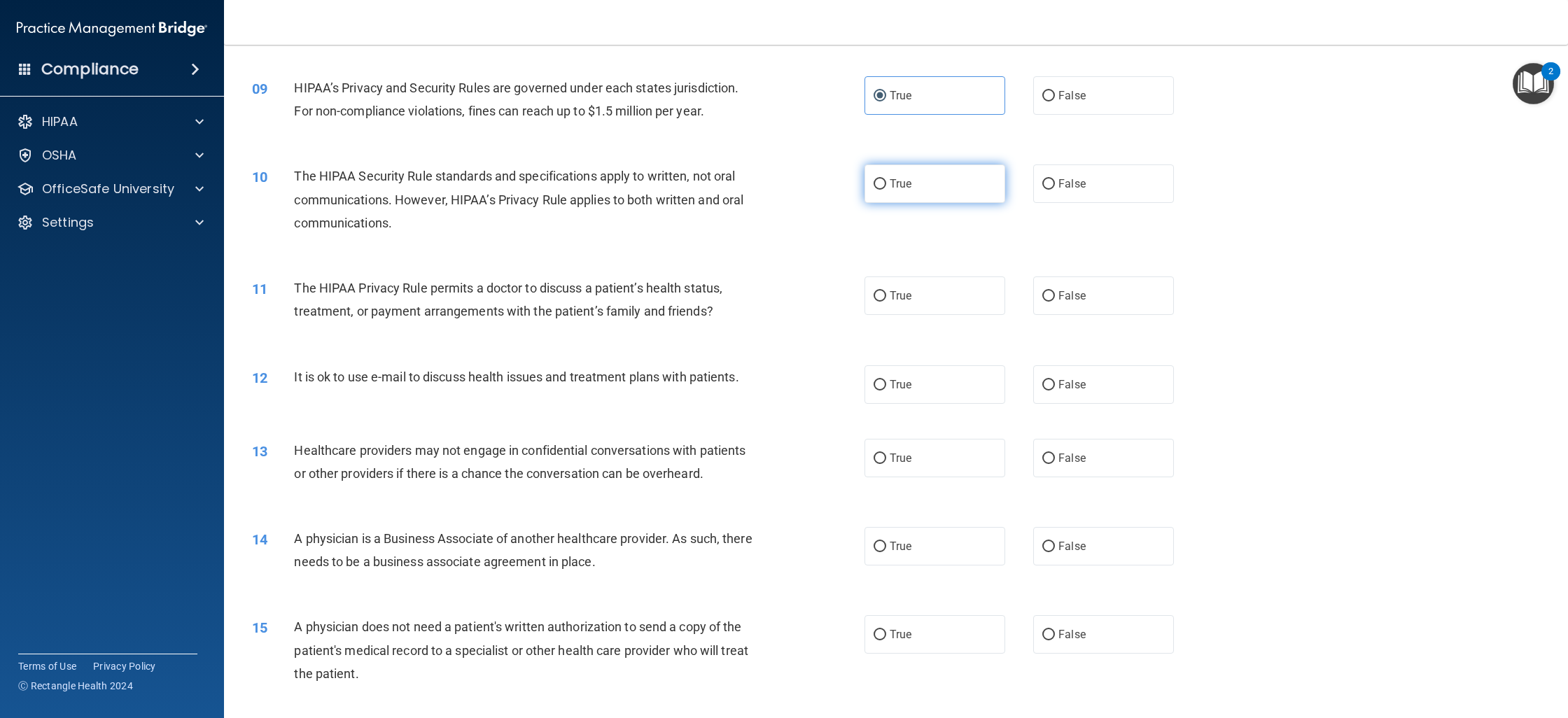
click at [927, 182] on label "True" at bounding box center [934, 183] width 140 height 39
click at [886, 182] on input "True" at bounding box center [880, 183] width 13 height 10
radio input "true"
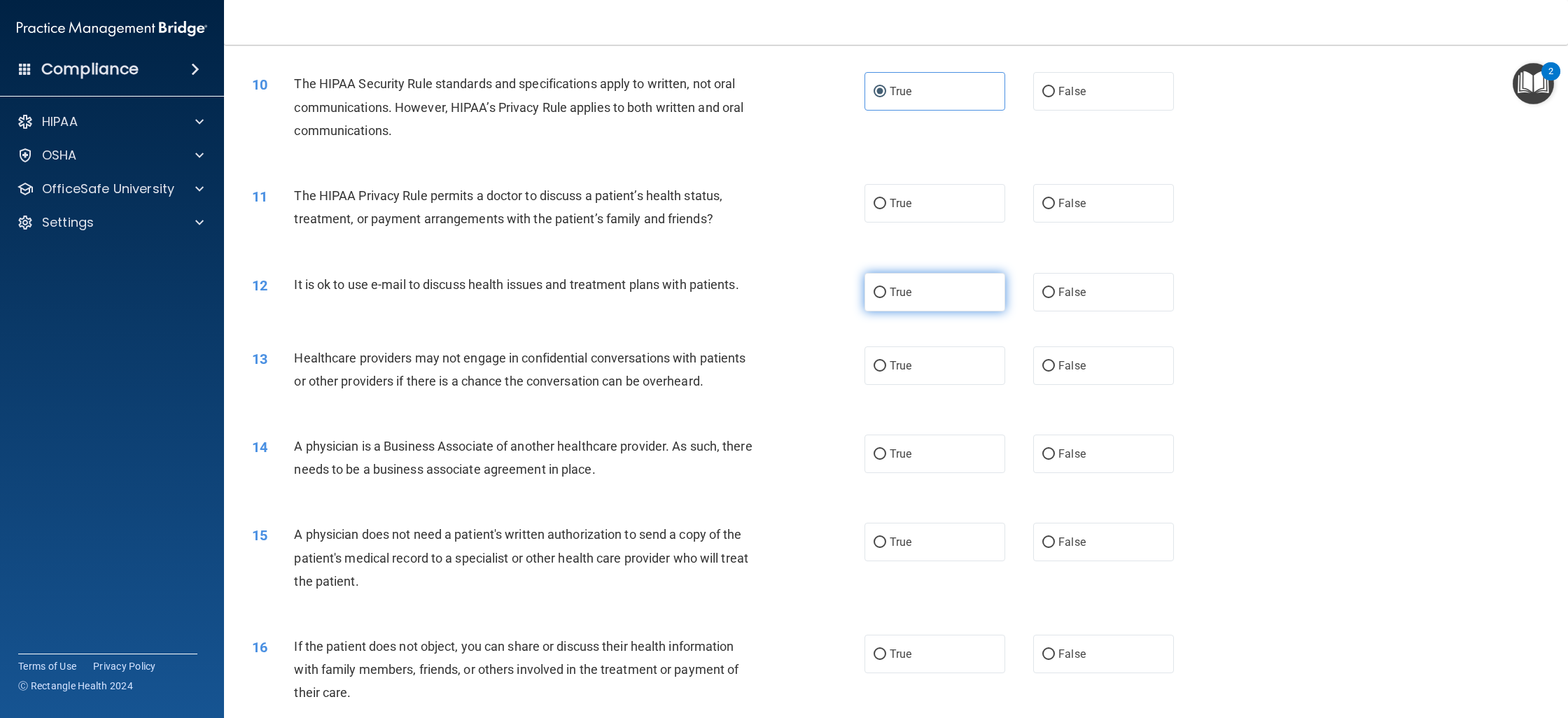
scroll to position [951, 0]
click at [923, 211] on label "True" at bounding box center [934, 203] width 140 height 39
click at [886, 208] on input "True" at bounding box center [880, 203] width 13 height 10
radio input "true"
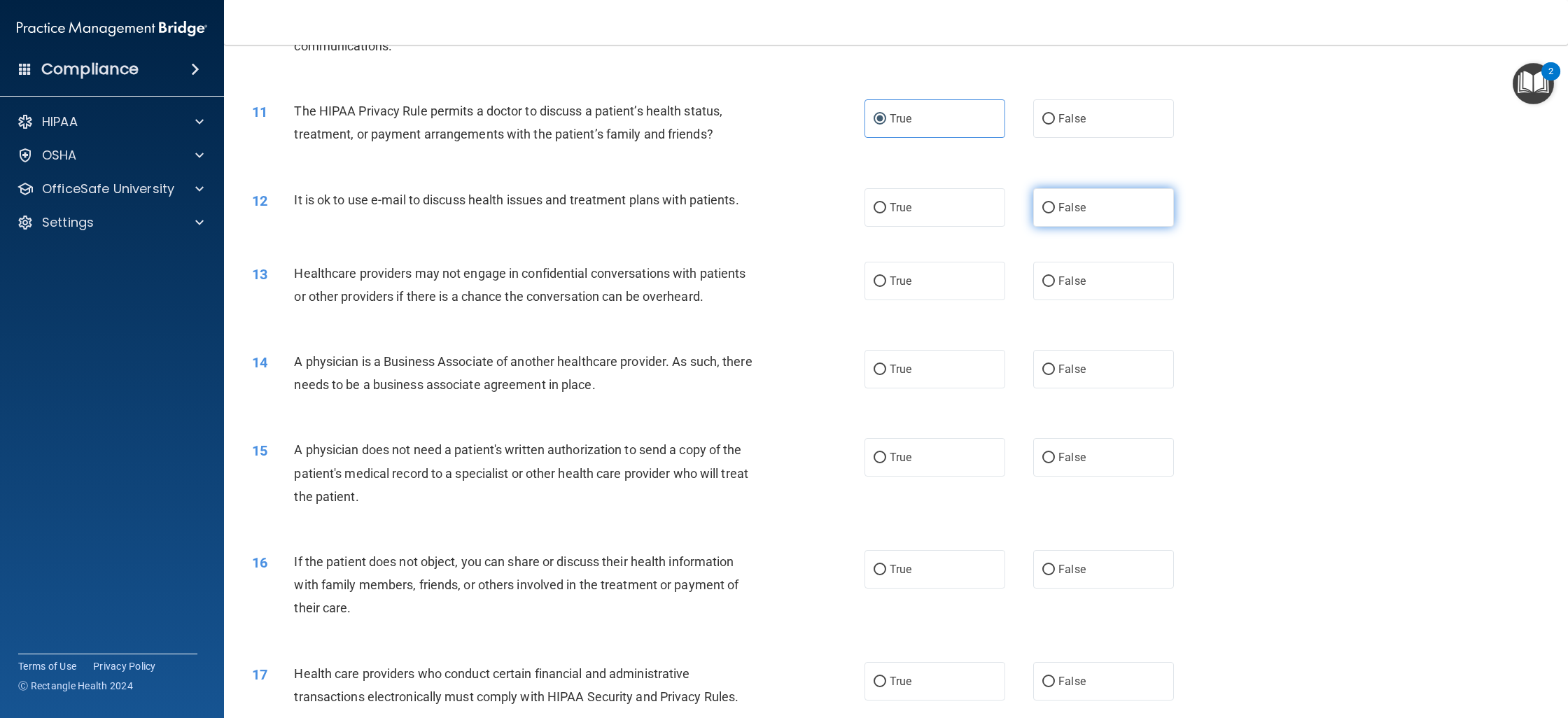
scroll to position [1043, 0]
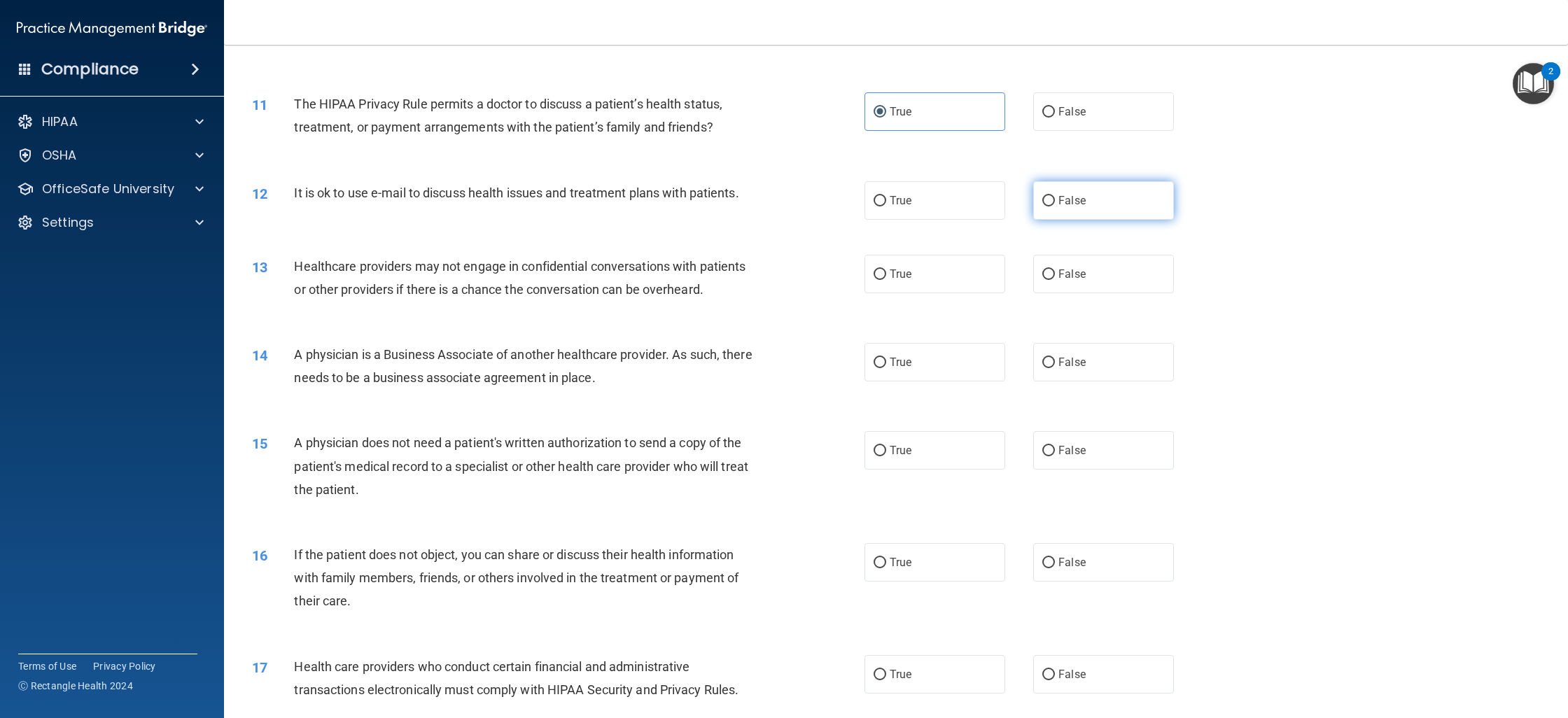
click at [1078, 204] on span "False" at bounding box center [1072, 200] width 28 height 13
click at [1055, 204] on input "False" at bounding box center [1049, 201] width 13 height 10
radio input "true"
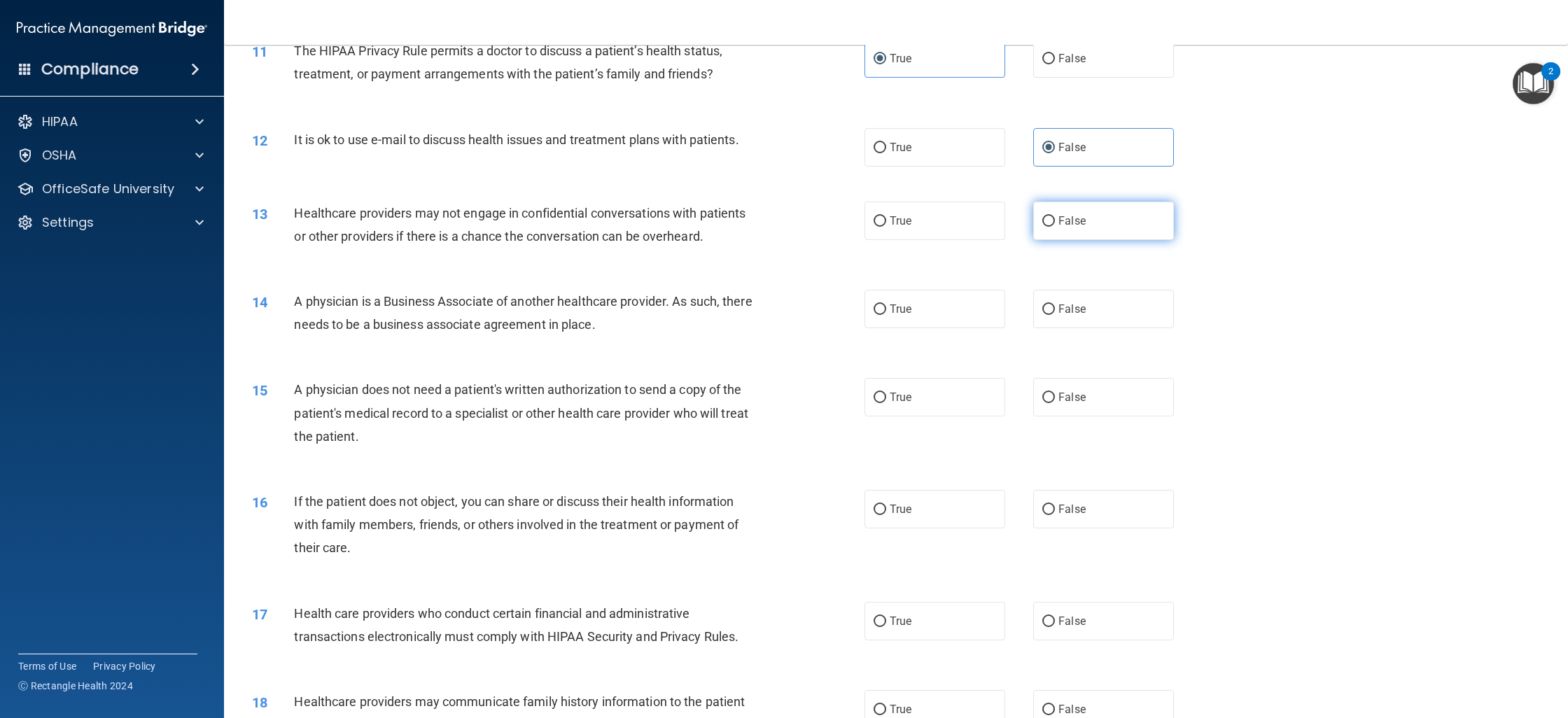
scroll to position [1102, 0]
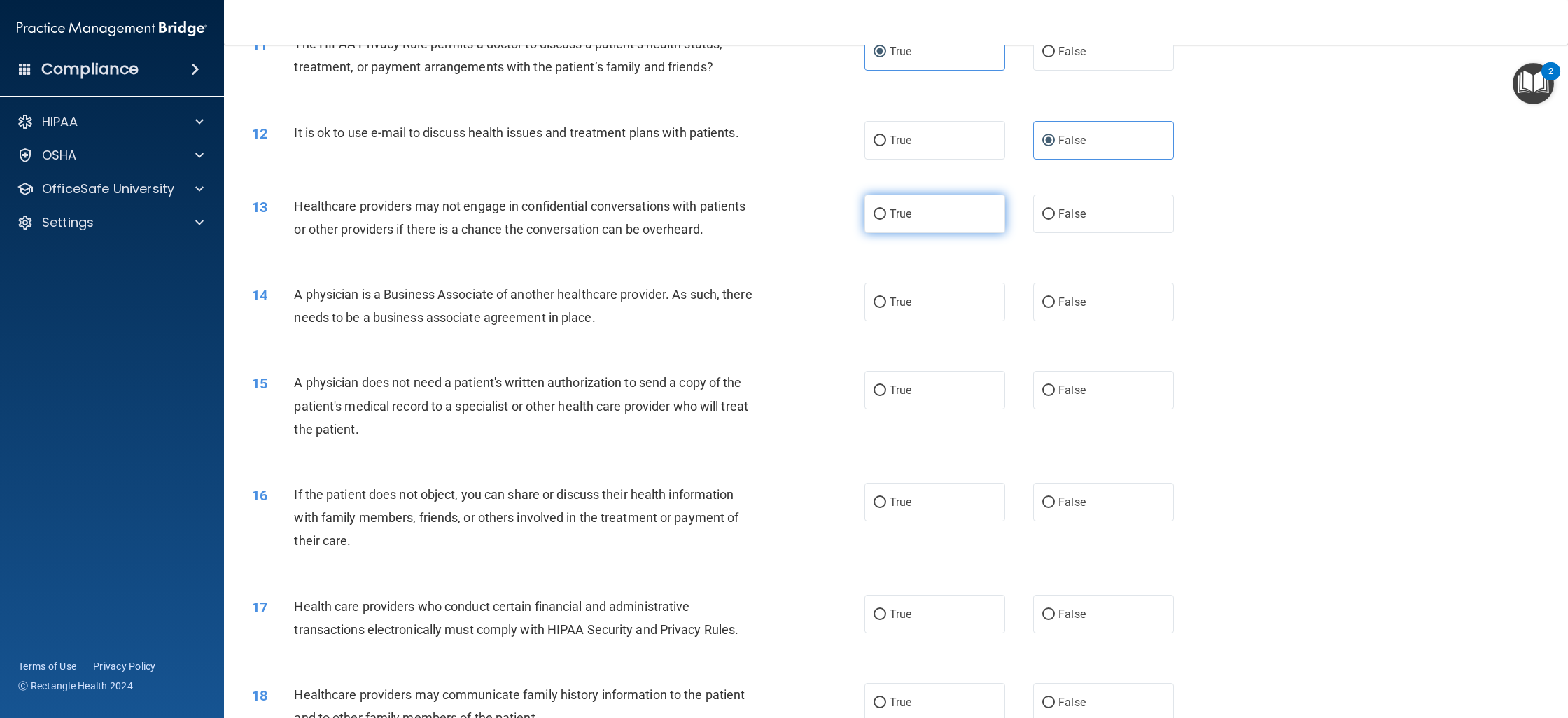
click at [973, 223] on label "True" at bounding box center [934, 214] width 140 height 39
click at [886, 220] on input "True" at bounding box center [880, 214] width 13 height 10
radio input "true"
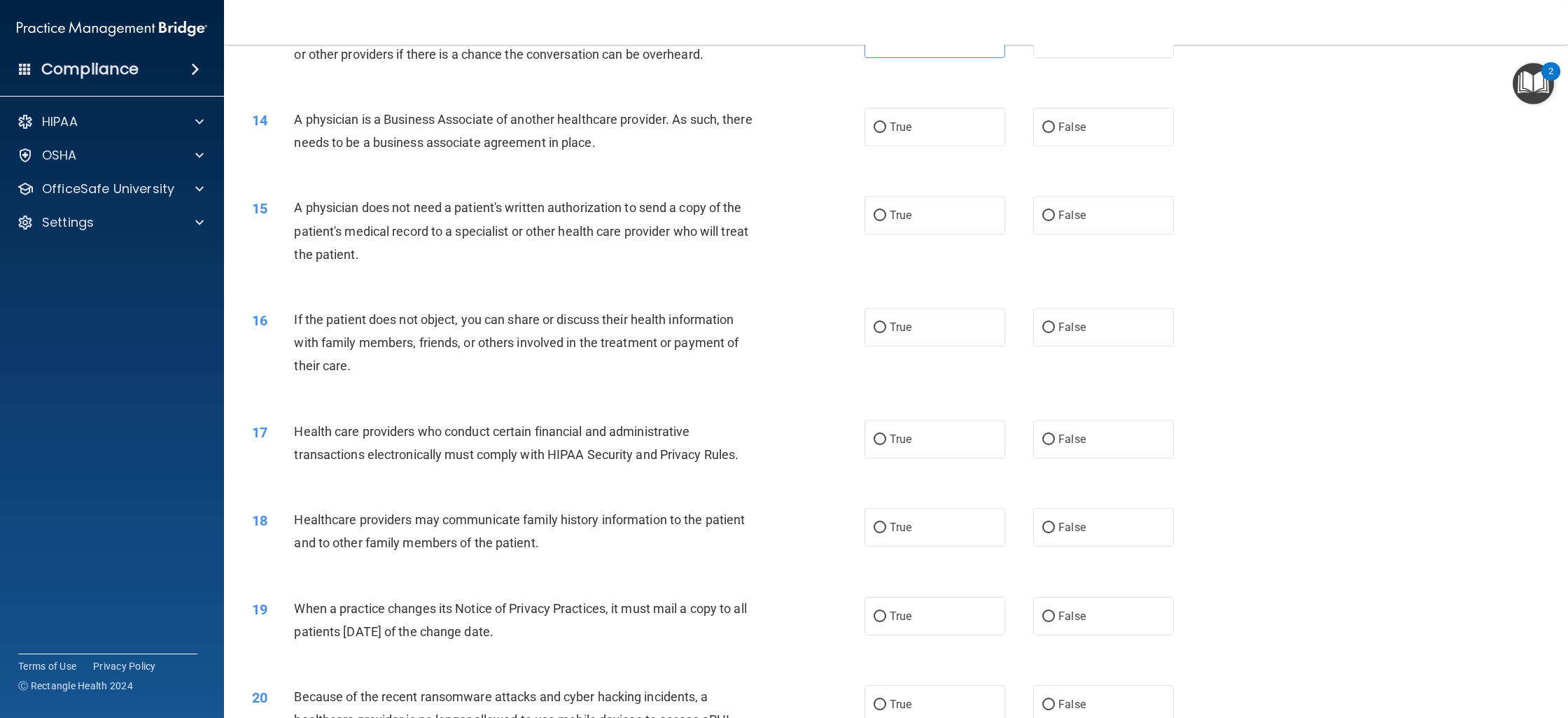
scroll to position [1285, 0]
